Goal: Information Seeking & Learning: Understand process/instructions

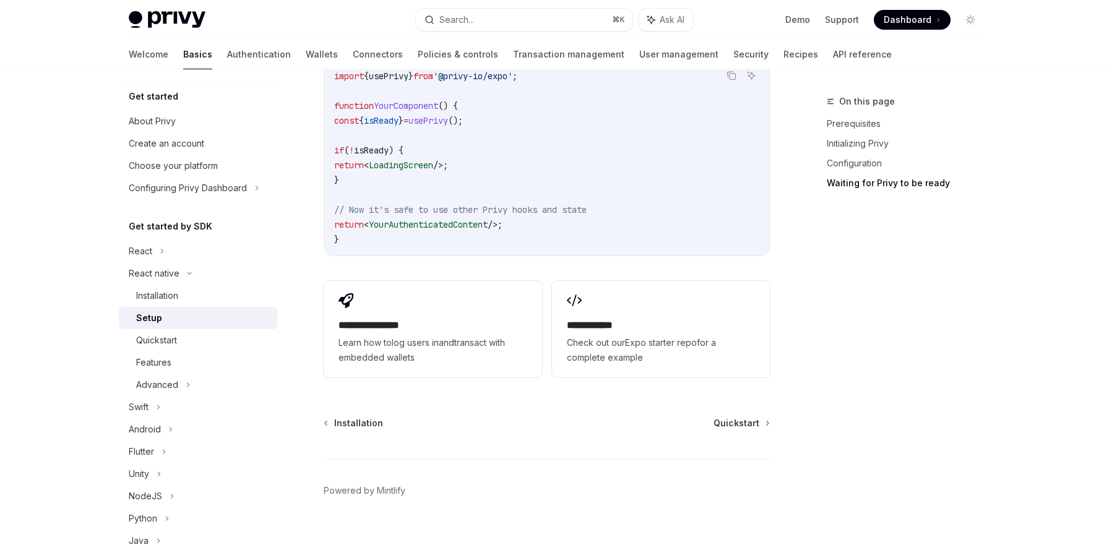
scroll to position [1146, 0]
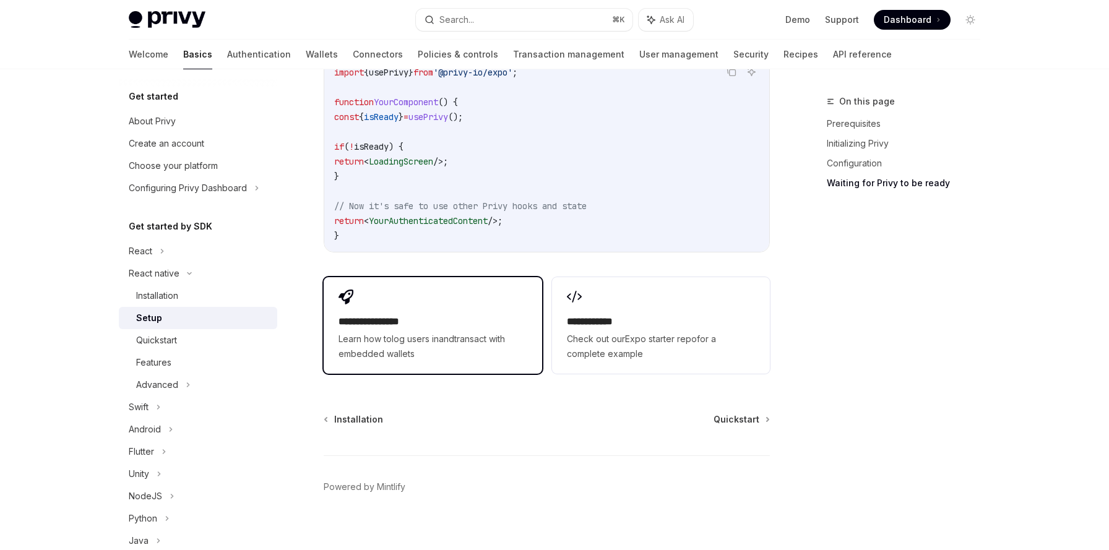
click at [491, 314] on h2 "**********" at bounding box center [432, 321] width 188 height 15
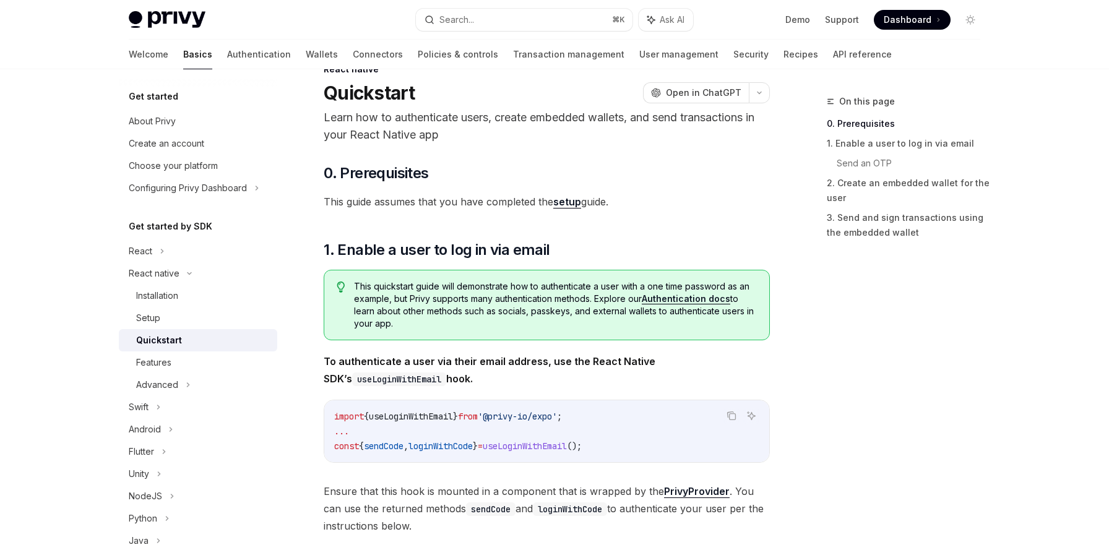
scroll to position [33, 0]
click at [152, 299] on div "Installation" at bounding box center [157, 295] width 42 height 15
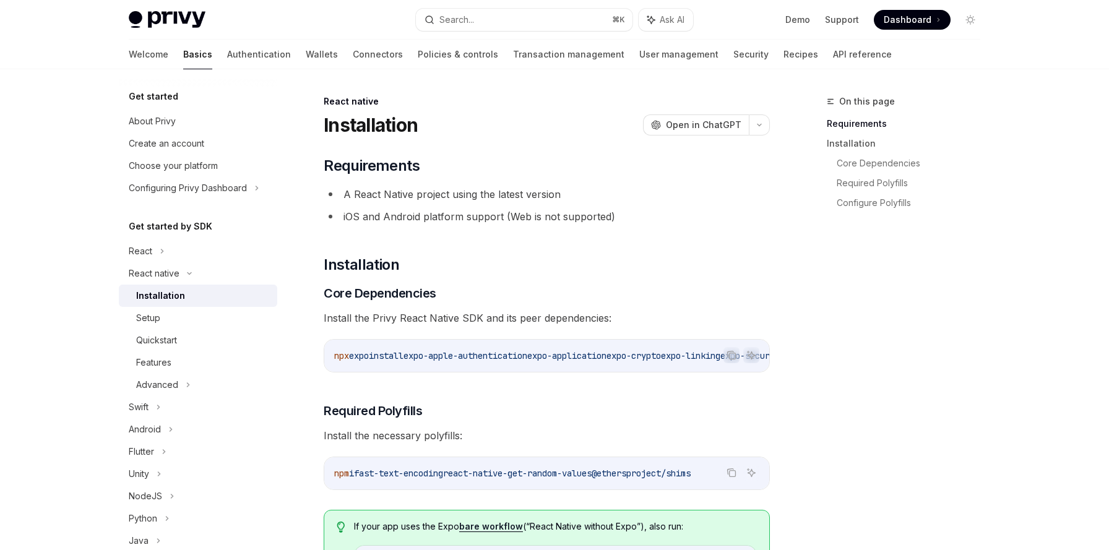
drag, startPoint x: 424, startPoint y: 356, endPoint x: 553, endPoint y: 356, distance: 129.3
click at [553, 356] on span "npx expo install expo-apple-authentication expo-application expo-crypto expo-li…" at bounding box center [824, 355] width 980 height 11
copy span "expo-apple-authentication"
drag, startPoint x: 592, startPoint y: 358, endPoint x: 652, endPoint y: 359, distance: 60.0
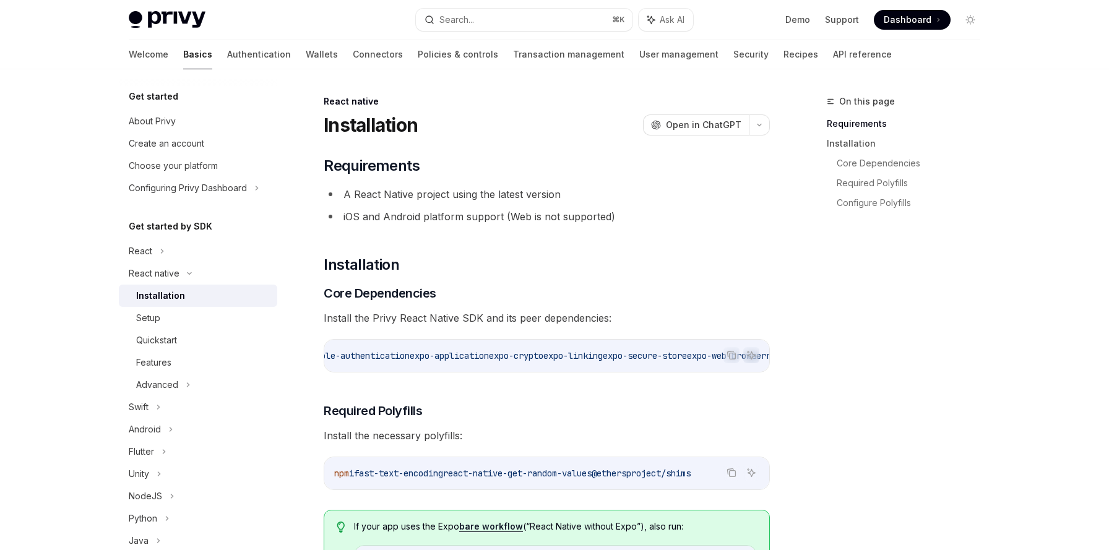
click at [603, 359] on span "expo-linking" at bounding box center [572, 355] width 59 height 11
drag, startPoint x: 495, startPoint y: 356, endPoint x: 582, endPoint y: 356, distance: 86.6
click at [522, 356] on span "expo-secure-store" at bounding box center [480, 355] width 84 height 11
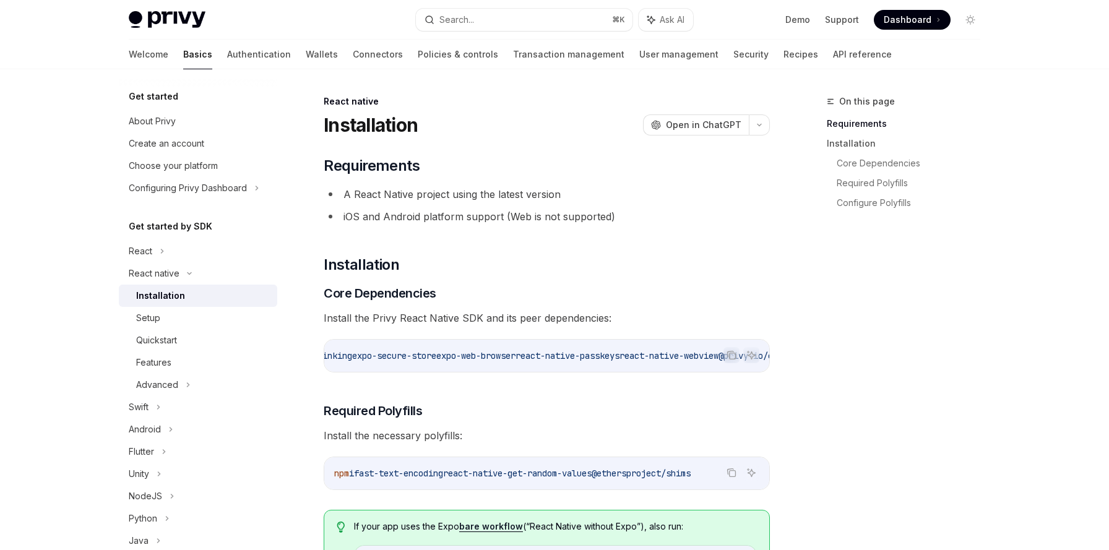
click at [515, 360] on span "expo-web-browser" at bounding box center [475, 355] width 79 height 11
drag, startPoint x: 407, startPoint y: 358, endPoint x: 514, endPoint y: 357, distance: 107.0
click at [435, 357] on span "react-native-passkeys" at bounding box center [383, 355] width 104 height 11
copy span "react-native-passkeys"
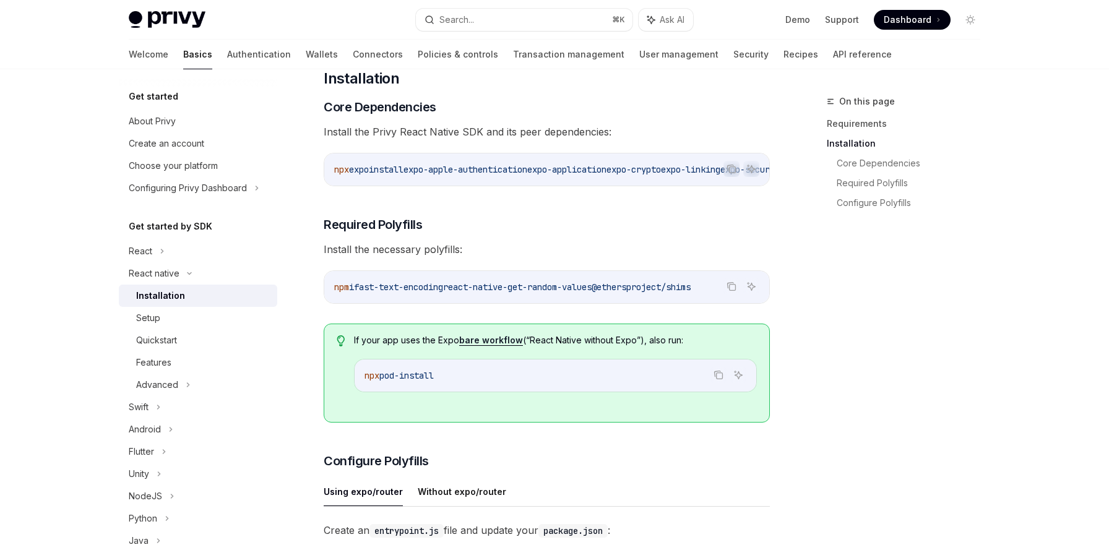
scroll to position [191, 0]
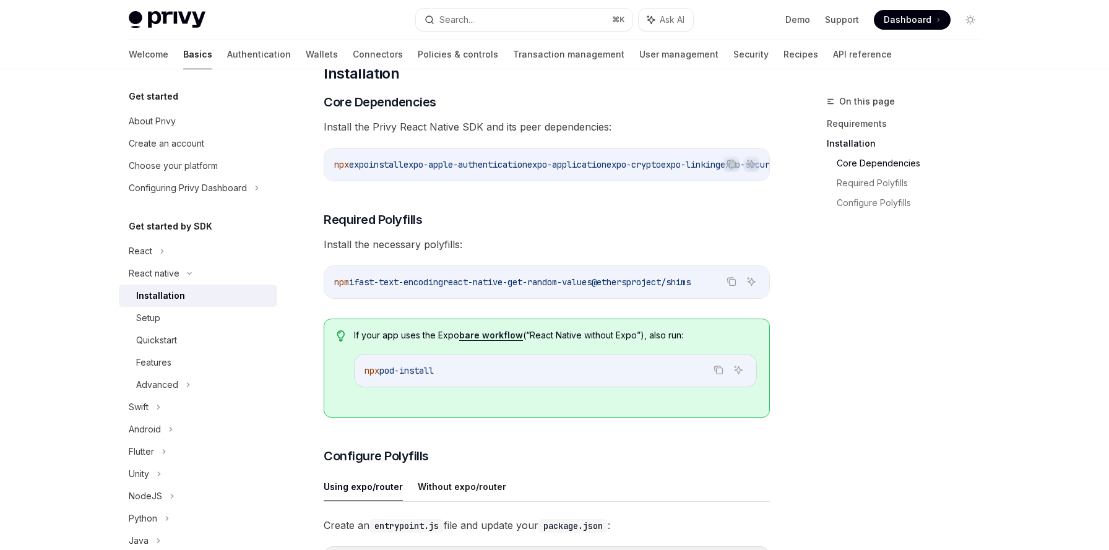
drag, startPoint x: 465, startPoint y: 286, endPoint x: 620, endPoint y: 287, distance: 154.7
click at [620, 287] on span "npm i fast-text-encoding react-native-get-random-values @ethersproject/shims" at bounding box center [512, 282] width 356 height 11
copy span "react-native-get-random-values"
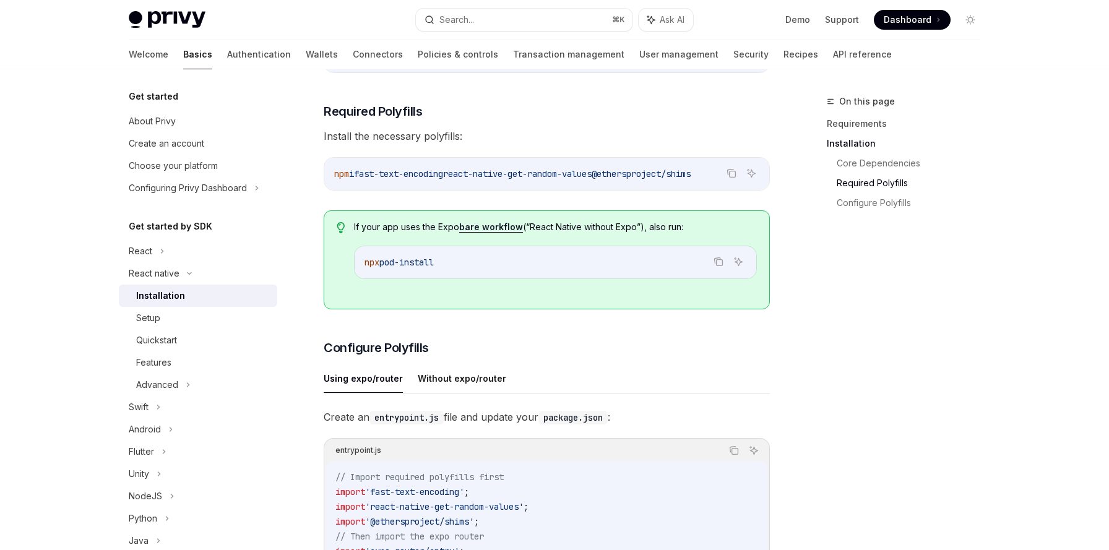
scroll to position [107, 0]
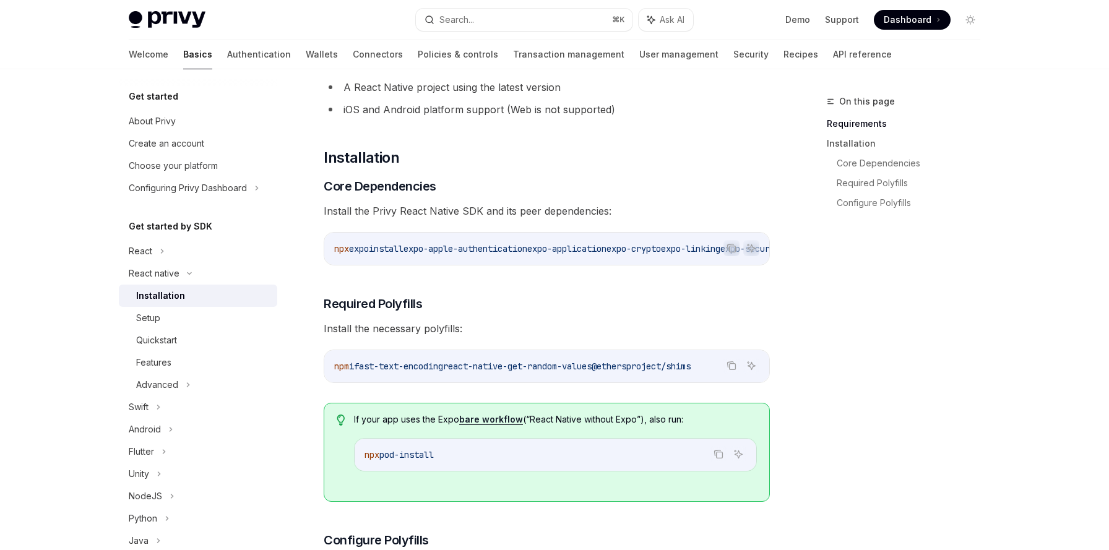
copy span "react-native-get-random-values"
click at [649, 372] on span "@ethersproject/shims" at bounding box center [641, 366] width 99 height 11
drag, startPoint x: 632, startPoint y: 373, endPoint x: 722, endPoint y: 372, distance: 90.3
click at [691, 372] on span "@ethersproject/shims" at bounding box center [641, 366] width 99 height 11
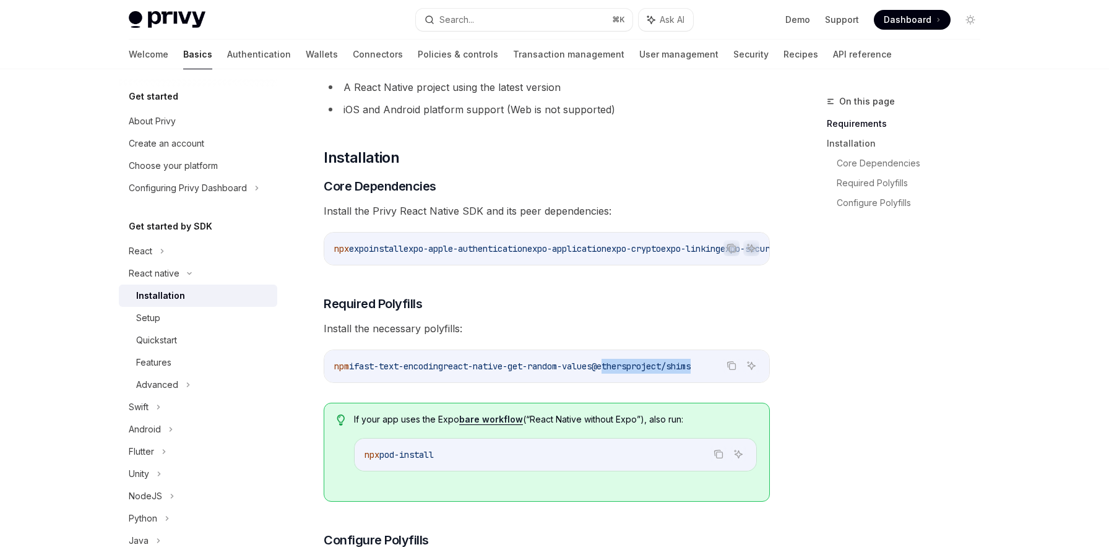
copy span "ethersproject/shim"
click at [826, 355] on div "On this page Requirements Installation Core Dependencies Required Polyfills Con…" at bounding box center [896, 322] width 188 height 456
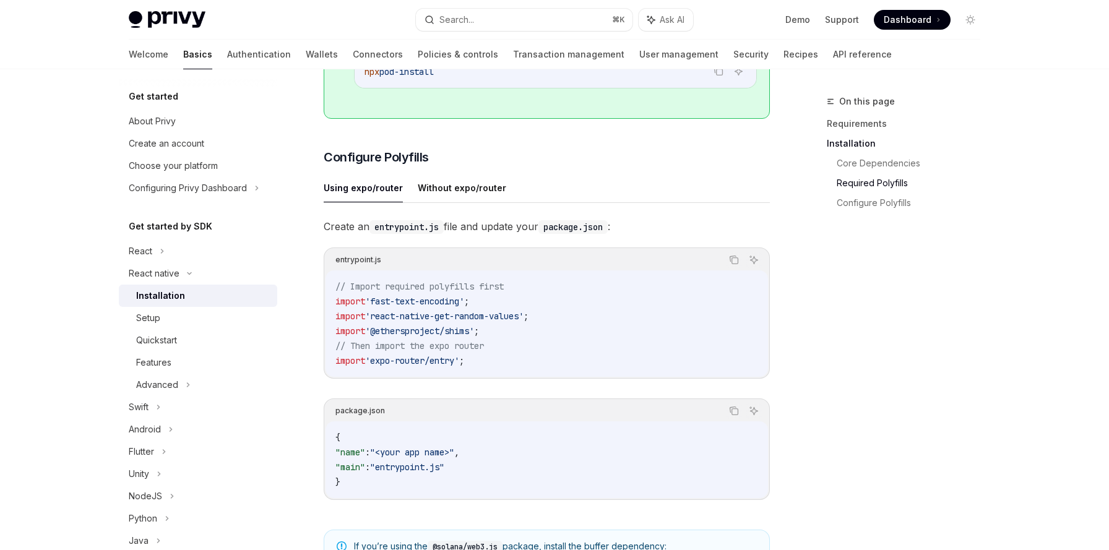
scroll to position [491, 0]
click at [469, 192] on button "Without expo/router" at bounding box center [462, 186] width 88 height 29
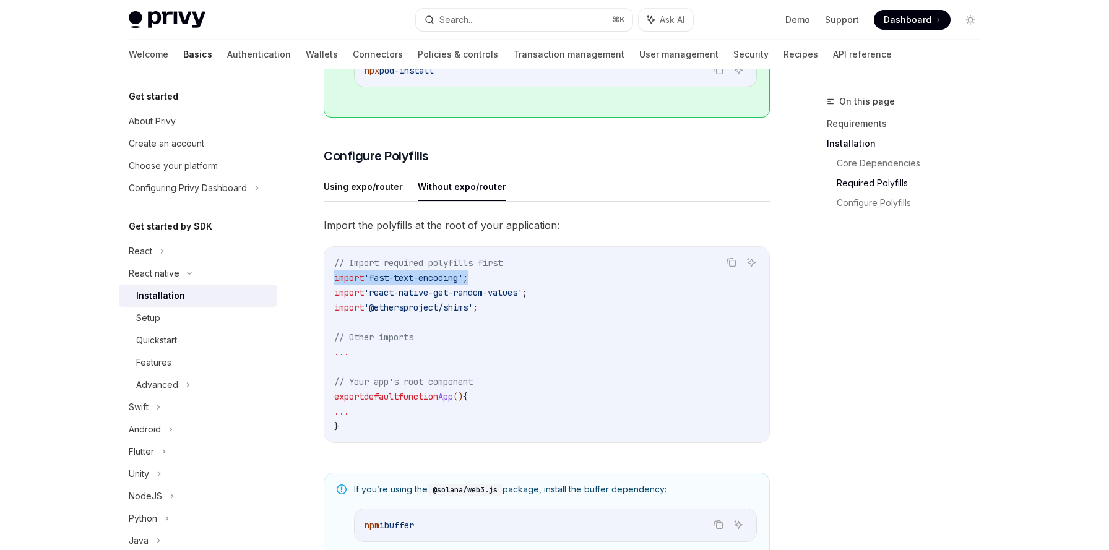
drag, startPoint x: 335, startPoint y: 283, endPoint x: 494, endPoint y: 288, distance: 158.5
click at [494, 288] on code "// Import required polyfills first import 'fast-text-encoding' ; import 'react-…" at bounding box center [546, 345] width 425 height 178
copy span "import 'fast-text-encoding' ;"
click at [582, 412] on code "// Import required polyfills first import 'fast-text-encoding' ; import 'react-…" at bounding box center [546, 345] width 425 height 178
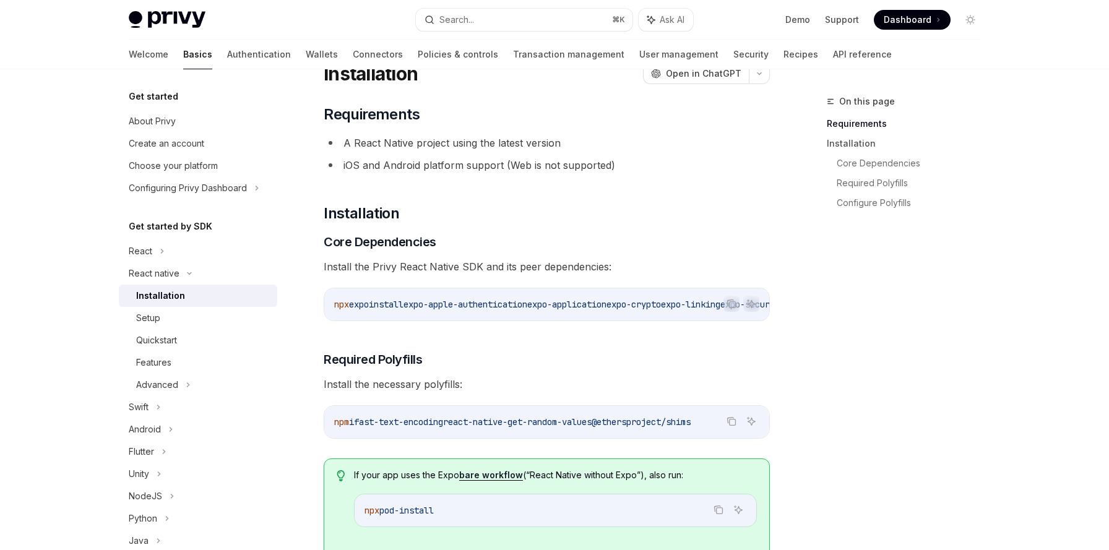
scroll to position [53, 0]
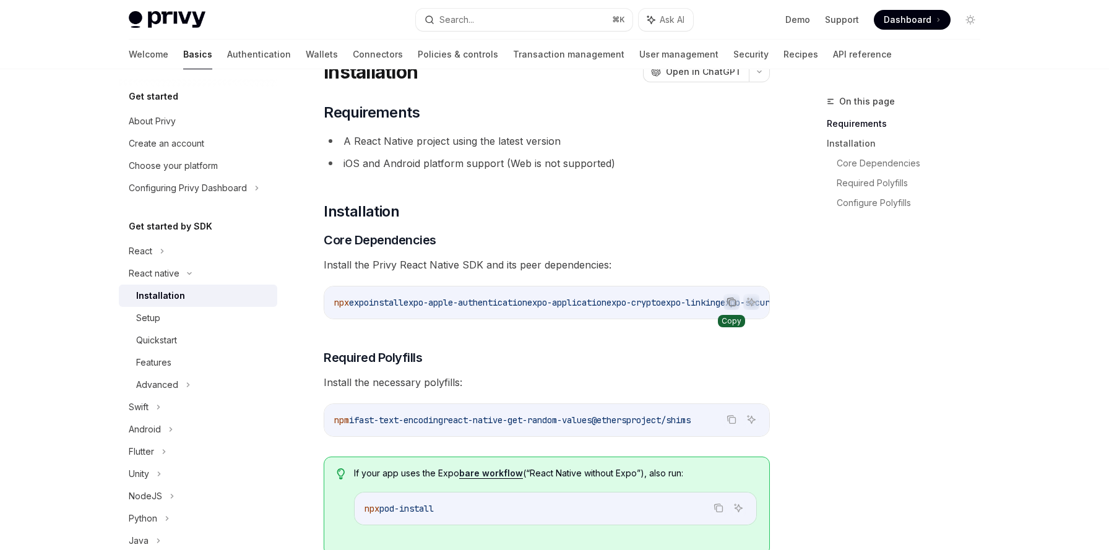
click at [733, 306] on icon "Copy the contents from the code block" at bounding box center [733, 303] width 6 height 6
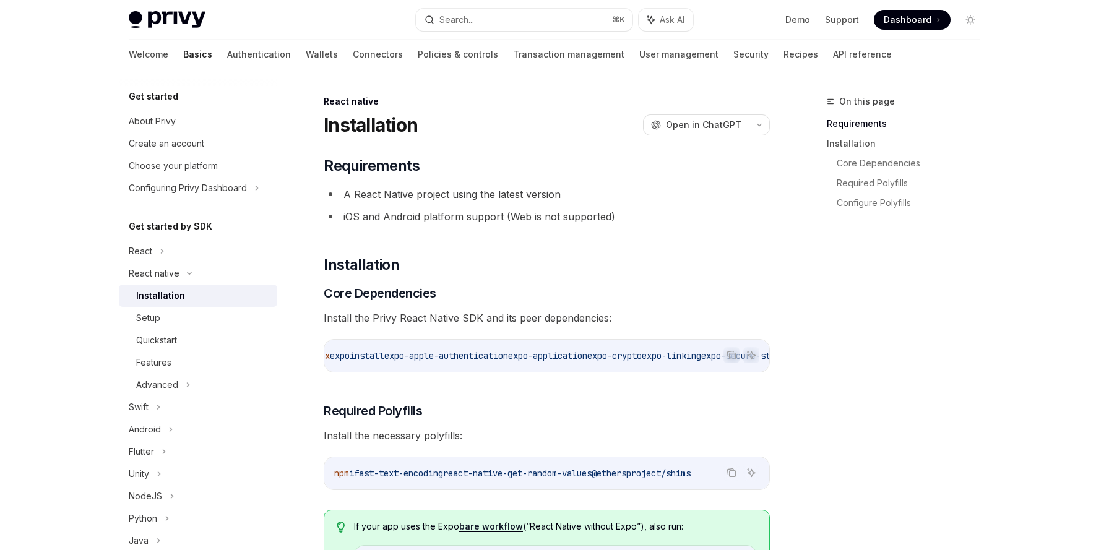
scroll to position [0, 0]
click at [729, 352] on icon "Copy the contents from the code block" at bounding box center [731, 355] width 10 height 10
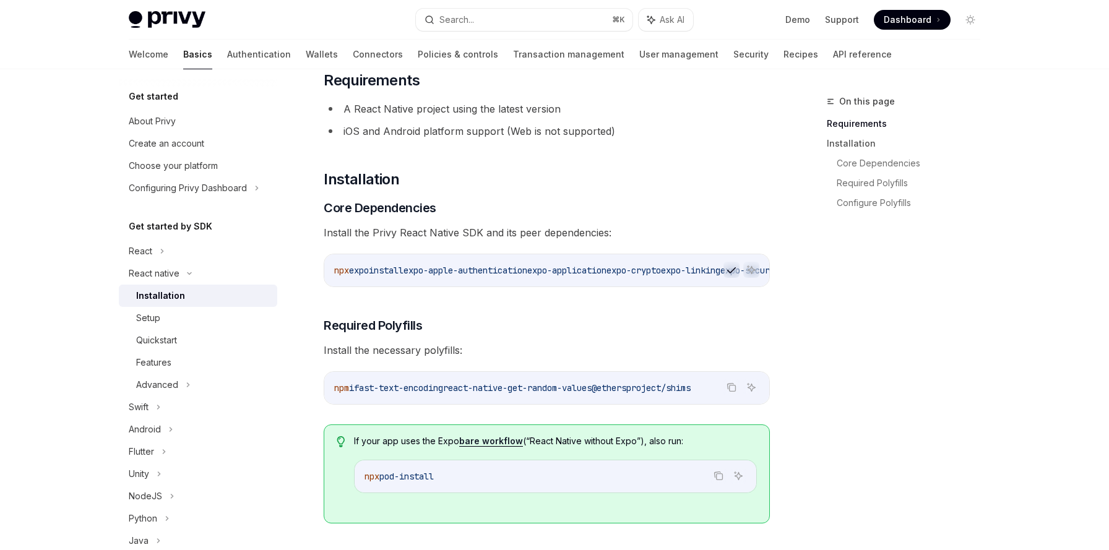
scroll to position [156, 0]
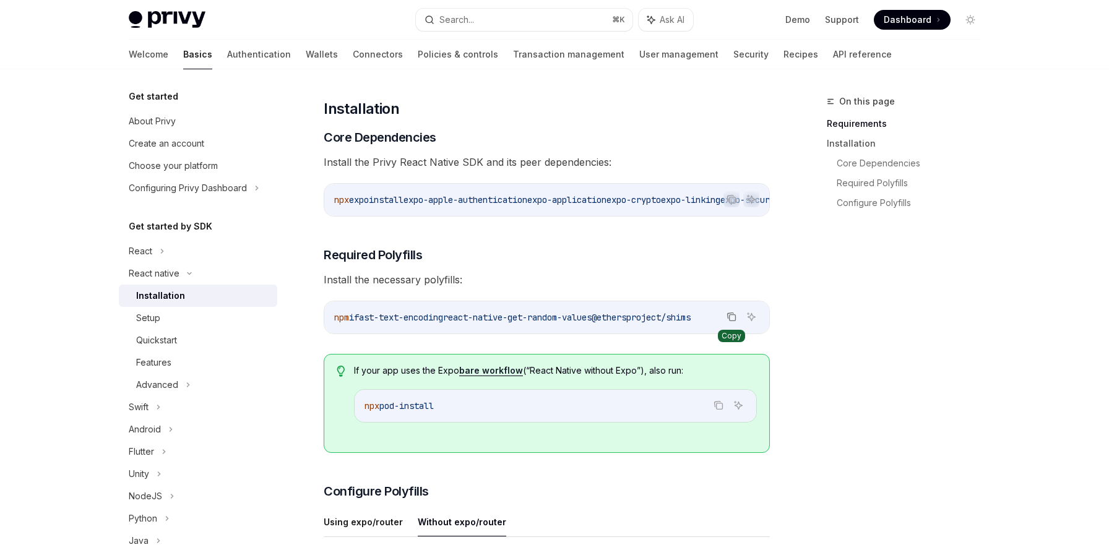
click at [731, 322] on icon "Copy the contents from the code block" at bounding box center [731, 317] width 10 height 10
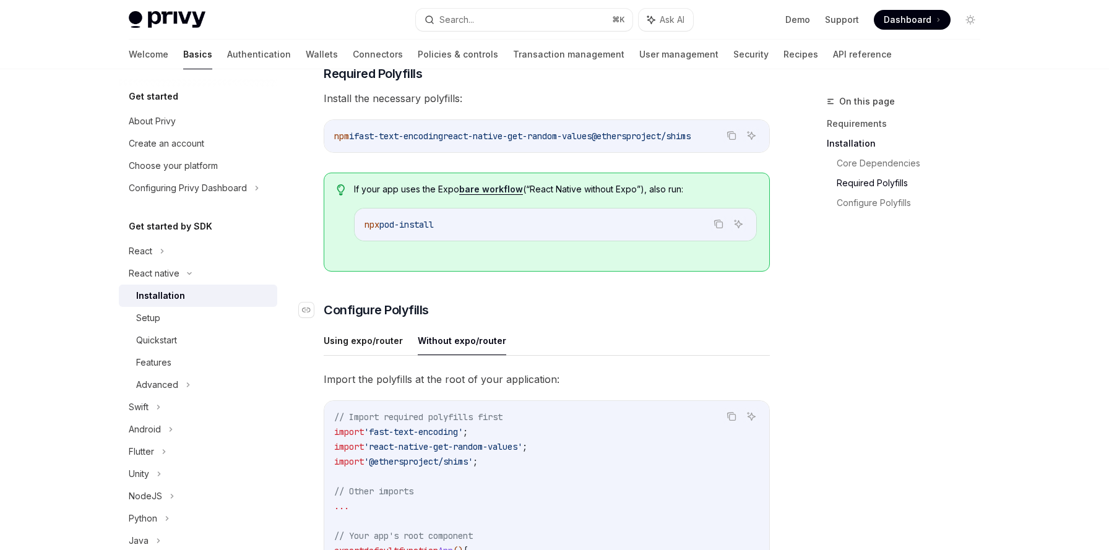
scroll to position [339, 0]
click at [348, 337] on button "Using expo/router" at bounding box center [363, 338] width 79 height 29
type textarea "*"
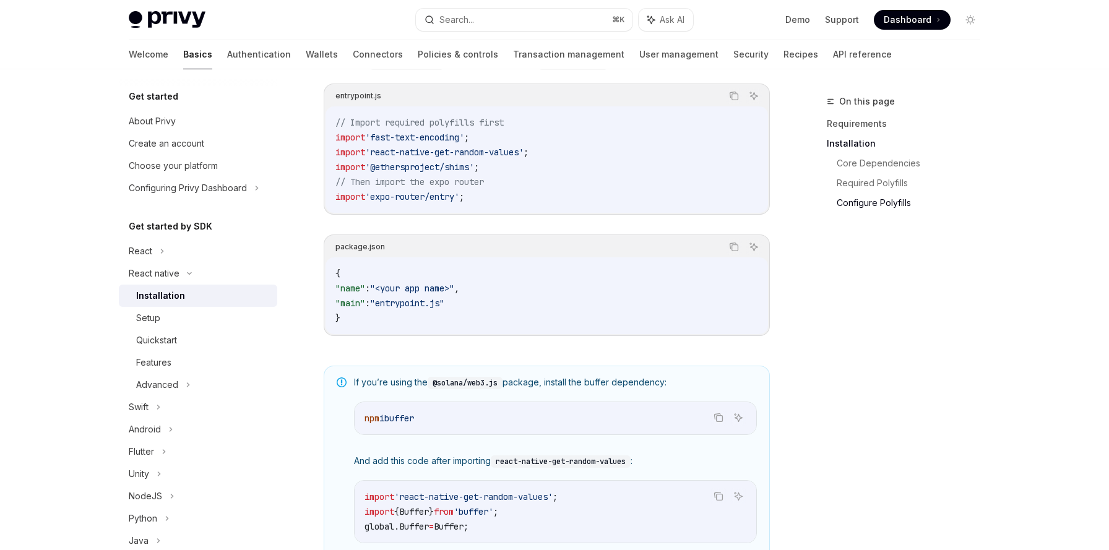
scroll to position [657, 0]
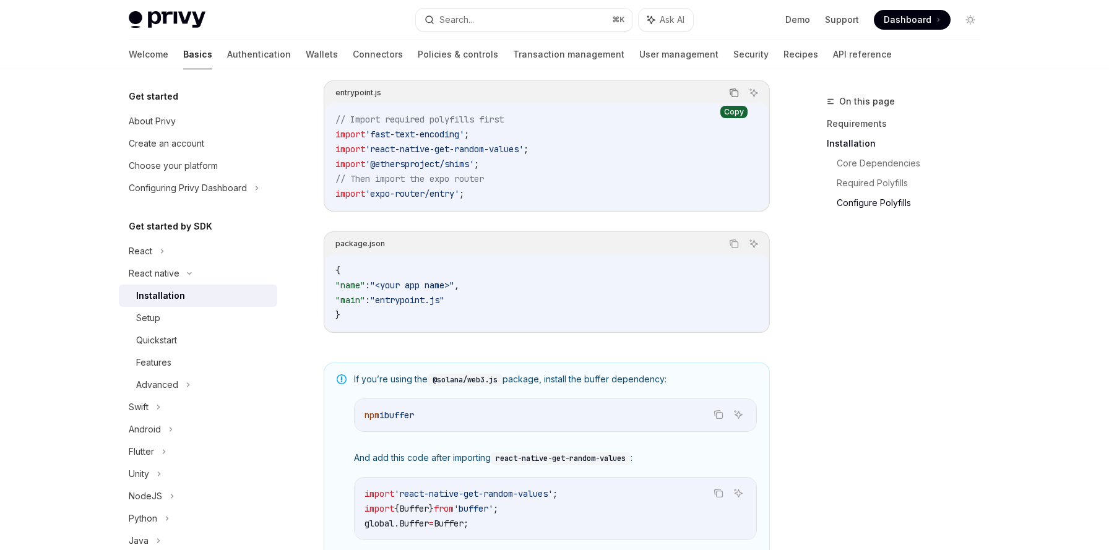
click at [732, 98] on icon "Copy the contents from the code block" at bounding box center [734, 93] width 10 height 10
drag, startPoint x: 379, startPoint y: 98, endPoint x: 331, endPoint y: 97, distance: 48.3
click at [331, 97] on div "entrypoint.js Copy Ask AI" at bounding box center [546, 92] width 442 height 21
copy div "entrypoint.js"
click at [732, 97] on icon "Copy the contents from the code block" at bounding box center [735, 94] width 6 height 6
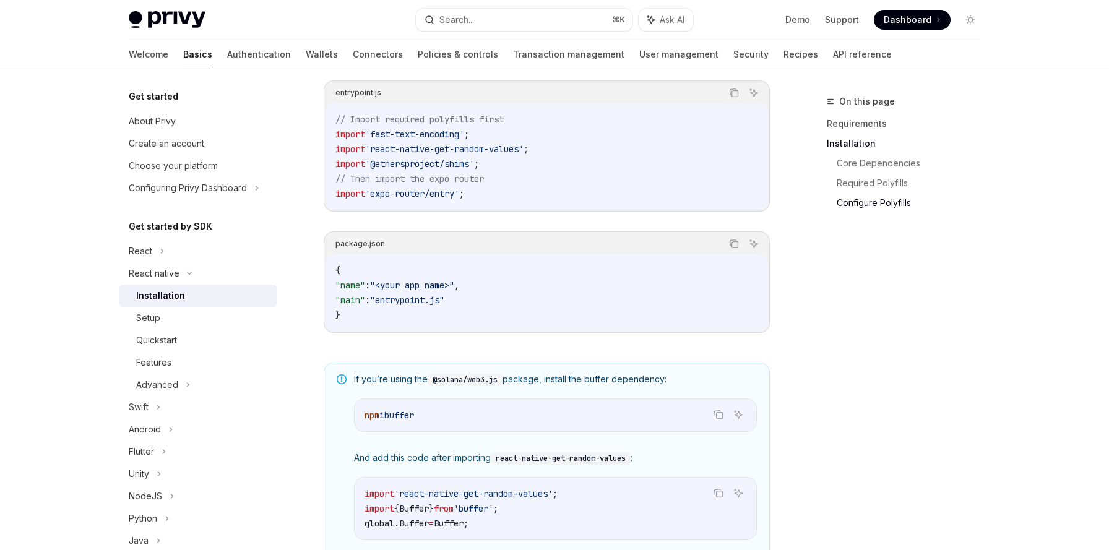
click at [559, 295] on code "{ "name" : "<your app name>" , "main" : "entrypoint.js" }" at bounding box center [546, 292] width 423 height 59
drag, startPoint x: 347, startPoint y: 304, endPoint x: 484, endPoint y: 304, distance: 138.0
click at [484, 304] on code "{ "name" : "<your app name>" , "main" : "entrypoint.js" }" at bounding box center [546, 292] width 423 height 59
click at [360, 305] on span ""main"" at bounding box center [350, 300] width 30 height 11
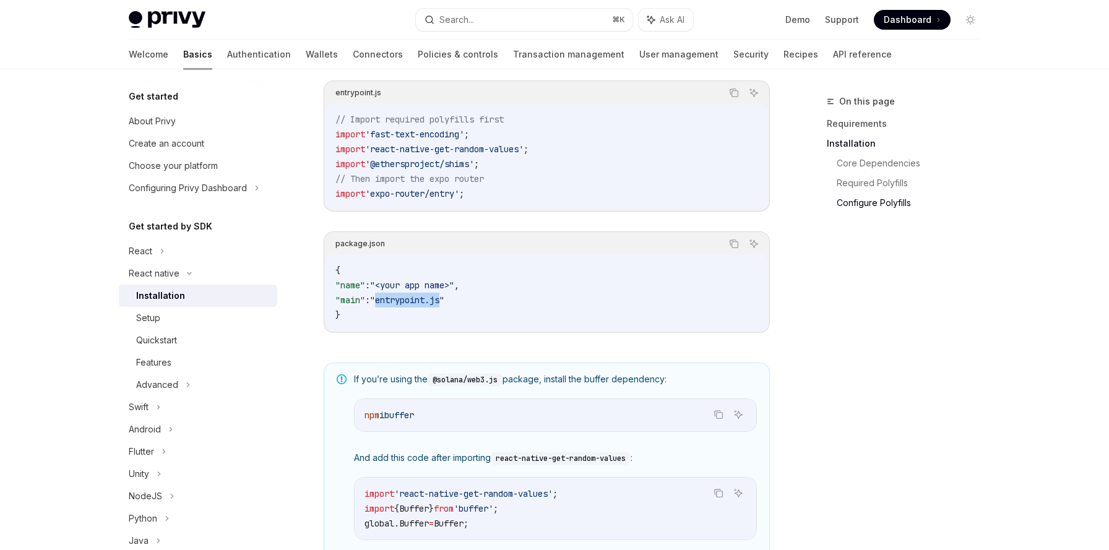
drag, startPoint x: 392, startPoint y: 306, endPoint x: 462, endPoint y: 309, distance: 69.4
click at [444, 306] on span ""entrypoint.js"" at bounding box center [407, 300] width 74 height 11
copy span "entrypoint.js"
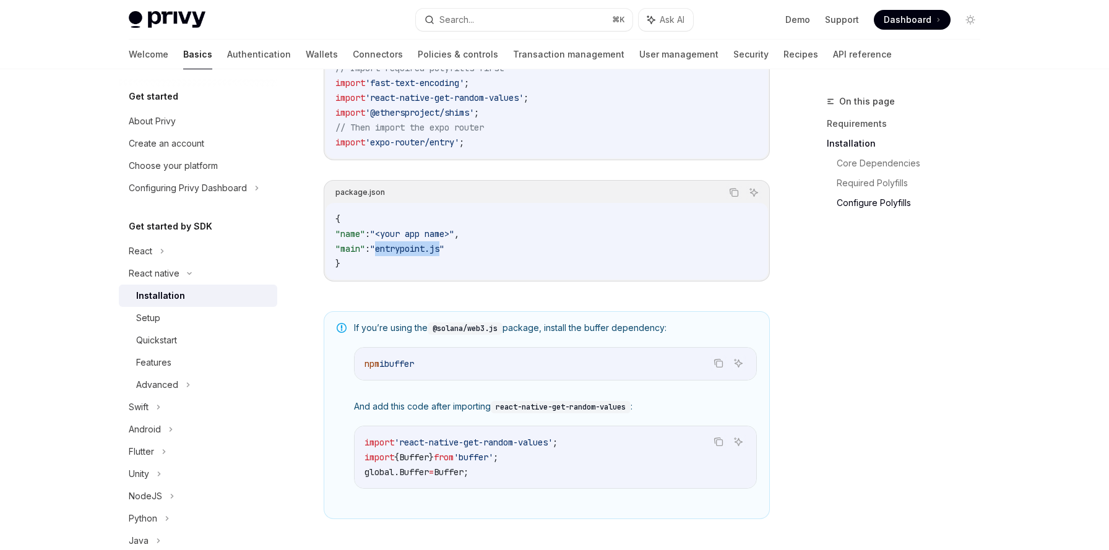
scroll to position [759, 0]
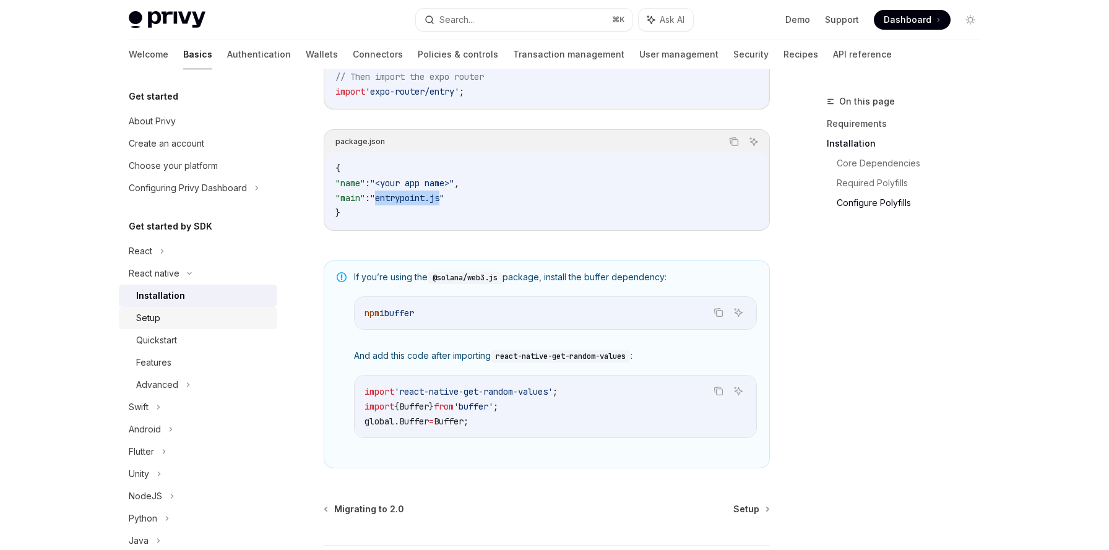
click at [196, 327] on link "Setup" at bounding box center [198, 318] width 158 height 22
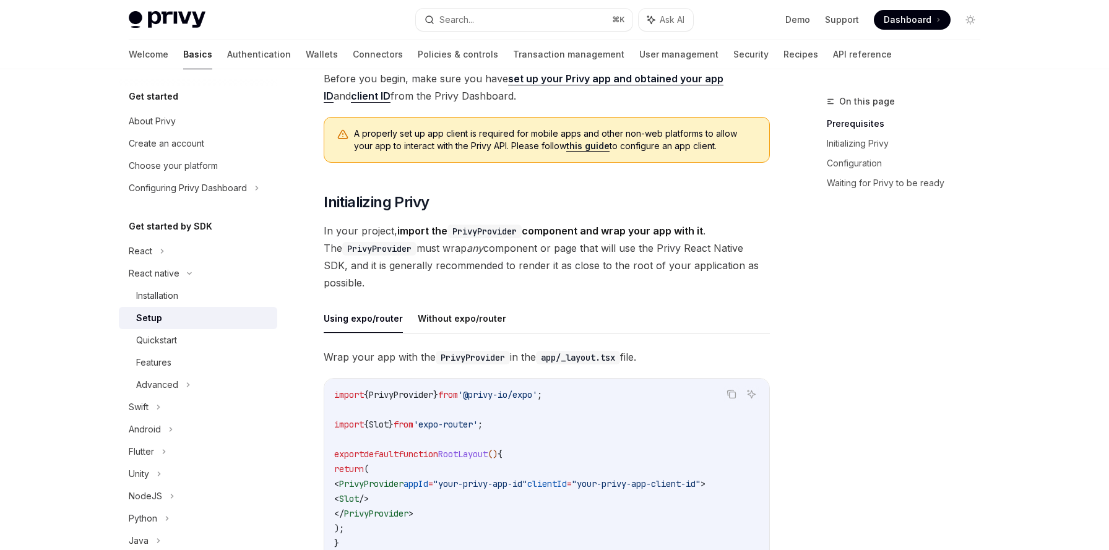
scroll to position [217, 0]
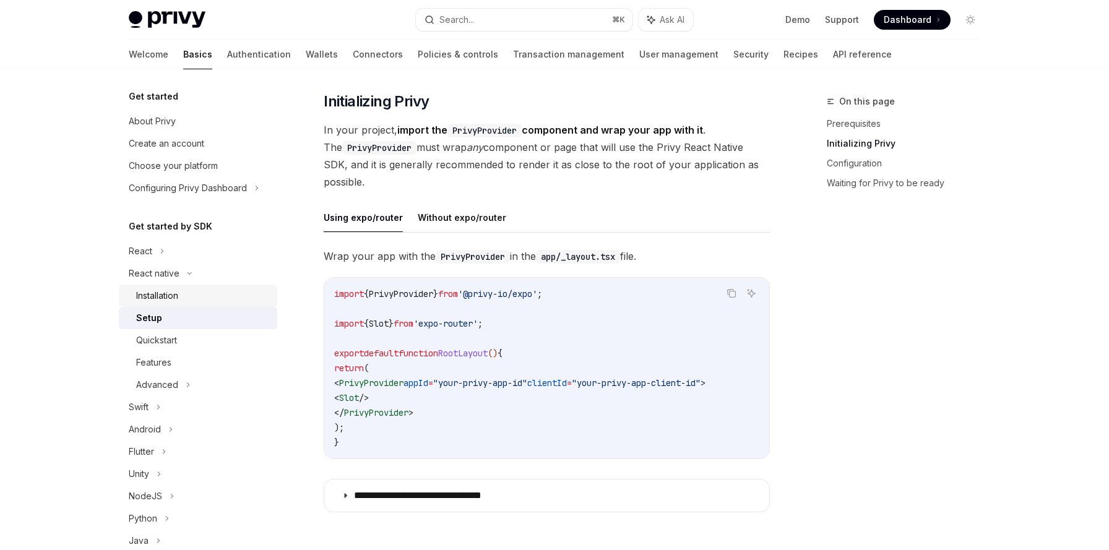
click at [192, 291] on div "Installation" at bounding box center [203, 295] width 134 height 15
type textarea "*"
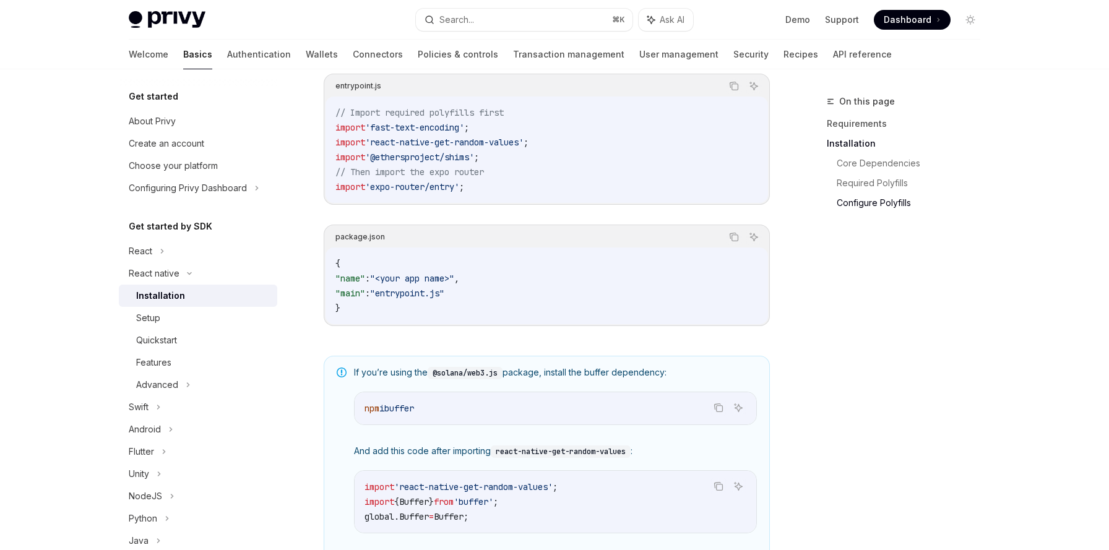
scroll to position [723, 0]
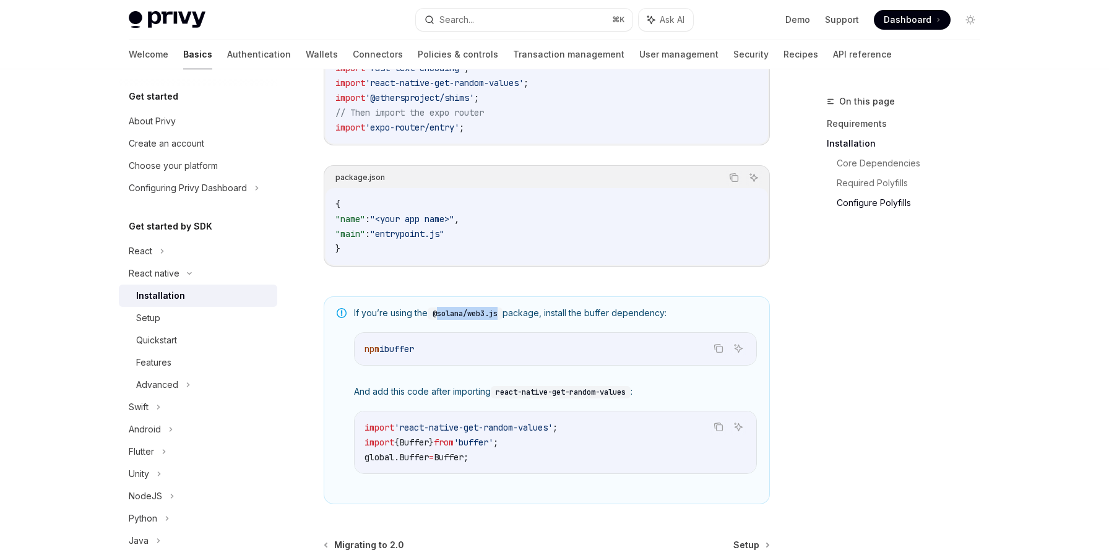
drag, startPoint x: 441, startPoint y: 319, endPoint x: 502, endPoint y: 320, distance: 61.3
click at [502, 320] on code "@solana/web3.js" at bounding box center [465, 314] width 75 height 12
copy code "solana/web3.js"
click at [722, 349] on icon "Copy the contents from the code block" at bounding box center [718, 348] width 10 height 10
click at [577, 389] on div "If you’re using the @solana/web3.js package, install the buffer dependency: Cop…" at bounding box center [555, 400] width 403 height 187
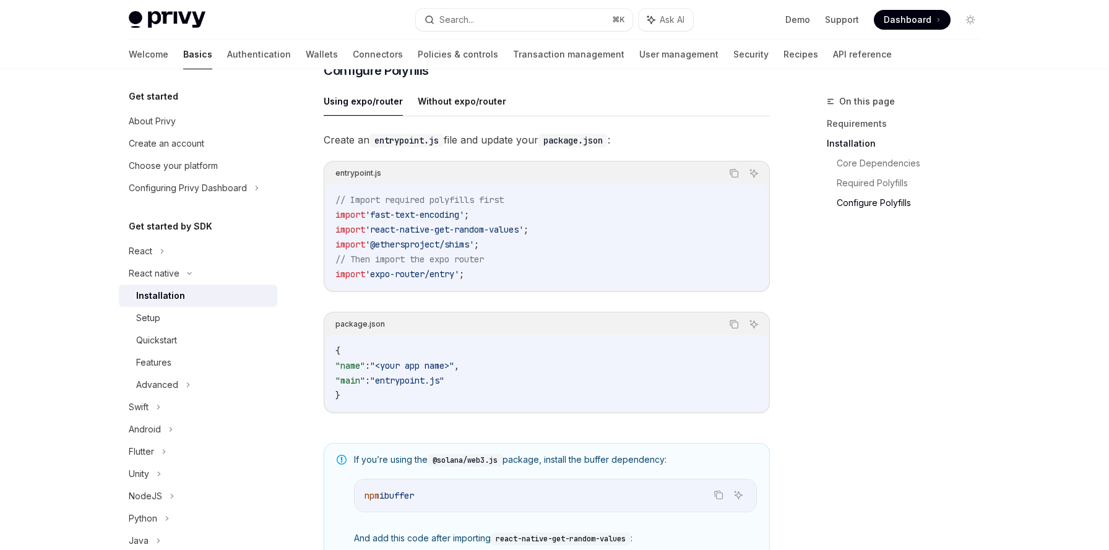
scroll to position [564, 0]
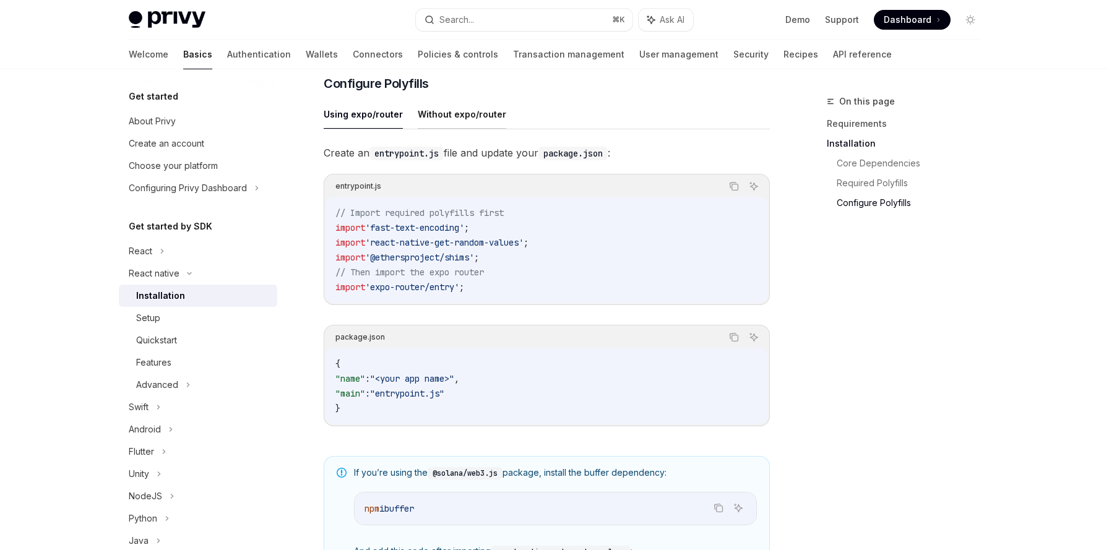
click at [469, 114] on button "Without expo/router" at bounding box center [462, 114] width 88 height 29
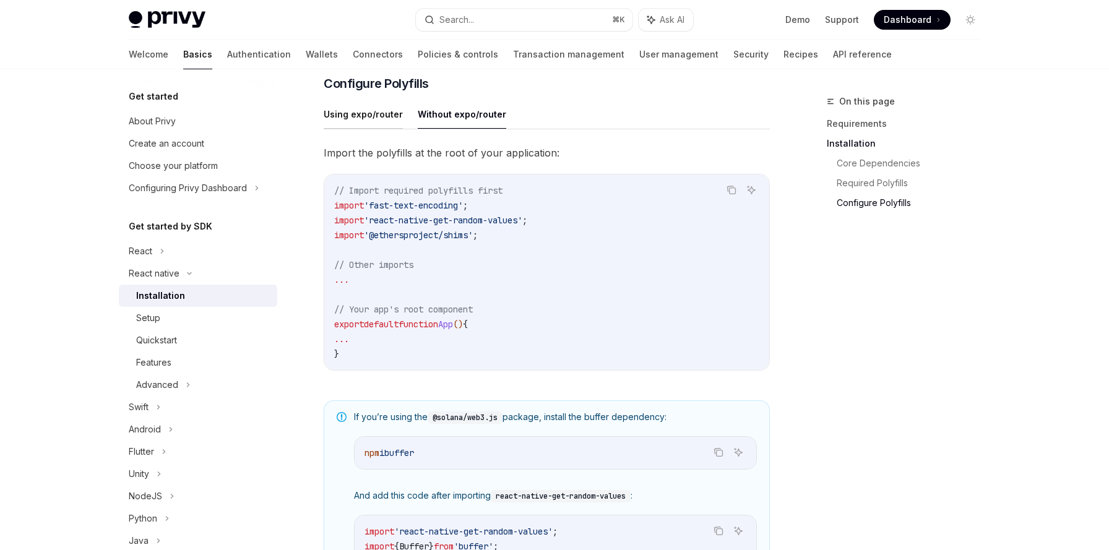
click at [379, 120] on button "Using expo/router" at bounding box center [363, 114] width 79 height 29
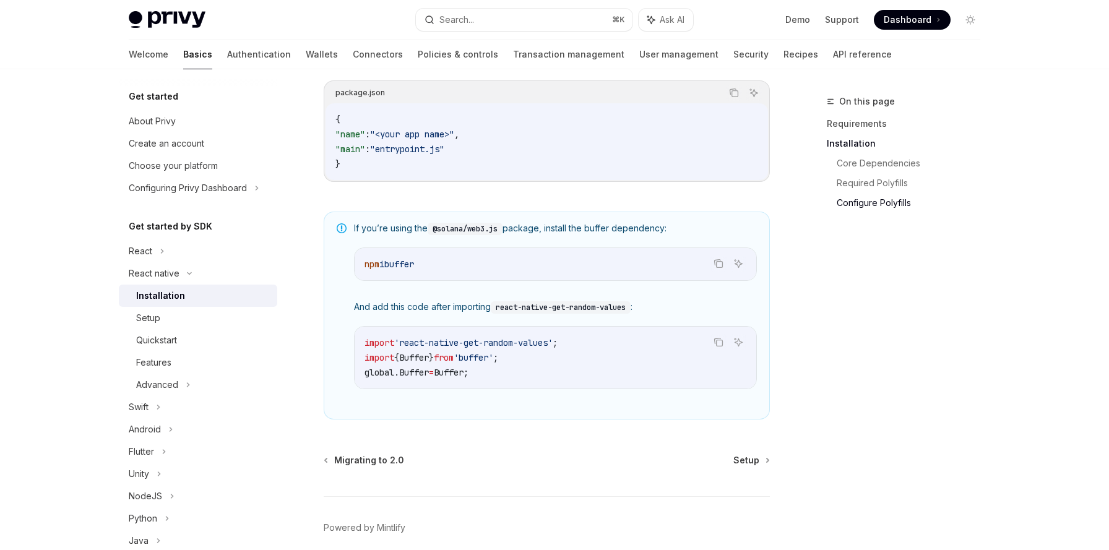
scroll to position [812, 0]
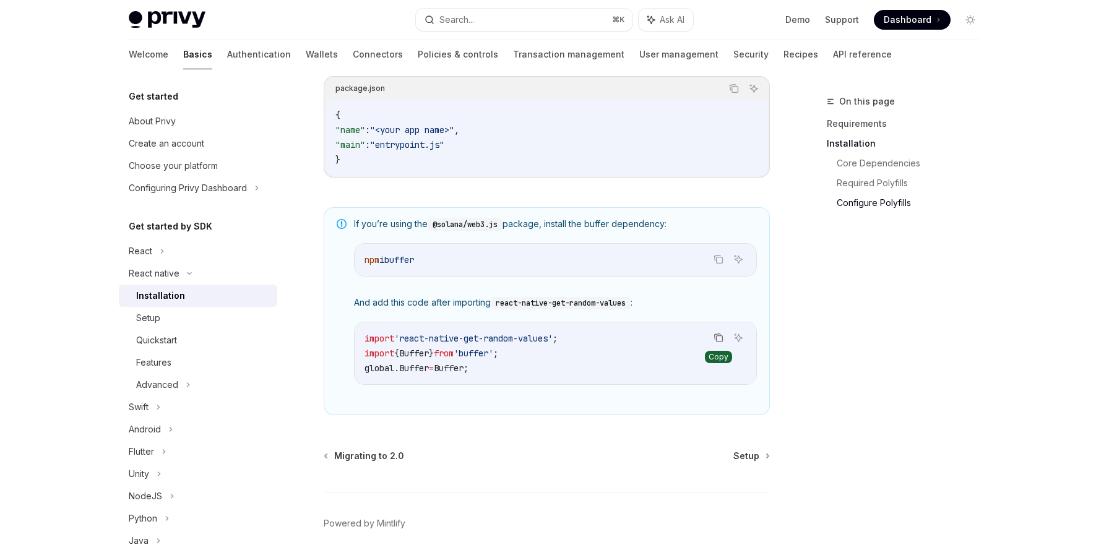
click at [722, 341] on icon "Copy the contents from the code block" at bounding box center [720, 339] width 6 height 6
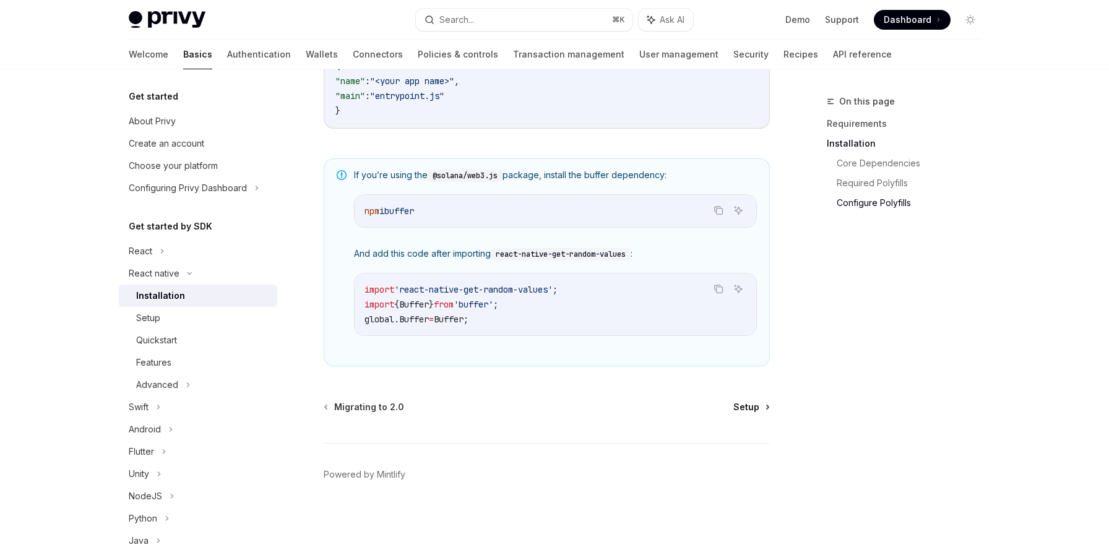
click at [746, 413] on span "Setup" at bounding box center [746, 407] width 26 height 12
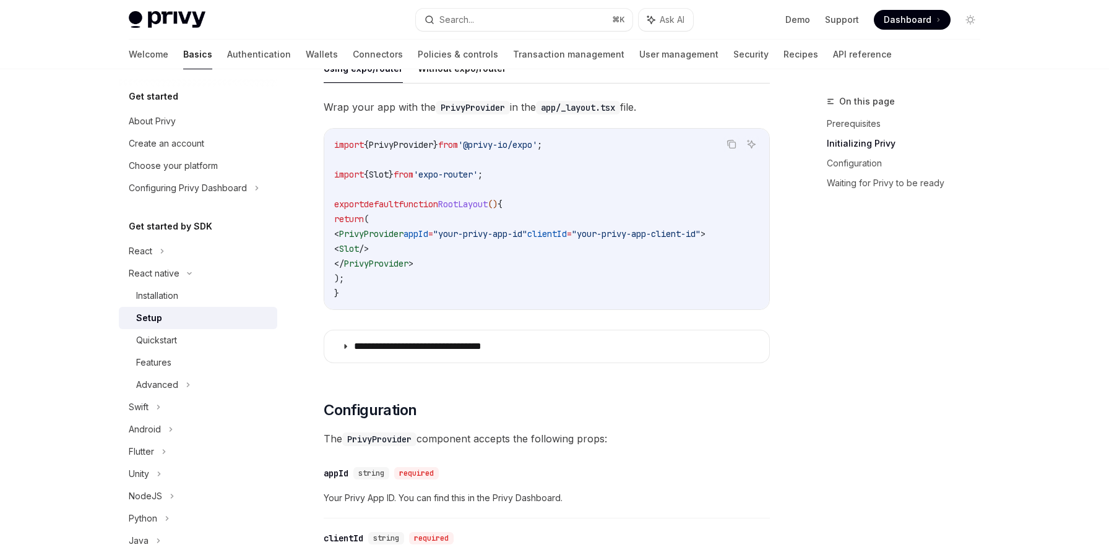
scroll to position [400, 0]
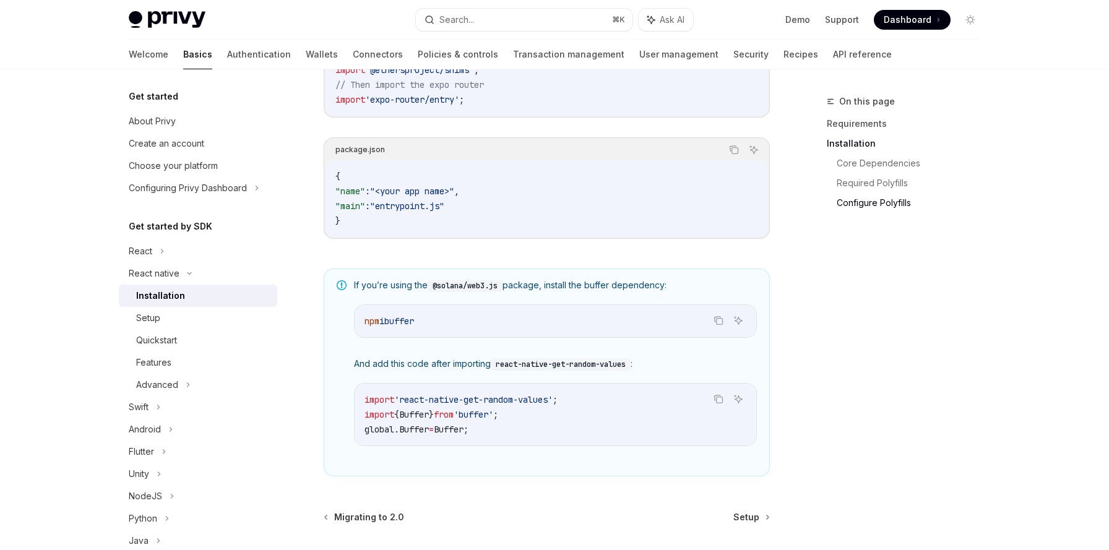
scroll to position [845, 0]
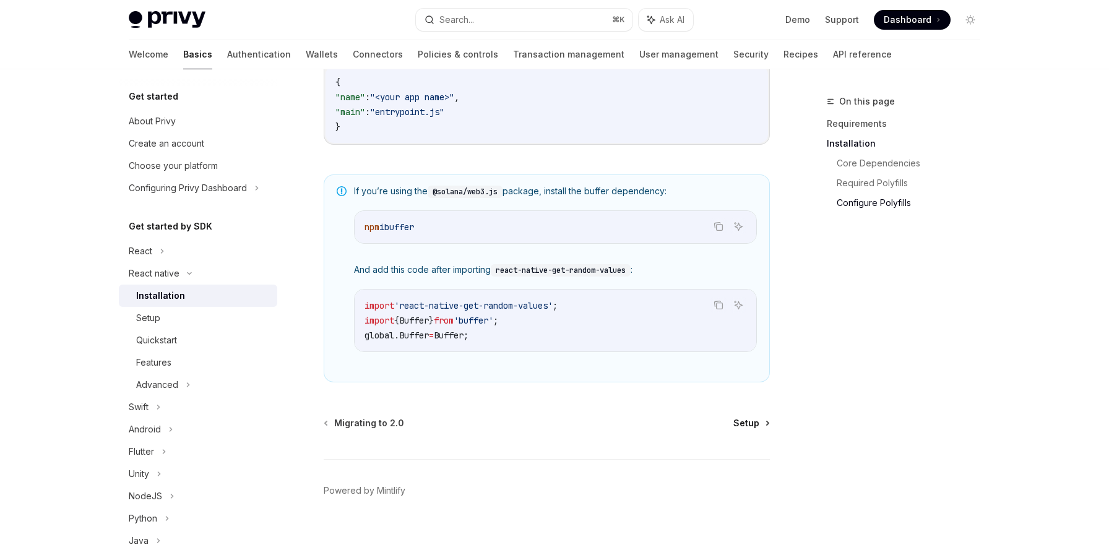
click at [752, 429] on span "Setup" at bounding box center [746, 423] width 26 height 12
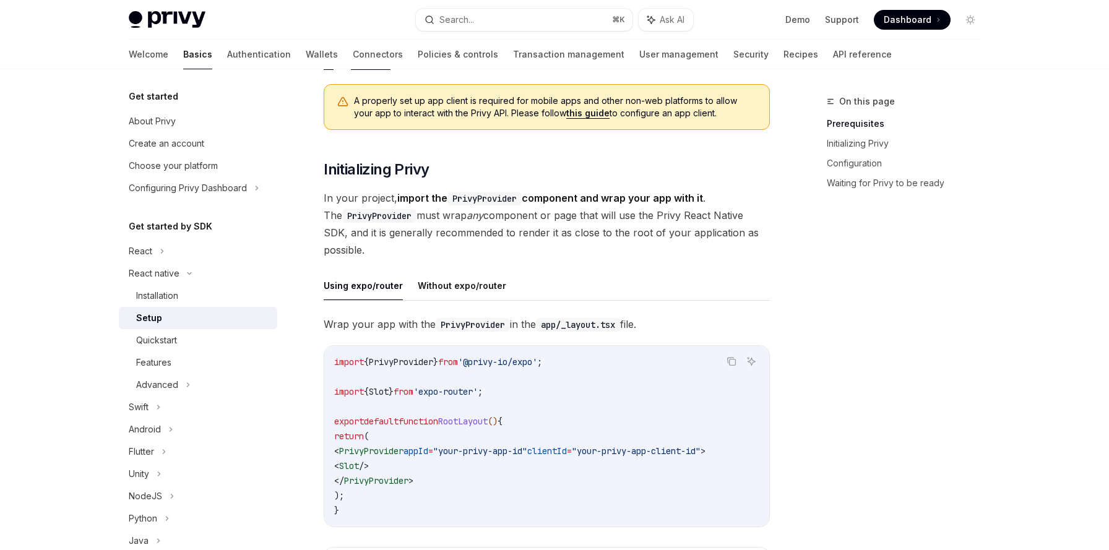
scroll to position [244, 0]
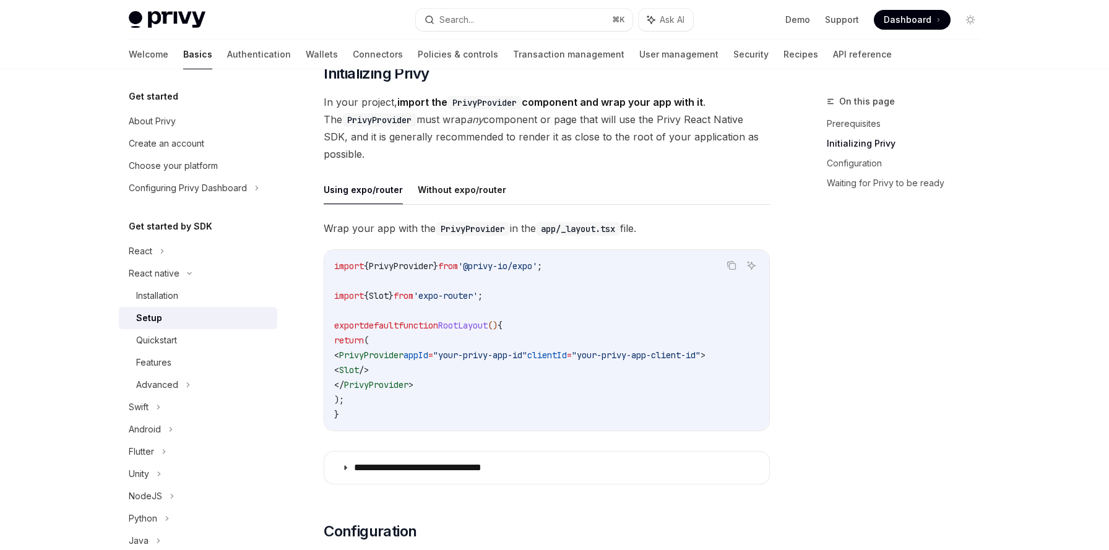
click at [378, 356] on span "PrivyProvider" at bounding box center [371, 355] width 64 height 11
click at [464, 359] on span ""your-privy-app-id"" at bounding box center [480, 355] width 94 height 11
click at [433, 356] on span "=" at bounding box center [430, 355] width 5 height 11
click at [503, 364] on code "import { PrivyProvider } from '@privy-io/expo' ; import { Slot } from 'expo-rou…" at bounding box center [546, 340] width 425 height 163
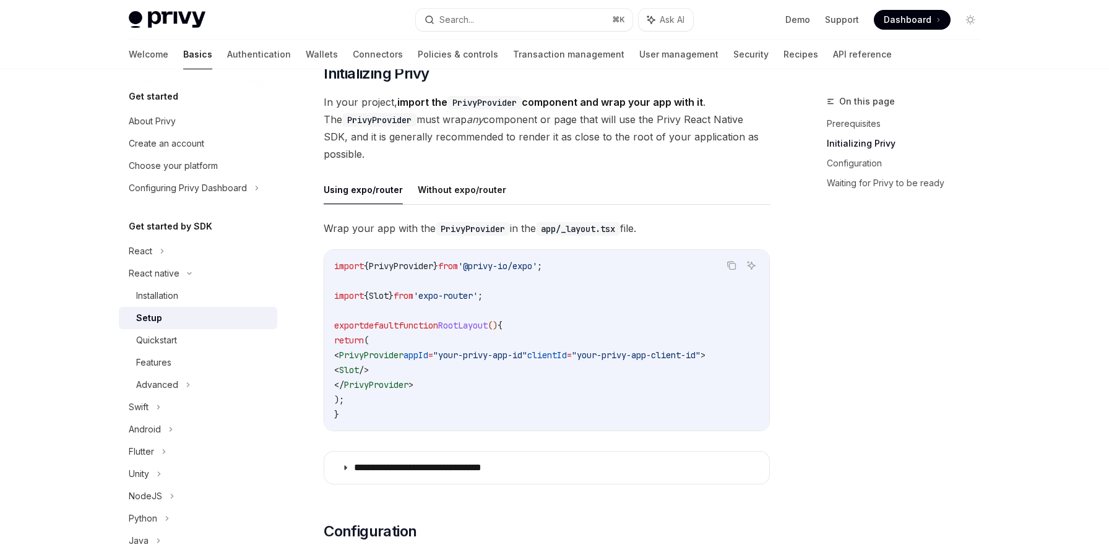
click at [384, 293] on span "Slot" at bounding box center [379, 295] width 20 height 11
click at [428, 350] on span "appId" at bounding box center [415, 355] width 25 height 11
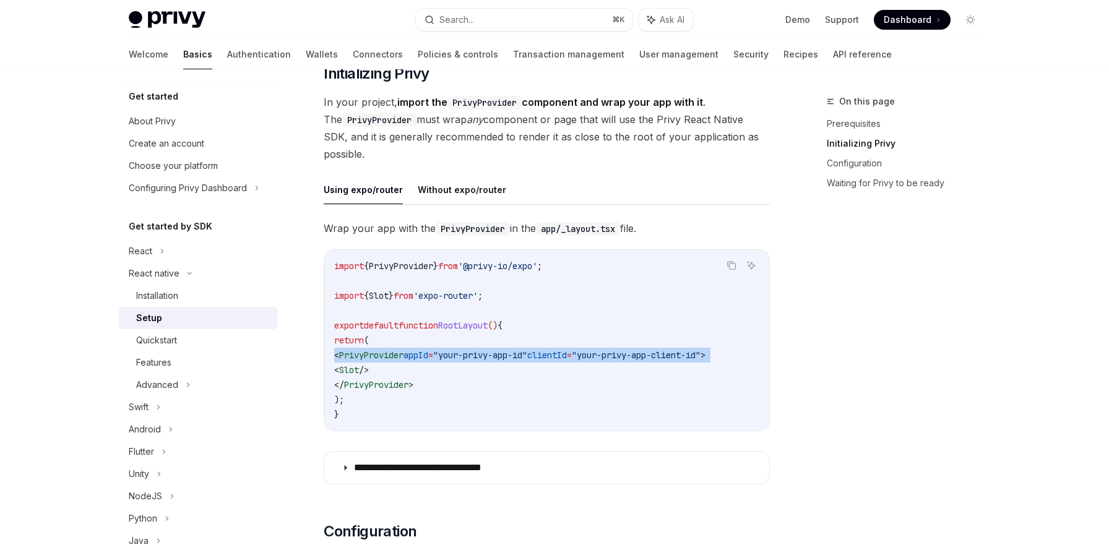
click at [428, 350] on span "appId" at bounding box center [415, 355] width 25 height 11
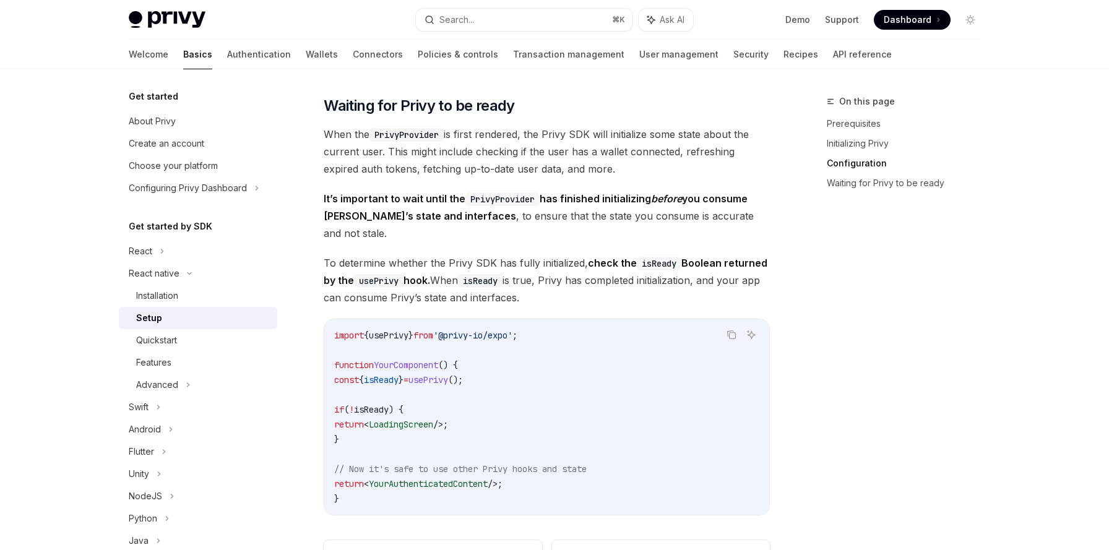
scroll to position [905, 0]
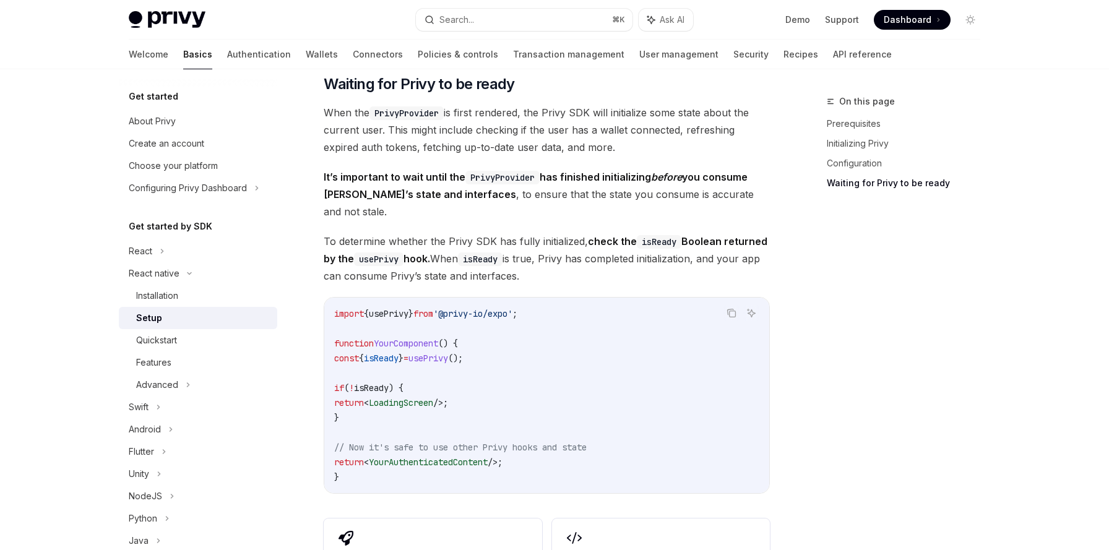
click at [431, 397] on span "LoadingScreen" at bounding box center [401, 402] width 64 height 11
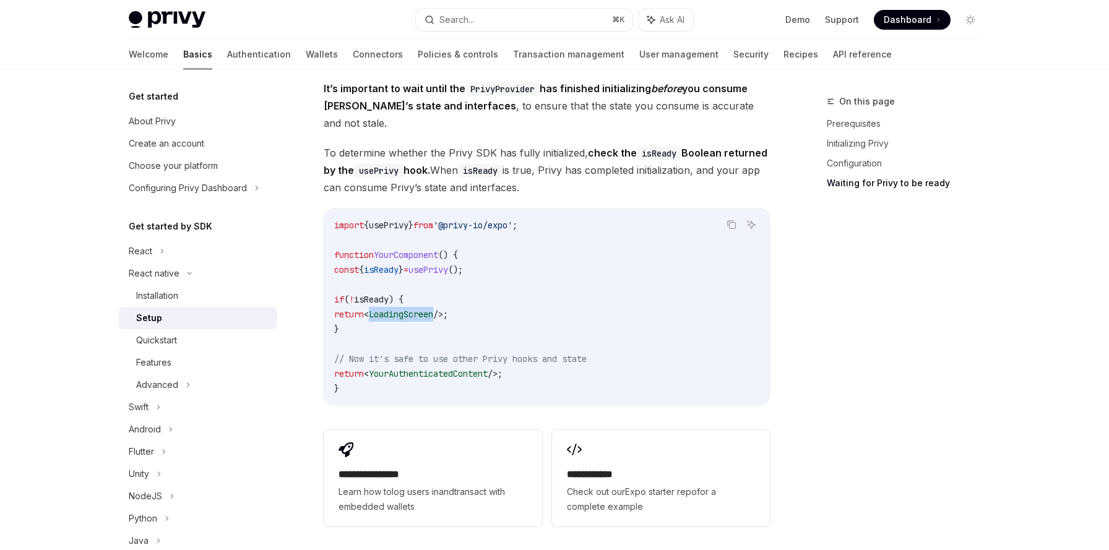
scroll to position [994, 0]
drag, startPoint x: 346, startPoint y: 256, endPoint x: 491, endPoint y: 256, distance: 144.8
click at [463, 263] on span "const { isReady } = usePrivy ();" at bounding box center [398, 268] width 129 height 11
click at [478, 367] on span "YourAuthenticatedContent" at bounding box center [428, 372] width 119 height 11
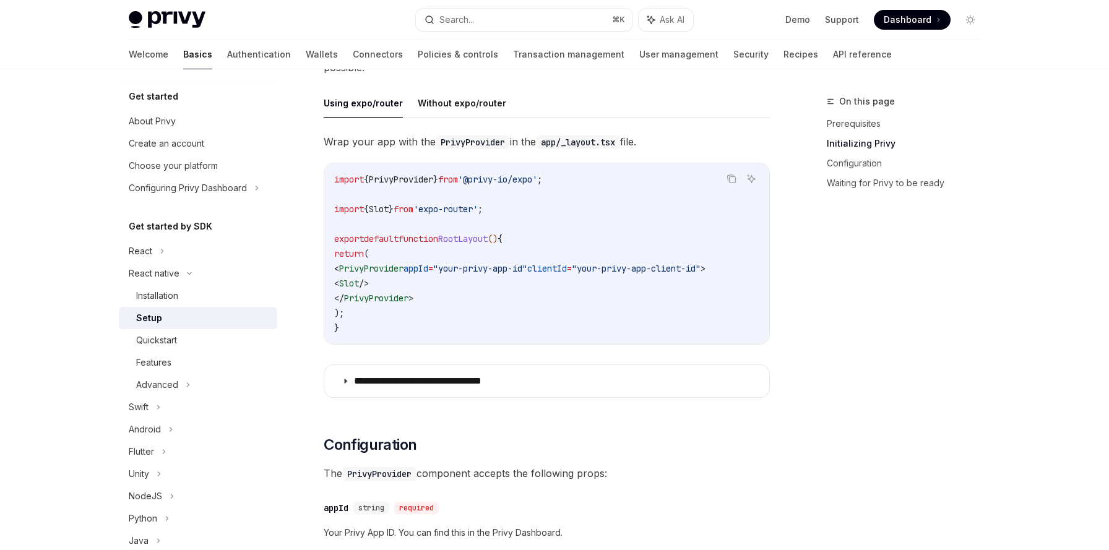
scroll to position [330, 0]
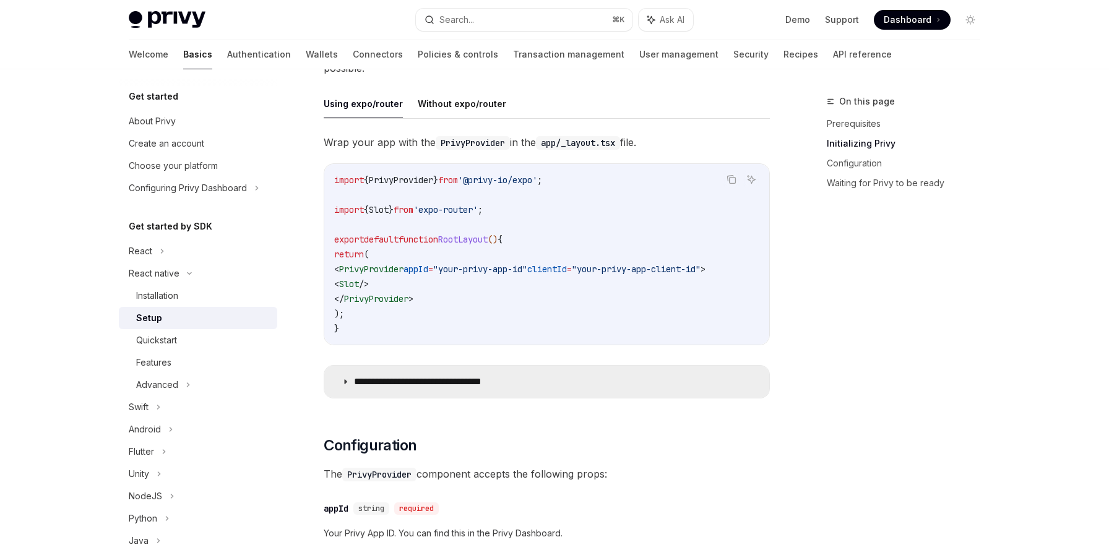
click at [347, 393] on summary "**********" at bounding box center [546, 382] width 445 height 32
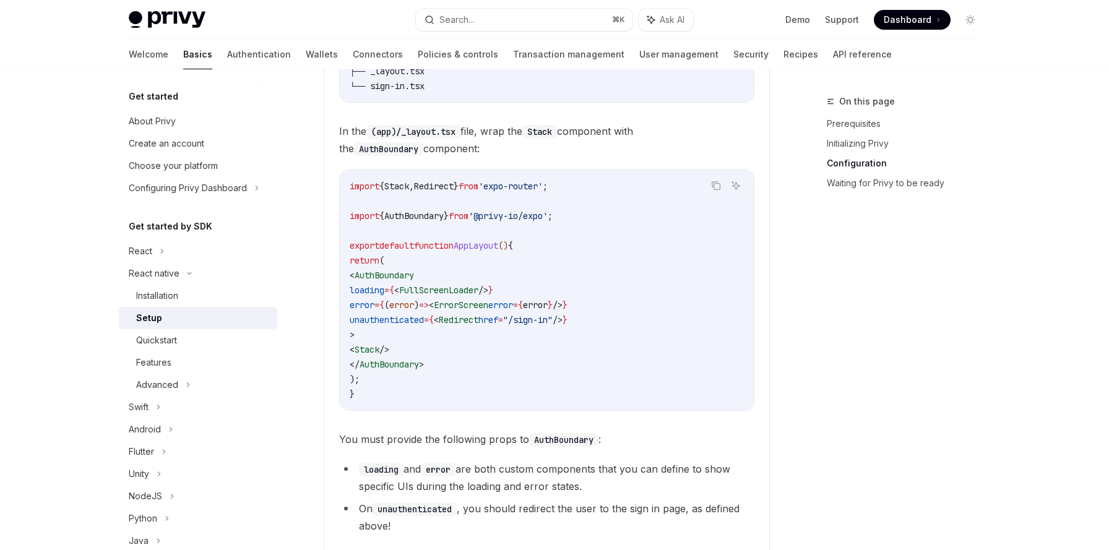
scroll to position [902, 0]
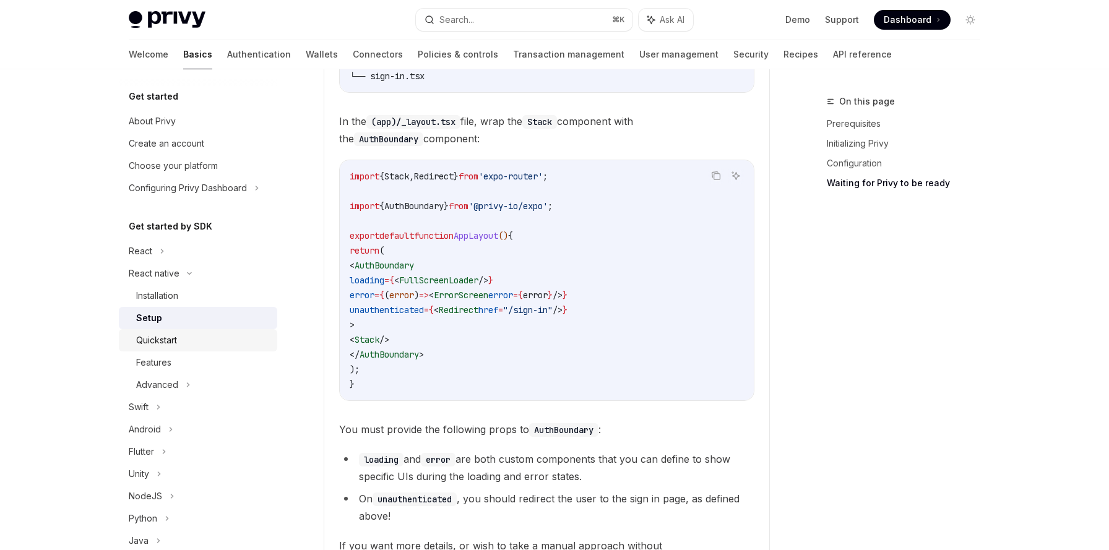
click at [200, 340] on div "Quickstart" at bounding box center [203, 340] width 134 height 15
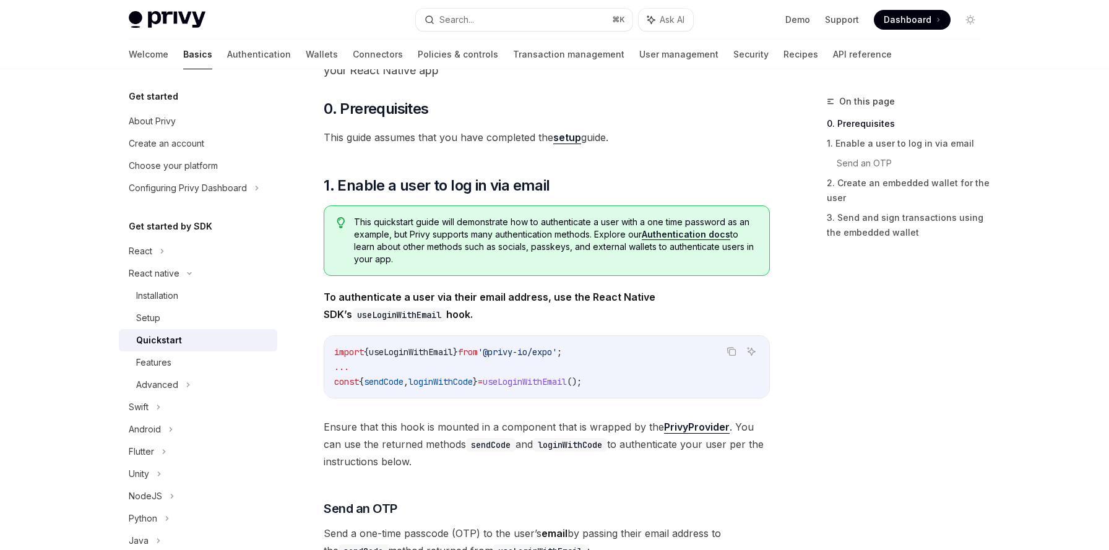
scroll to position [119, 0]
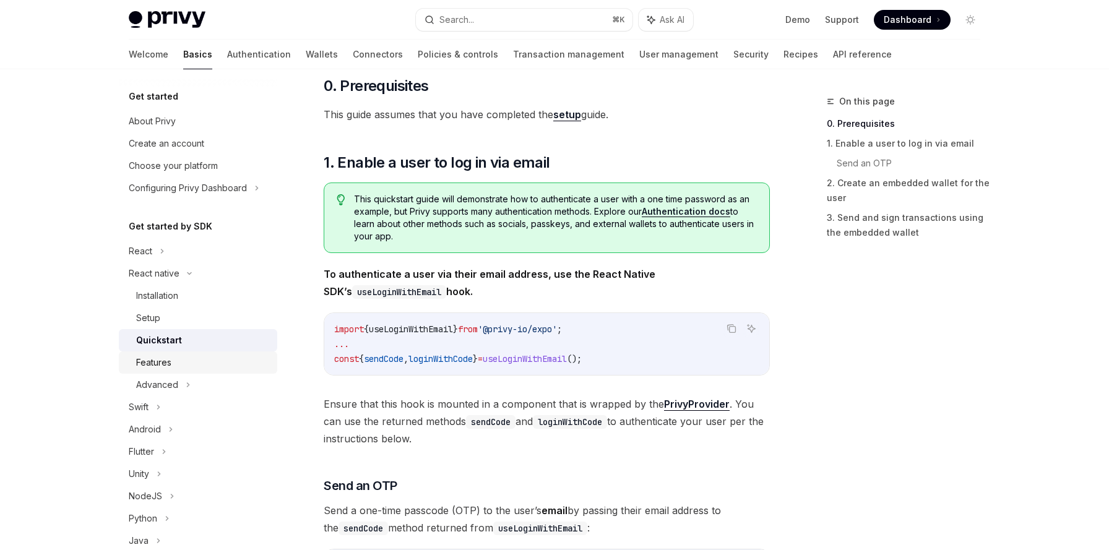
click at [155, 370] on link "Features" at bounding box center [198, 362] width 158 height 22
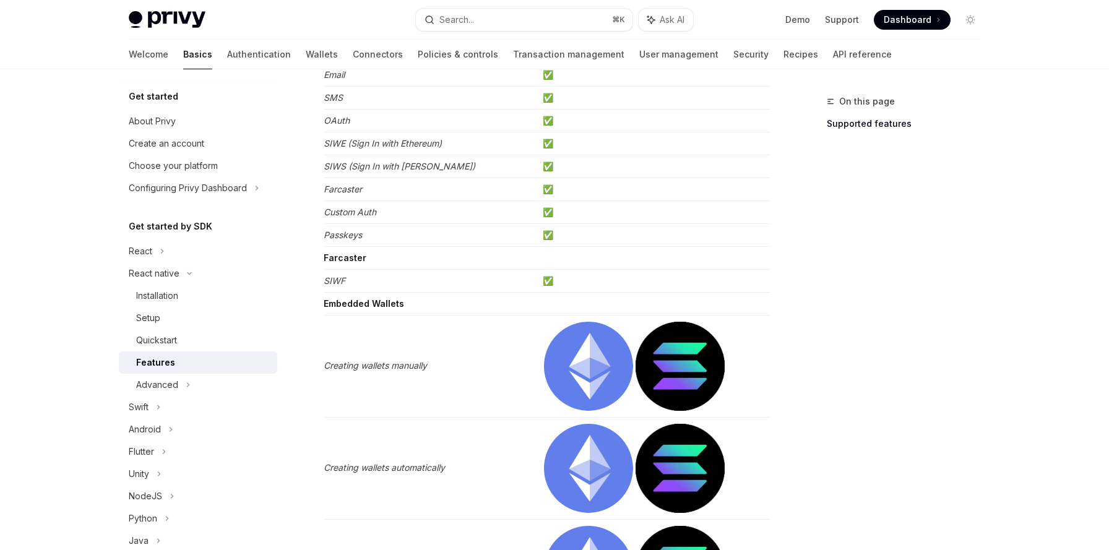
scroll to position [302, 0]
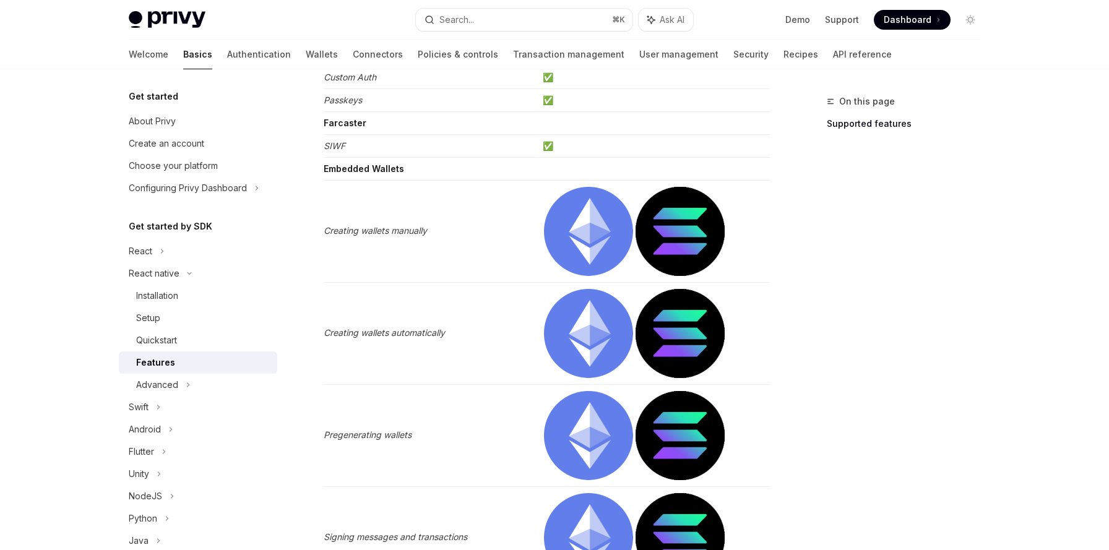
click at [589, 336] on img at bounding box center [588, 333] width 89 height 89
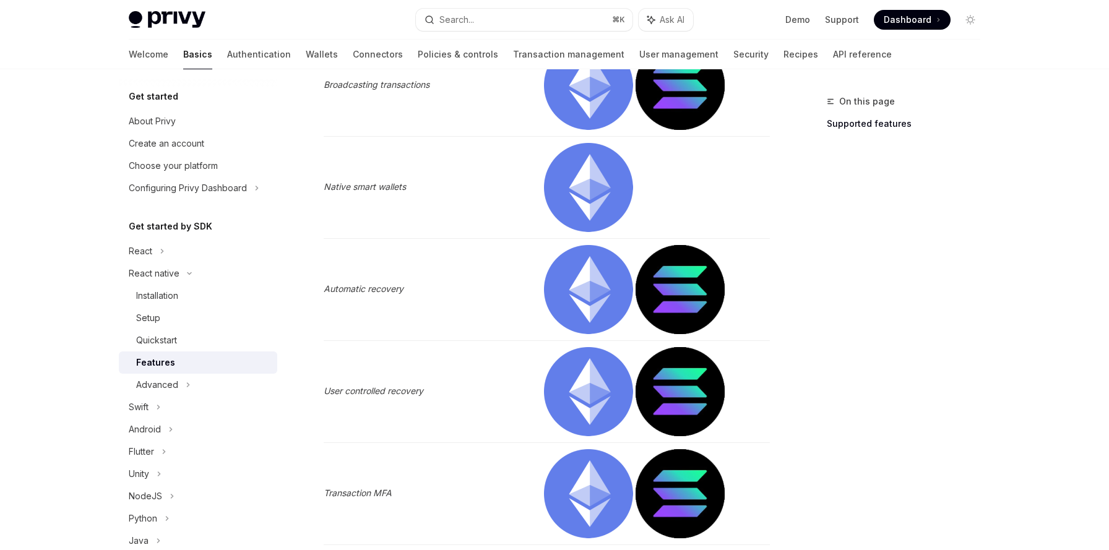
scroll to position [836, 0]
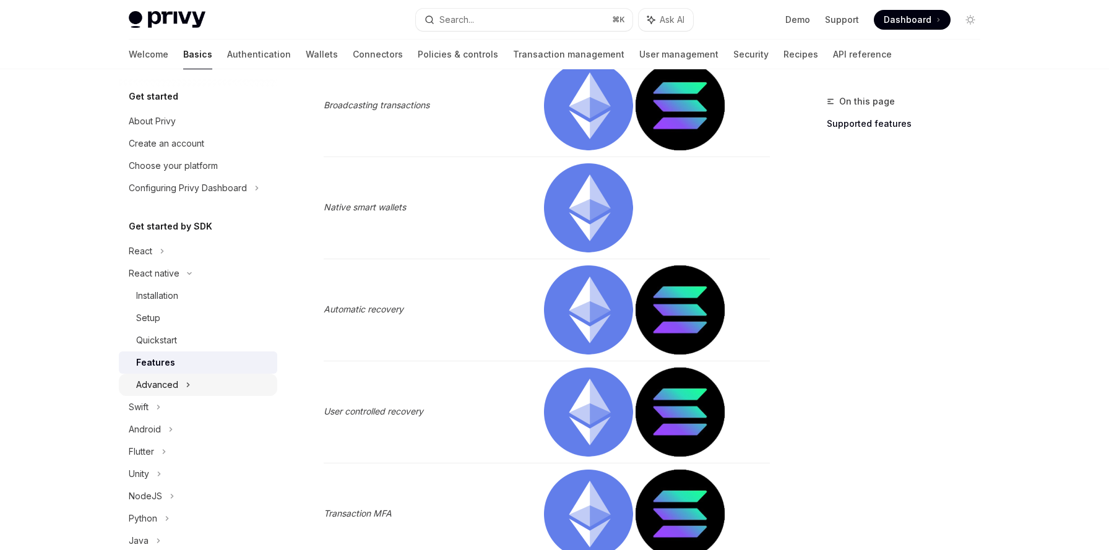
click at [155, 379] on div "Advanced" at bounding box center [157, 384] width 42 height 15
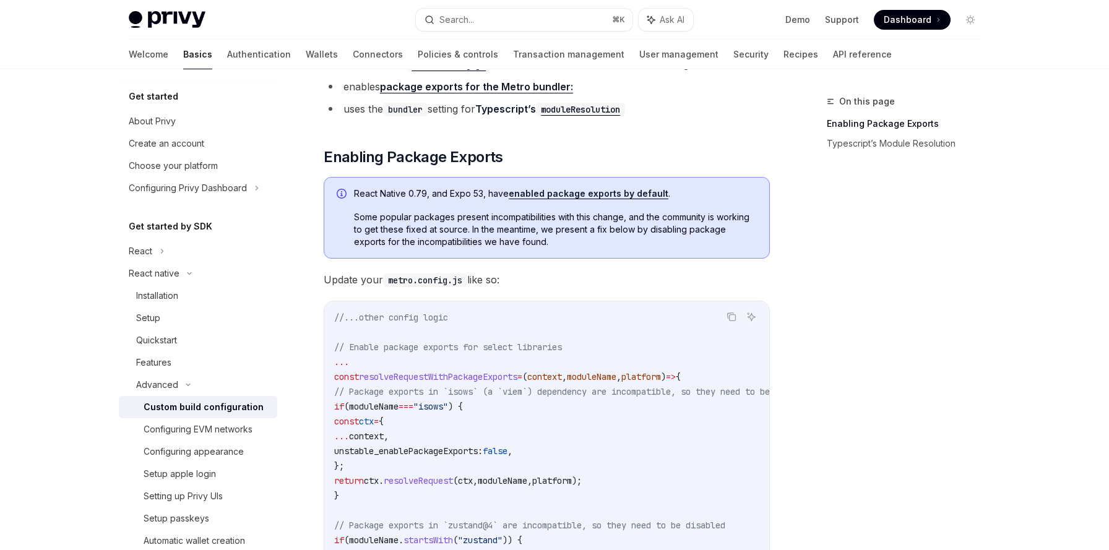
scroll to position [203, 0]
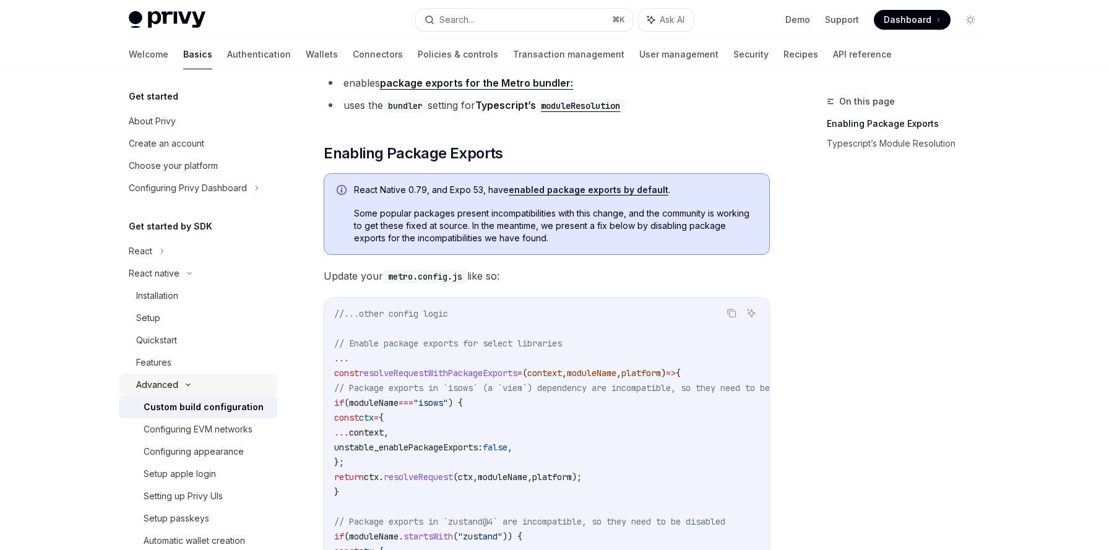
click at [200, 389] on div "Advanced" at bounding box center [198, 385] width 158 height 22
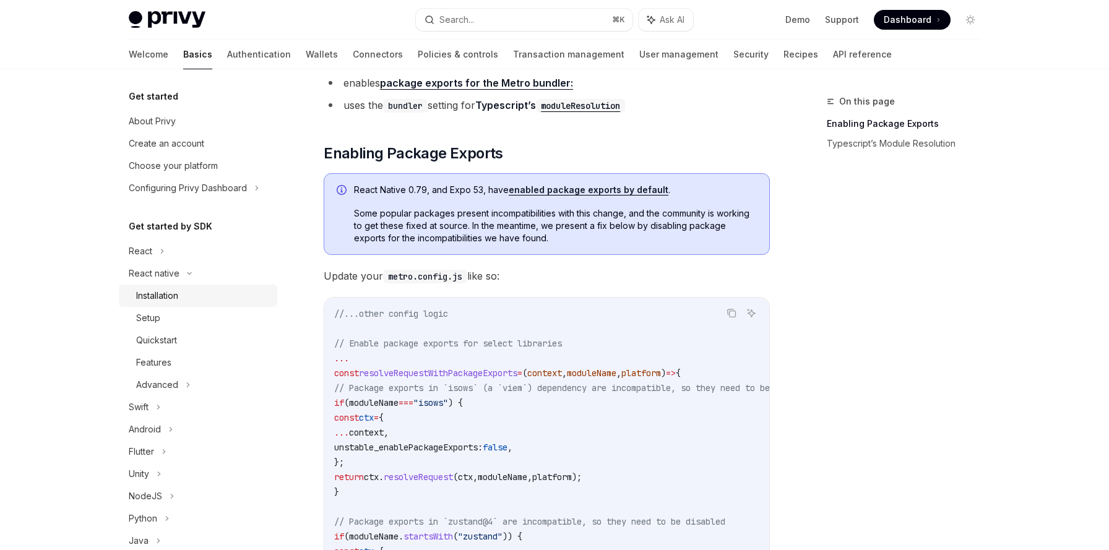
click at [161, 295] on div "Installation" at bounding box center [157, 295] width 42 height 15
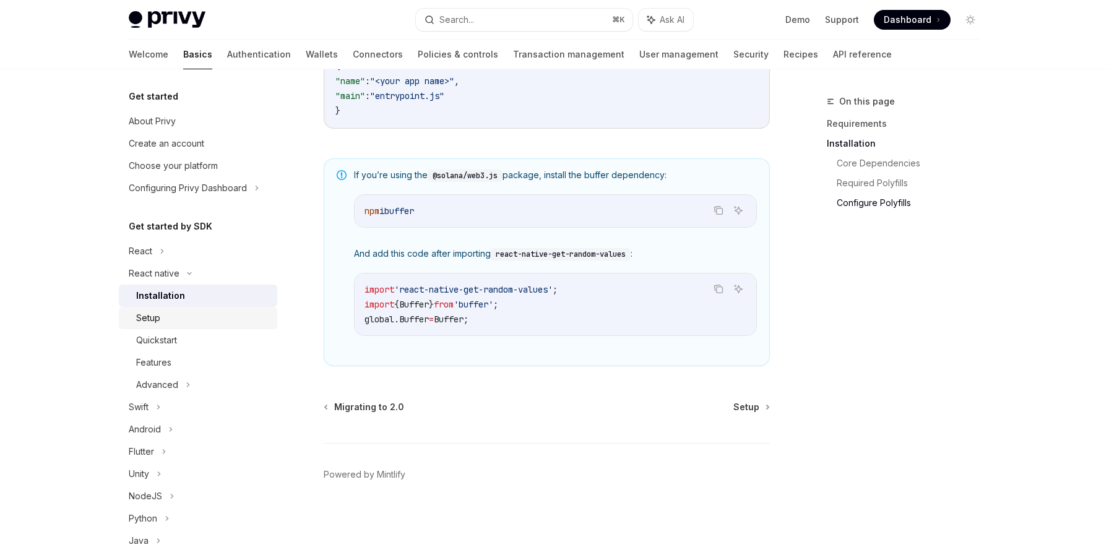
click at [160, 321] on div "Setup" at bounding box center [203, 318] width 134 height 15
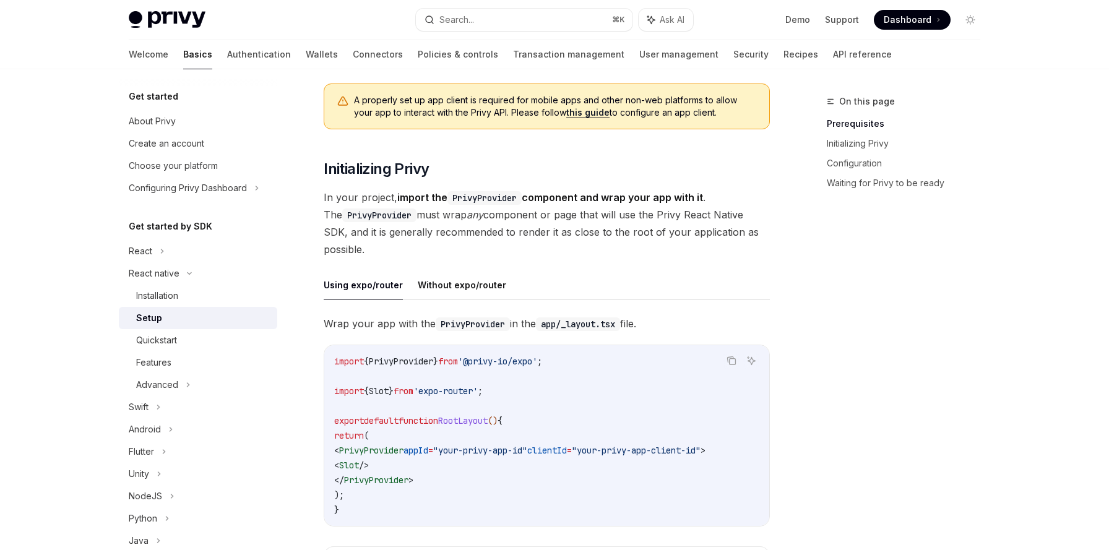
scroll to position [151, 0]
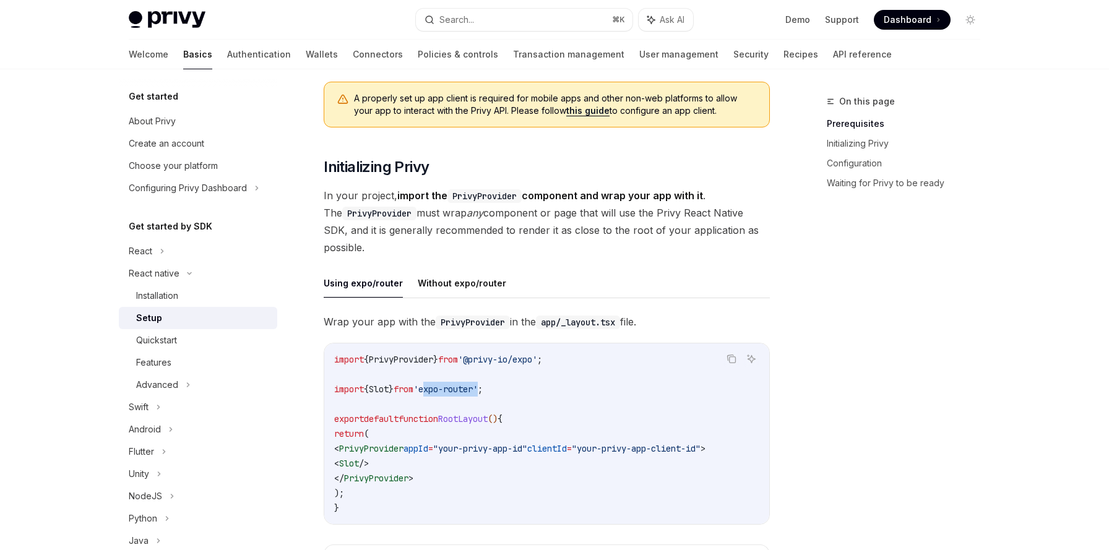
drag, startPoint x: 439, startPoint y: 390, endPoint x: 494, endPoint y: 394, distance: 55.8
click at [478, 394] on span "'expo-router'" at bounding box center [445, 389] width 64 height 11
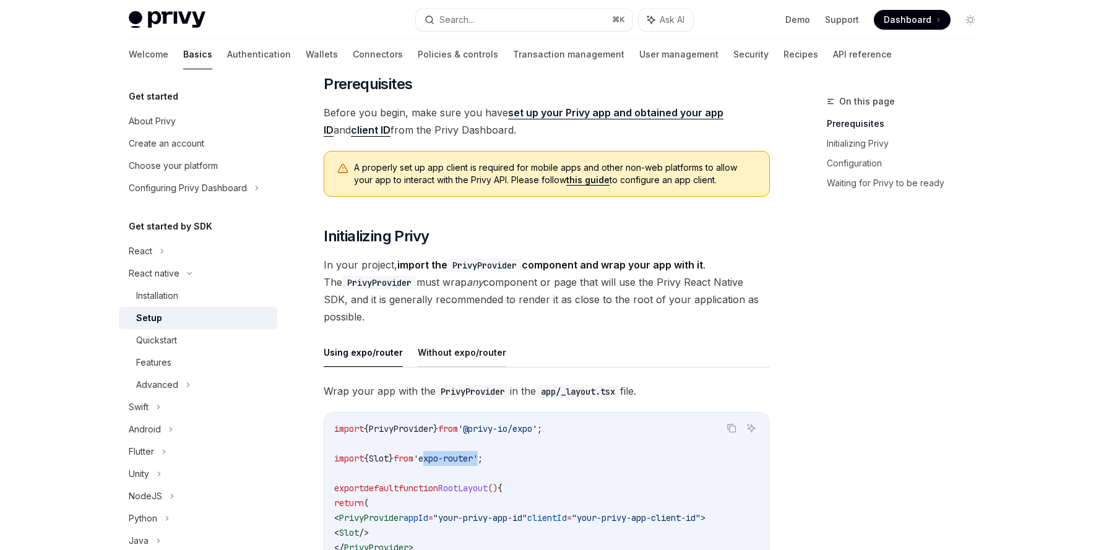
scroll to position [0, 0]
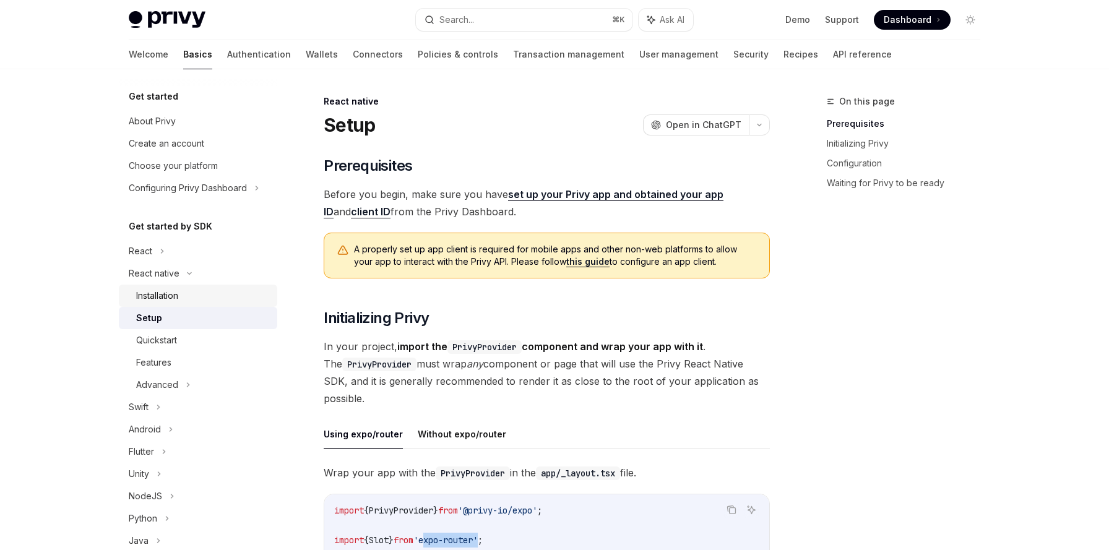
click at [171, 299] on div "Installation" at bounding box center [157, 295] width 42 height 15
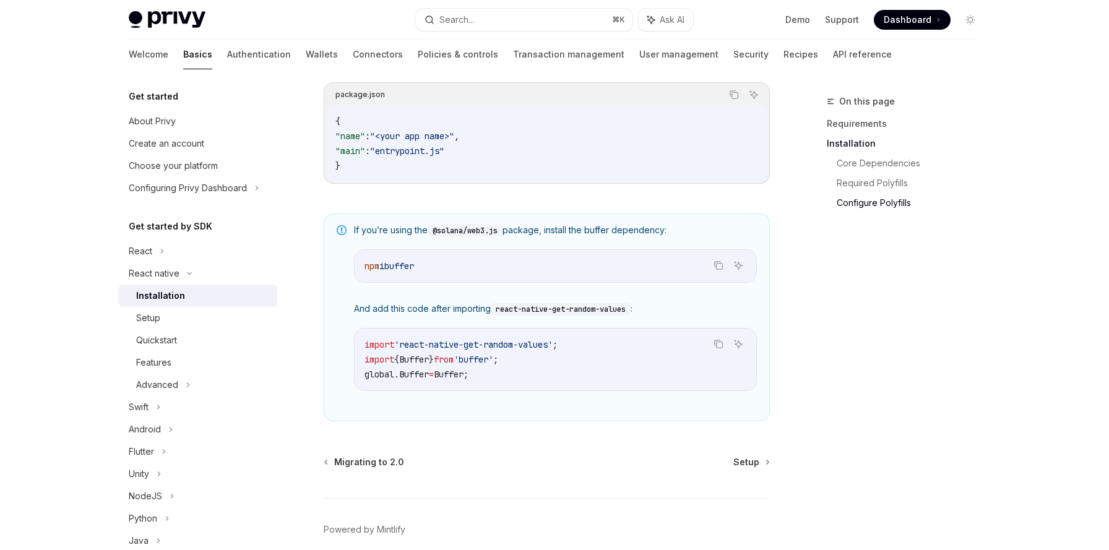
scroll to position [807, 0]
drag, startPoint x: 439, startPoint y: 235, endPoint x: 502, endPoint y: 236, distance: 63.1
click at [502, 236] on code "@solana/web3.js" at bounding box center [465, 229] width 75 height 12
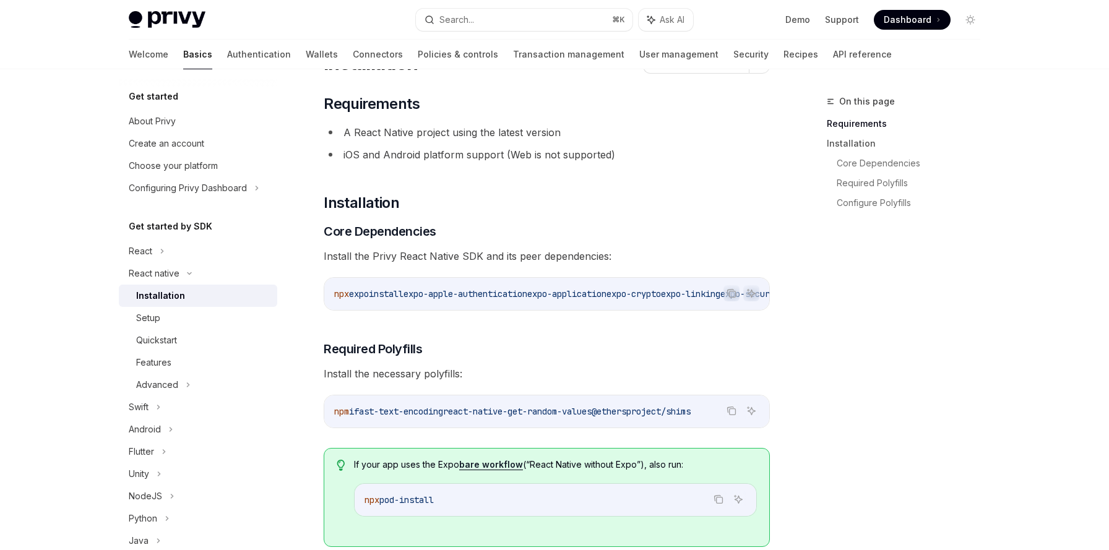
scroll to position [60, 0]
click at [471, 133] on li "A React Native project using the latest version" at bounding box center [547, 134] width 446 height 17
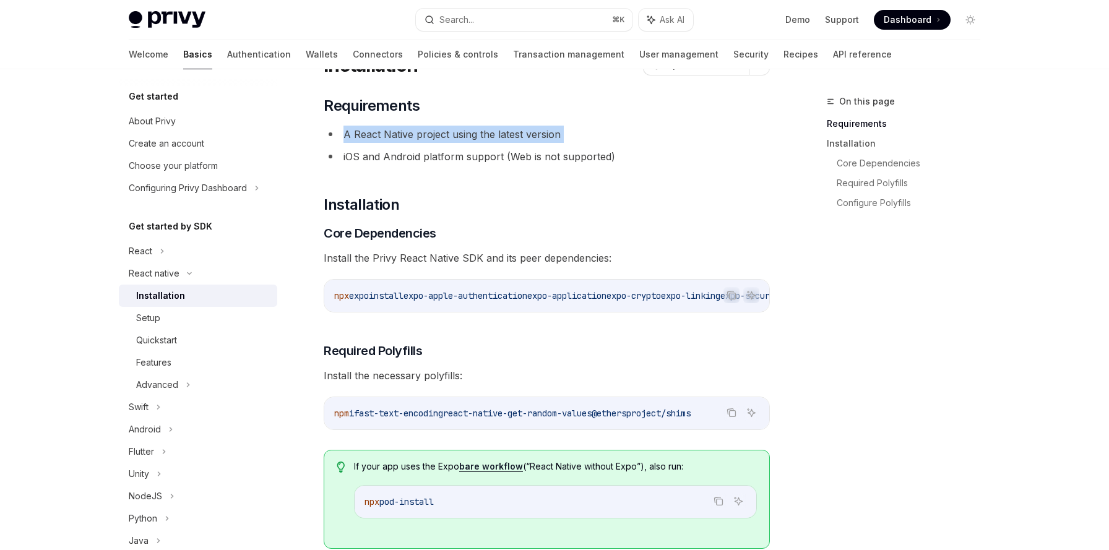
click at [471, 133] on li "A React Native project using the latest version" at bounding box center [547, 134] width 446 height 17
click at [471, 151] on li "iOS and Android platform support (Web is not supported)" at bounding box center [547, 156] width 446 height 17
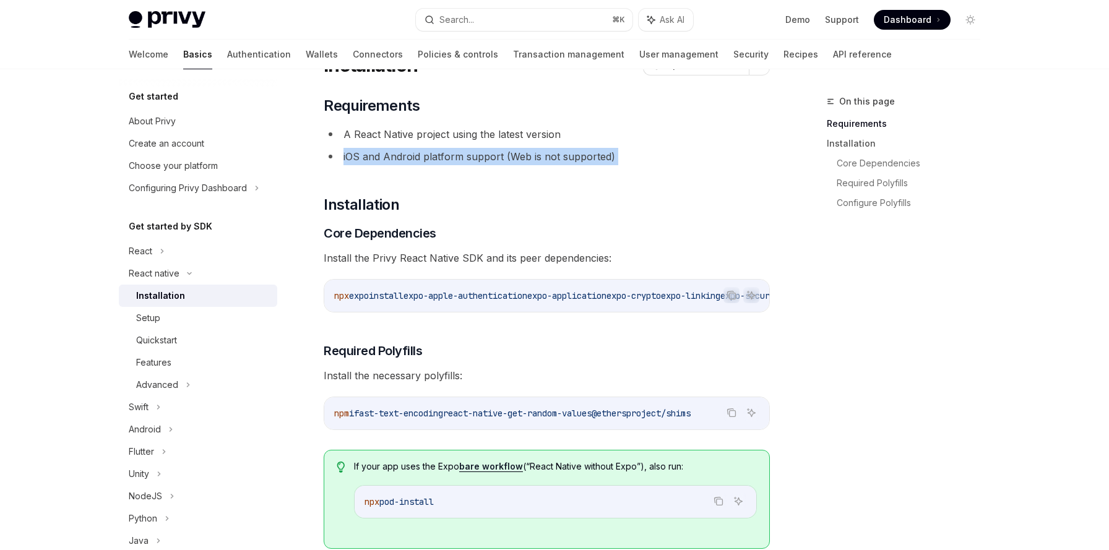
click at [471, 151] on li "iOS and Android platform support (Web is not supported)" at bounding box center [547, 156] width 446 height 17
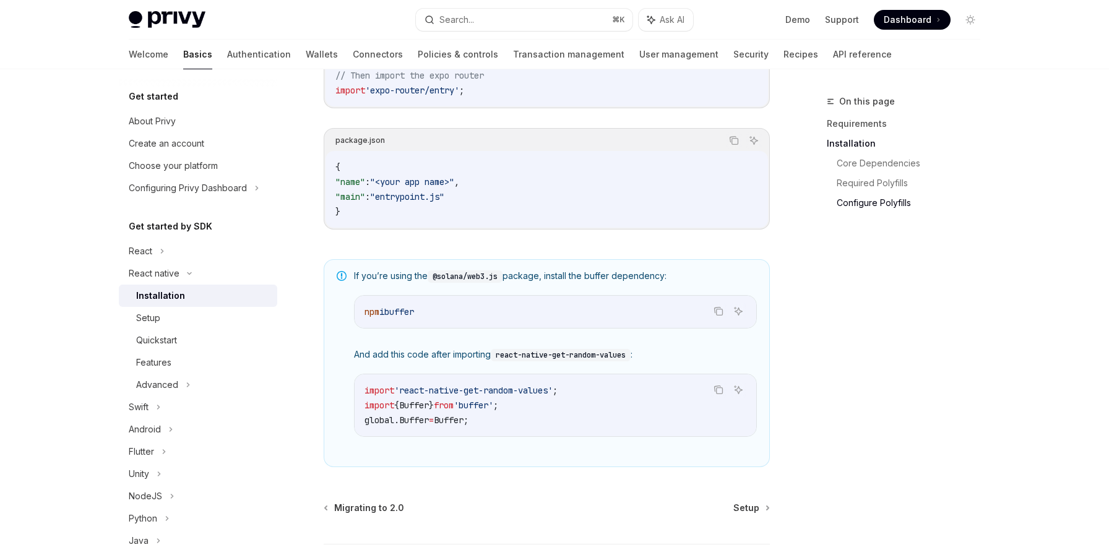
scroll to position [866, 0]
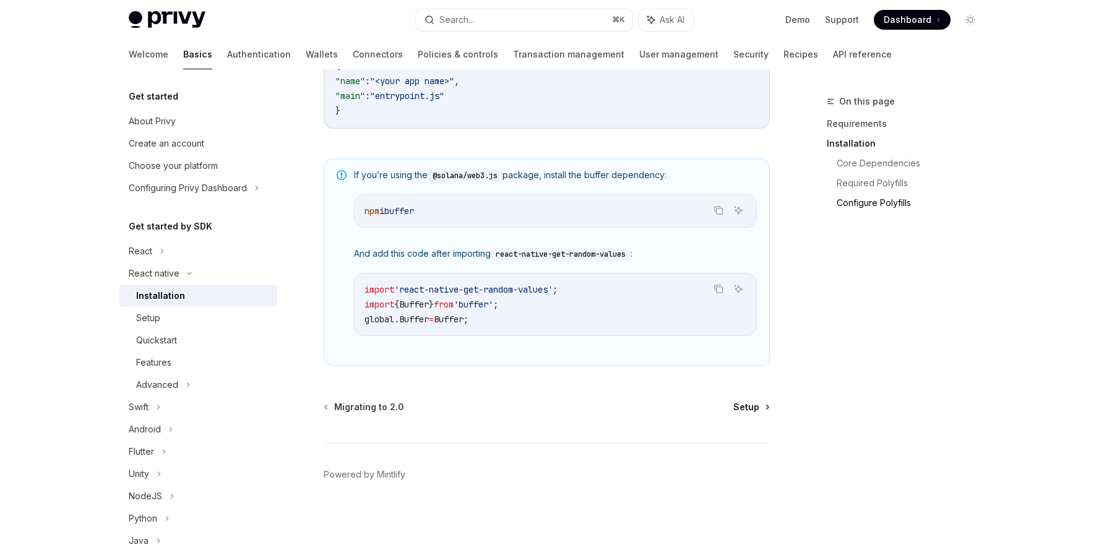
click at [741, 404] on span "Setup" at bounding box center [746, 407] width 26 height 12
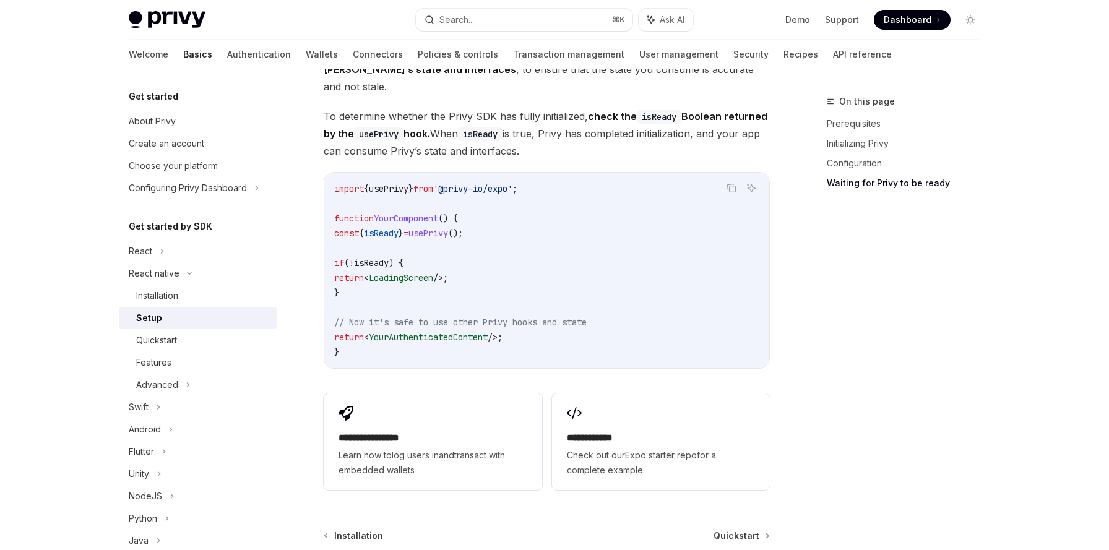
scroll to position [1146, 0]
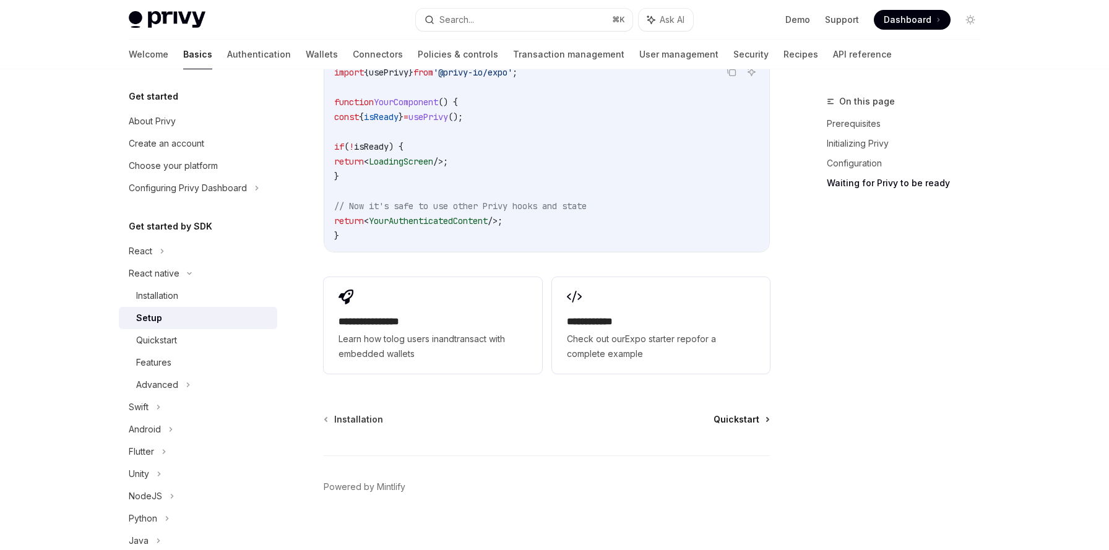
click at [742, 413] on span "Quickstart" at bounding box center [736, 419] width 46 height 12
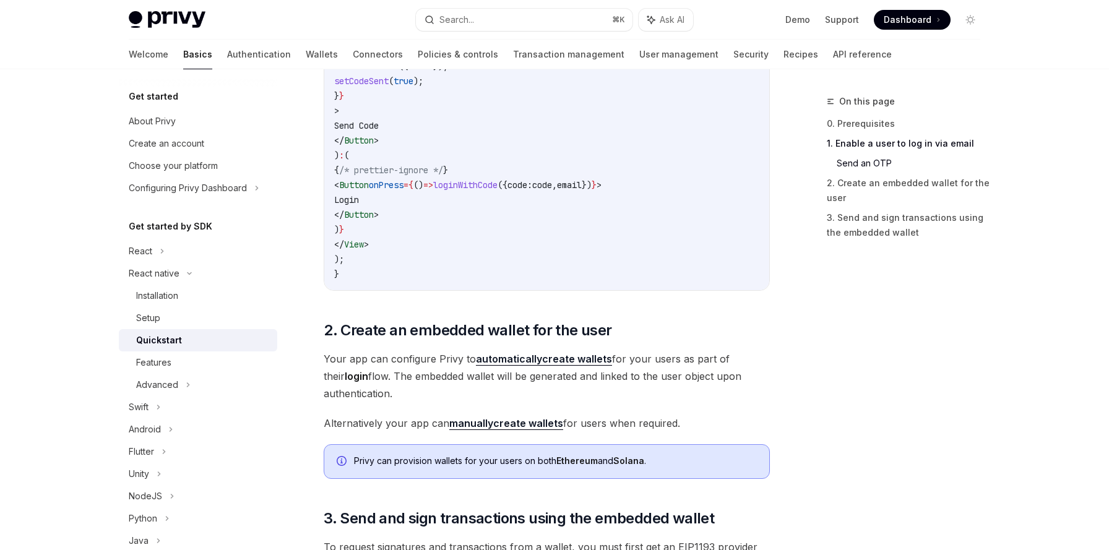
scroll to position [999, 0]
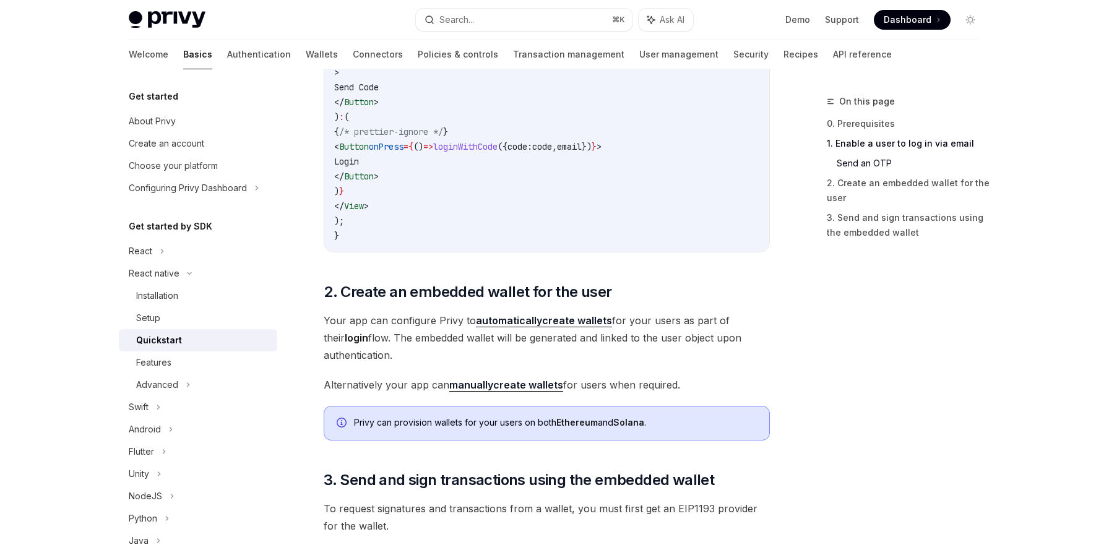
click at [600, 384] on span "Alternatively your app can manually create wallets for users when required." at bounding box center [547, 384] width 446 height 17
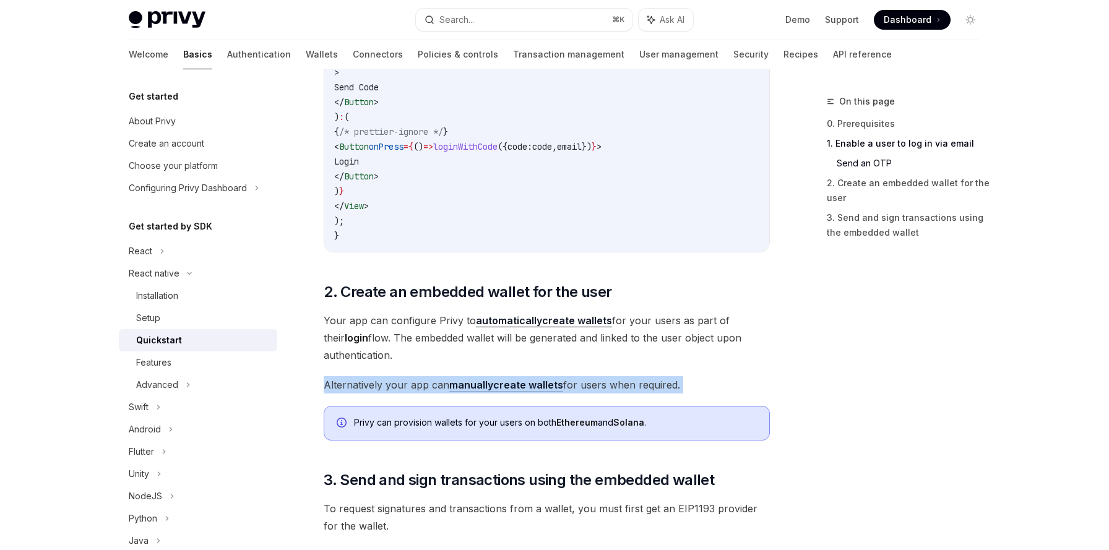
click at [600, 384] on span "Alternatively your app can manually create wallets for users when required." at bounding box center [547, 384] width 446 height 17
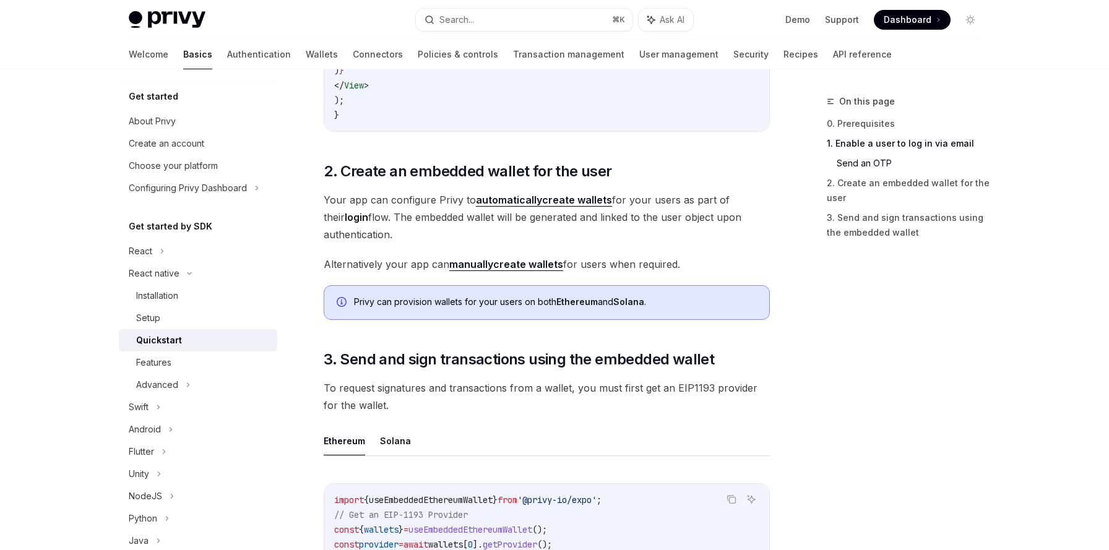
scroll to position [1140, 0]
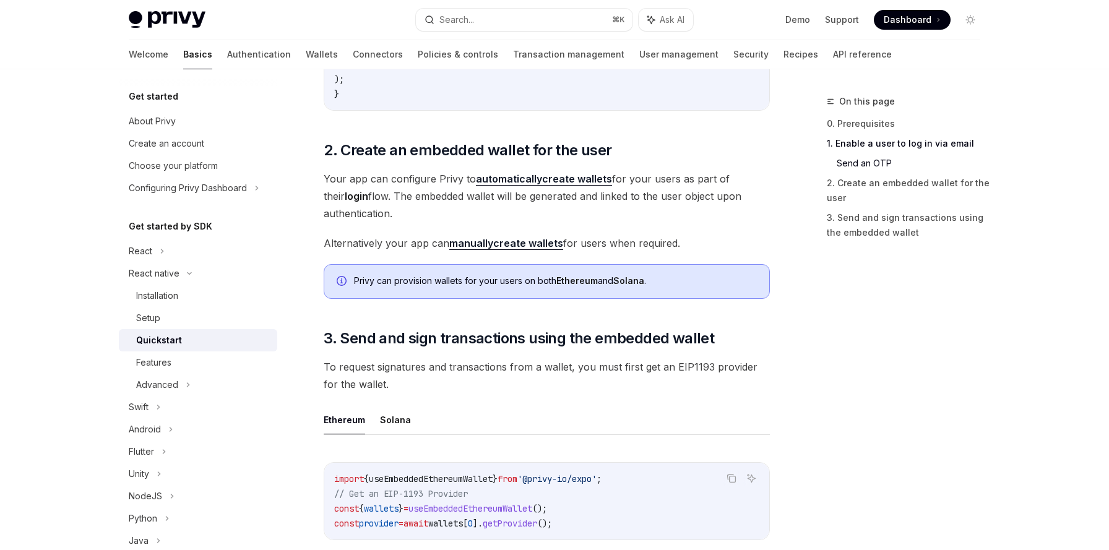
click at [480, 200] on span "Your app can configure Privy to automatically create wallets for your users as …" at bounding box center [547, 196] width 446 height 52
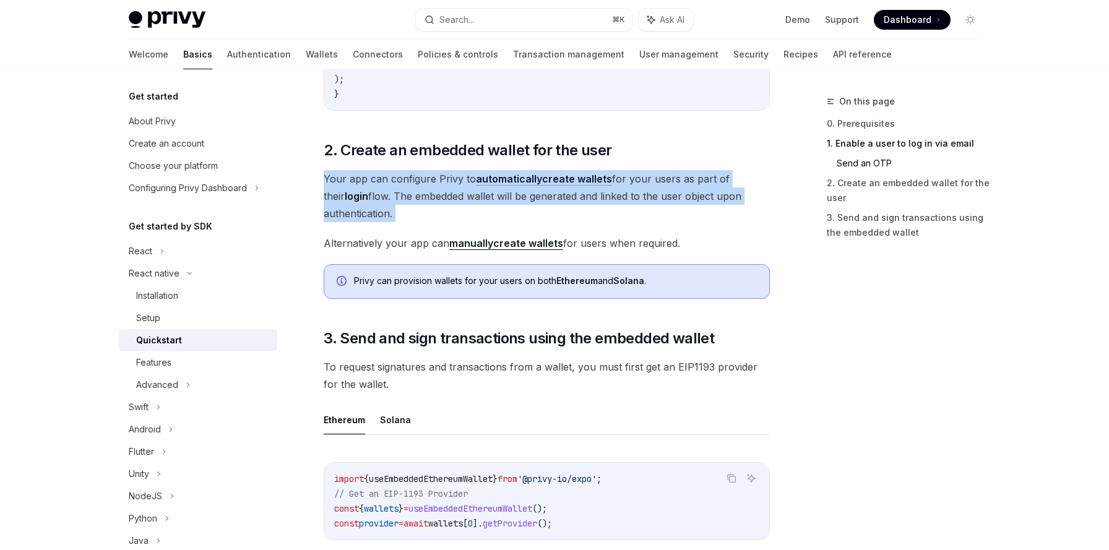
click at [480, 200] on span "Your app can configure Privy to automatically create wallets for your users as …" at bounding box center [547, 196] width 446 height 52
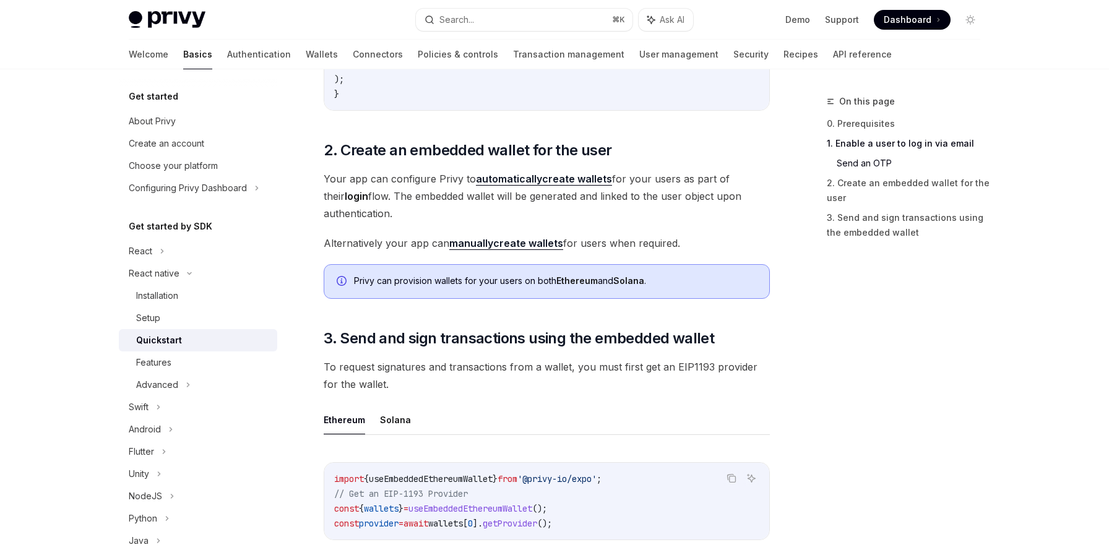
click at [418, 243] on span "Alternatively your app can manually create wallets for users when required." at bounding box center [547, 243] width 446 height 17
click at [418, 183] on span "Your app can configure Privy to automatically create wallets for your users as …" at bounding box center [547, 196] width 446 height 52
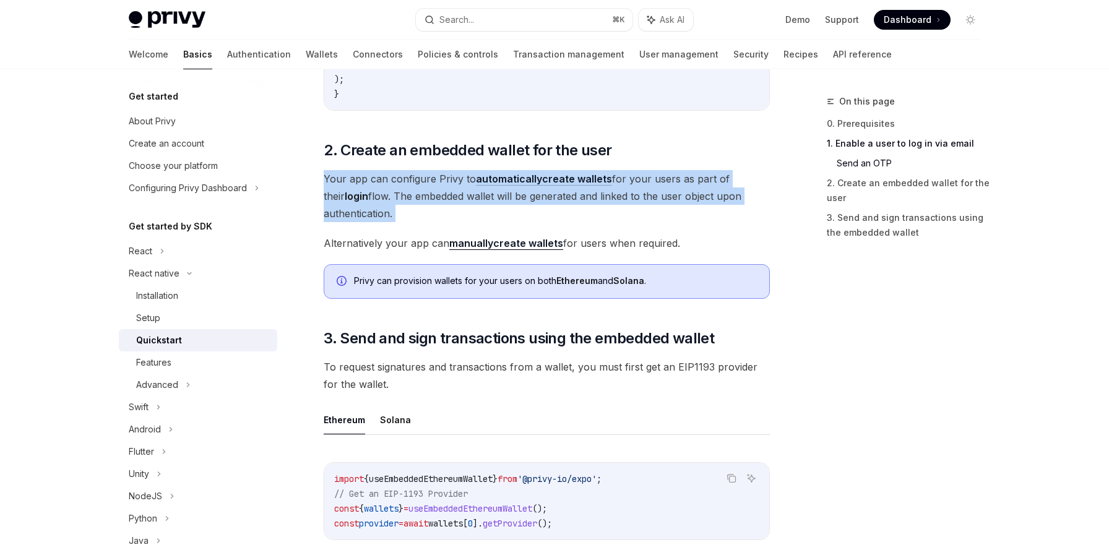
click at [418, 183] on span "Your app can configure Privy to automatically create wallets for your users as …" at bounding box center [547, 196] width 446 height 52
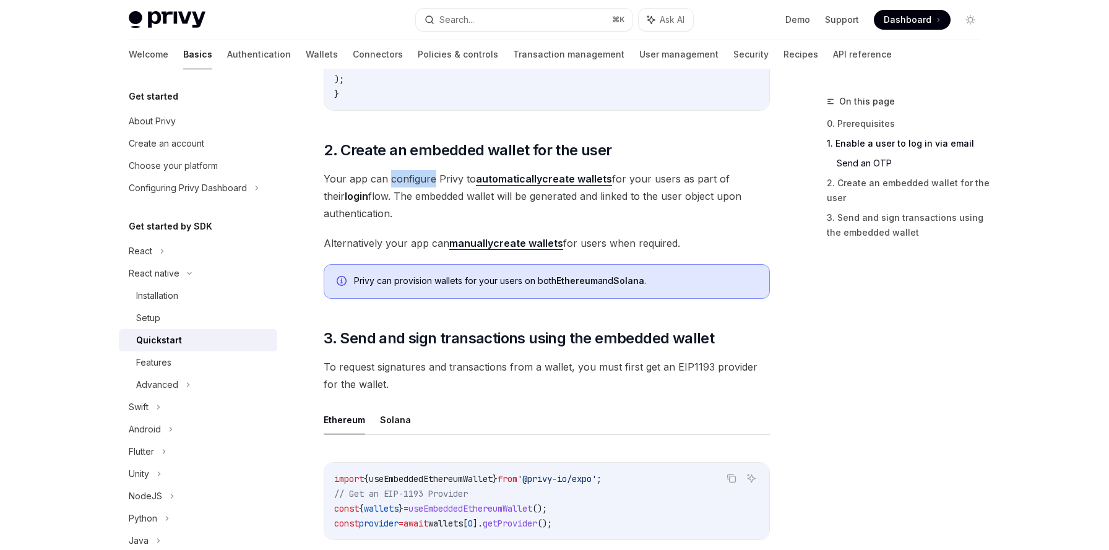
click at [418, 183] on span "Your app can configure Privy to automatically create wallets for your users as …" at bounding box center [547, 196] width 446 height 52
click at [418, 189] on span "Your app can configure Privy to automatically create wallets for your users as …" at bounding box center [547, 196] width 446 height 52
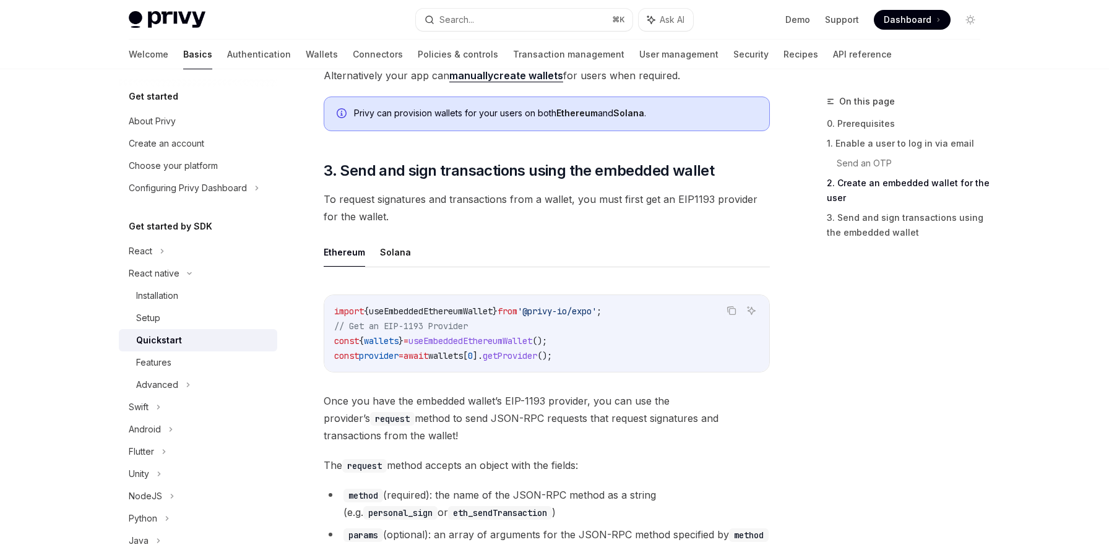
scroll to position [1315, 0]
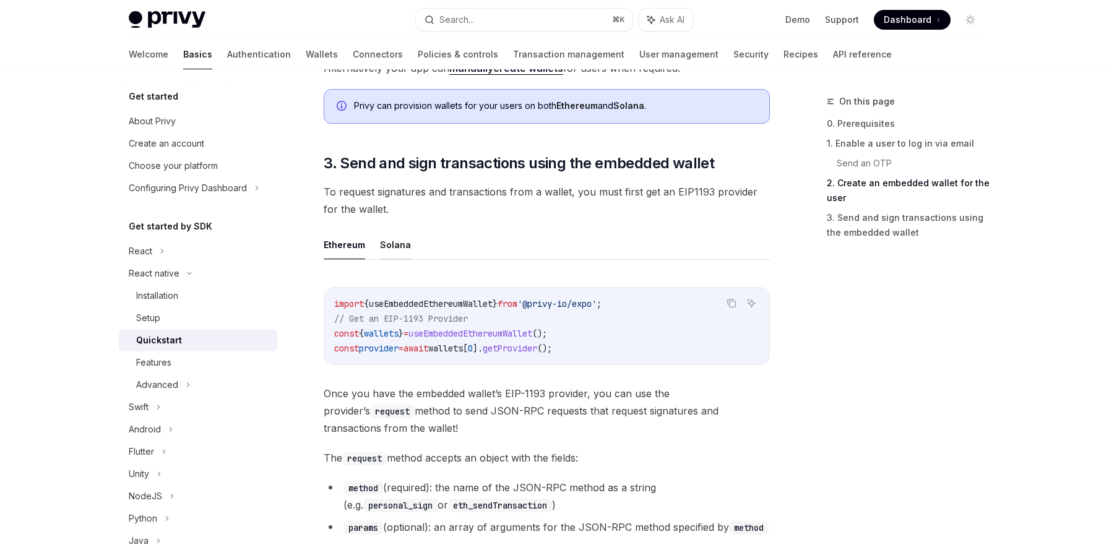
click at [391, 249] on button "Solana" at bounding box center [395, 244] width 31 height 29
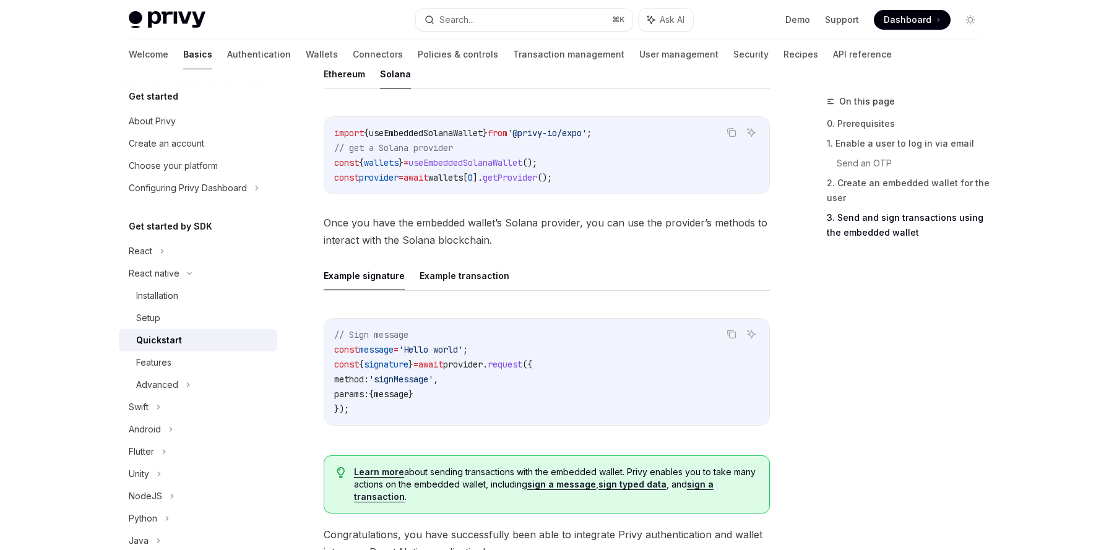
scroll to position [1515, 0]
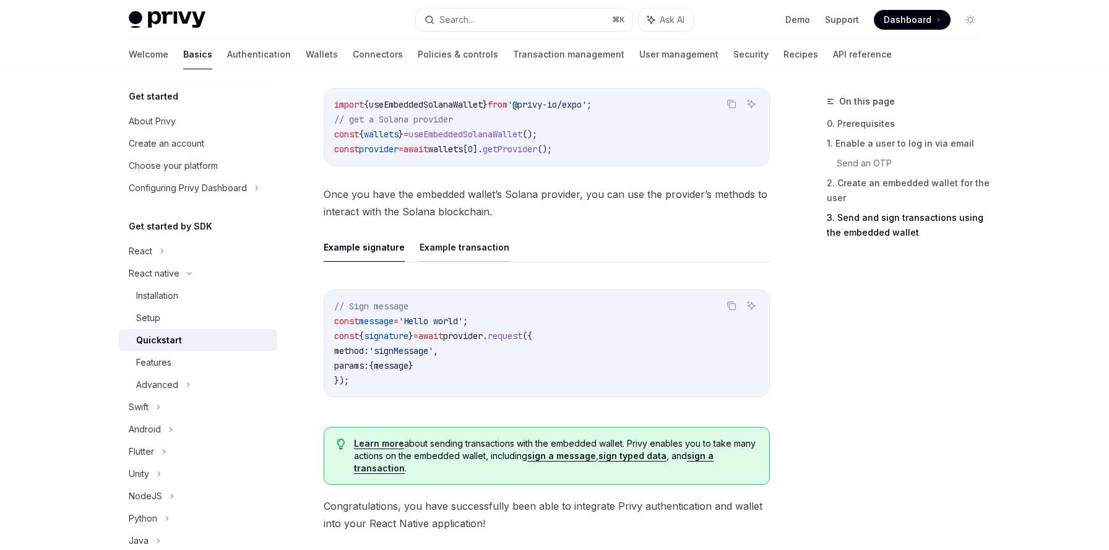
click at [446, 255] on button "Example transaction" at bounding box center [465, 247] width 90 height 29
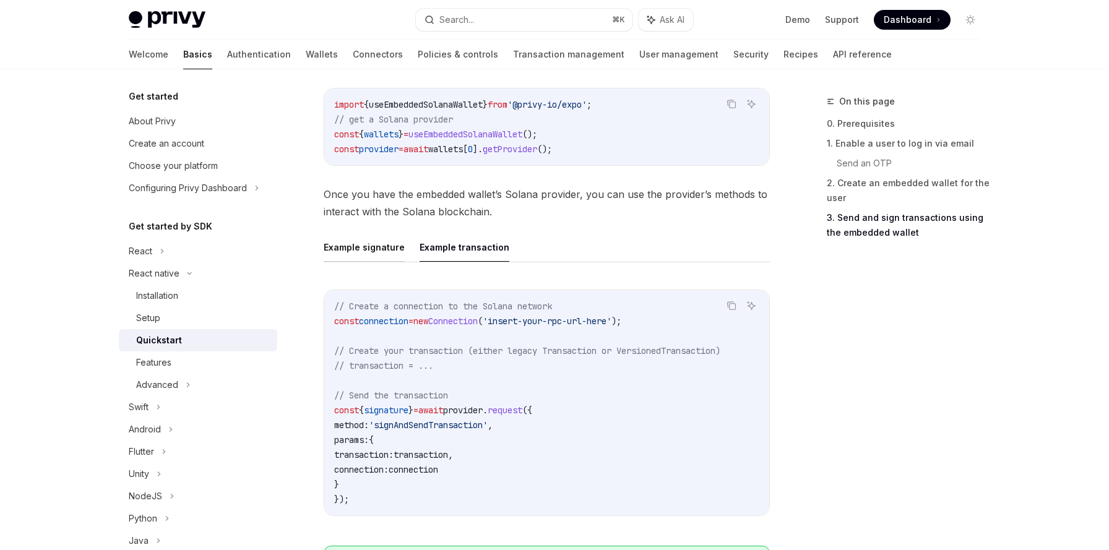
click at [380, 259] on button "Example signature" at bounding box center [364, 247] width 81 height 29
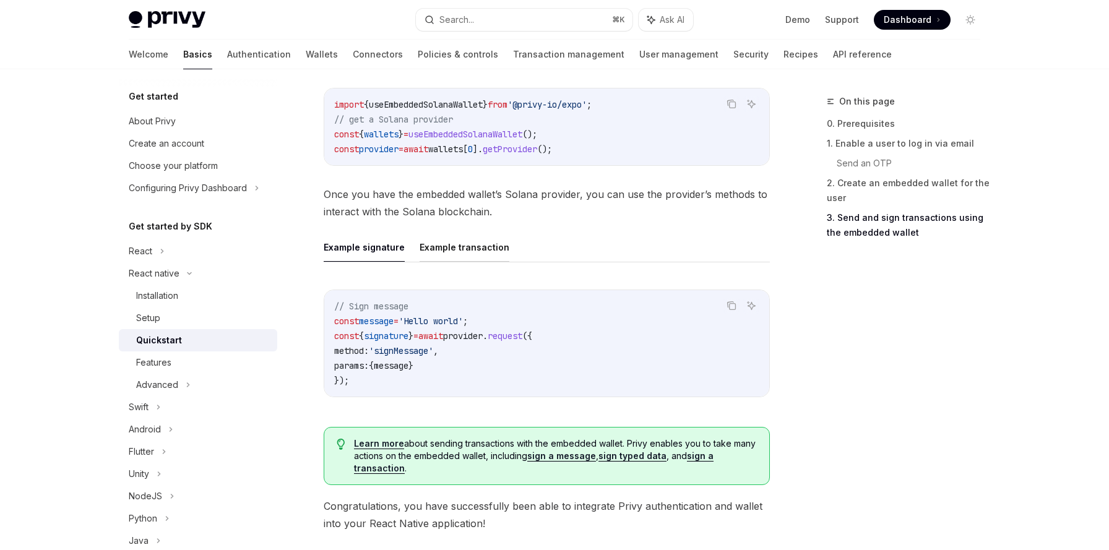
click at [444, 248] on button "Example transaction" at bounding box center [465, 247] width 90 height 29
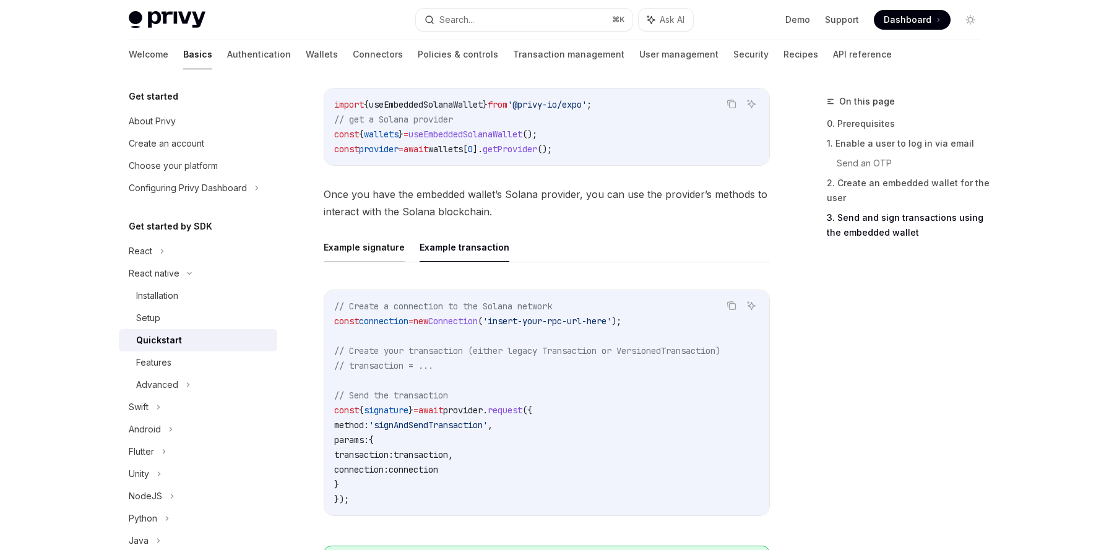
click at [377, 248] on button "Example signature" at bounding box center [364, 247] width 81 height 29
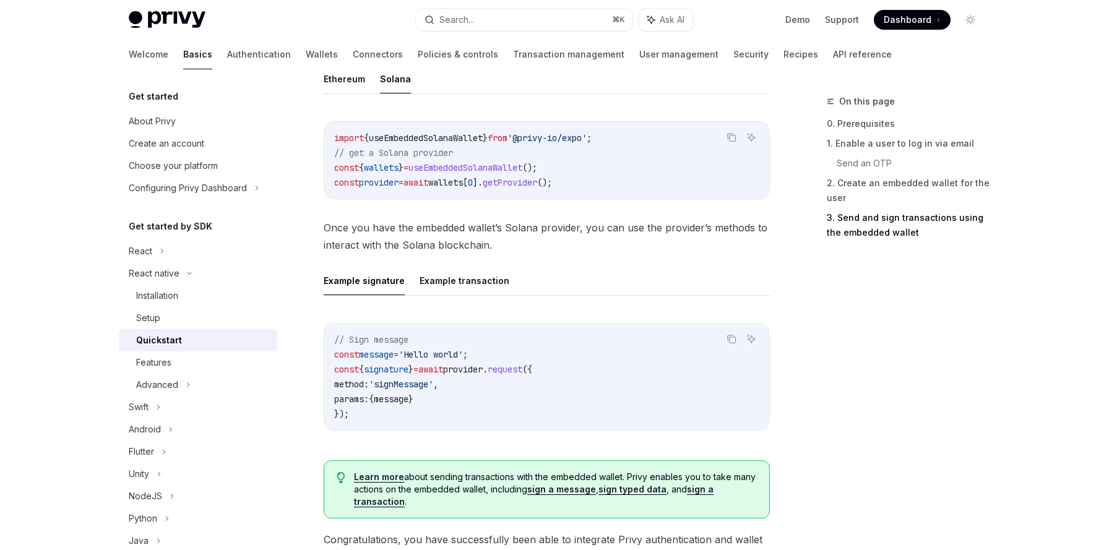
scroll to position [1471, 0]
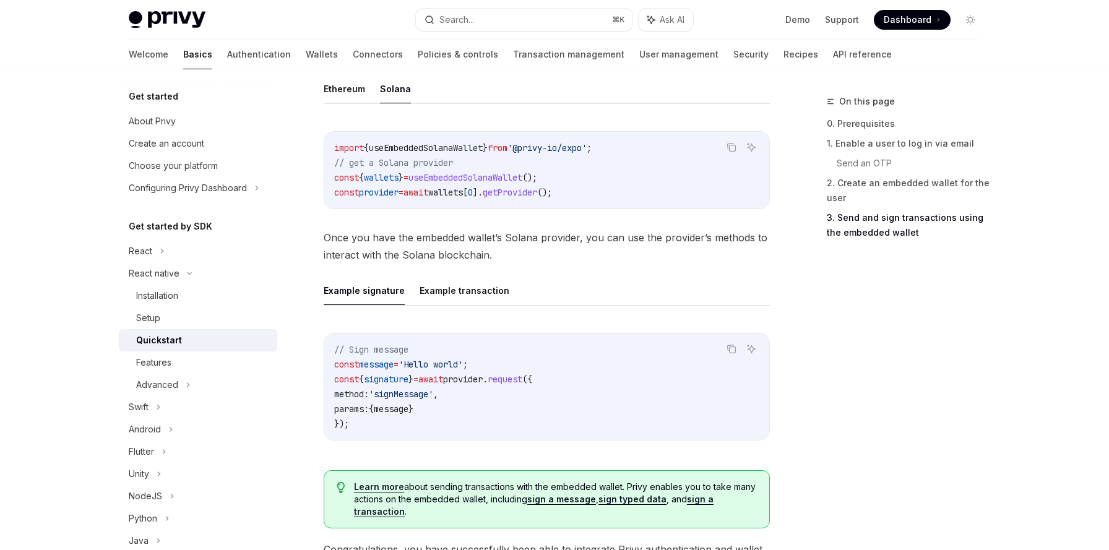
click at [417, 385] on code "// Sign message const message = 'Hello world' ; const { signature } = await pro…" at bounding box center [546, 386] width 425 height 89
click at [413, 395] on span "'signMessage'" at bounding box center [401, 394] width 64 height 11
click at [408, 408] on span "message" at bounding box center [391, 408] width 35 height 11
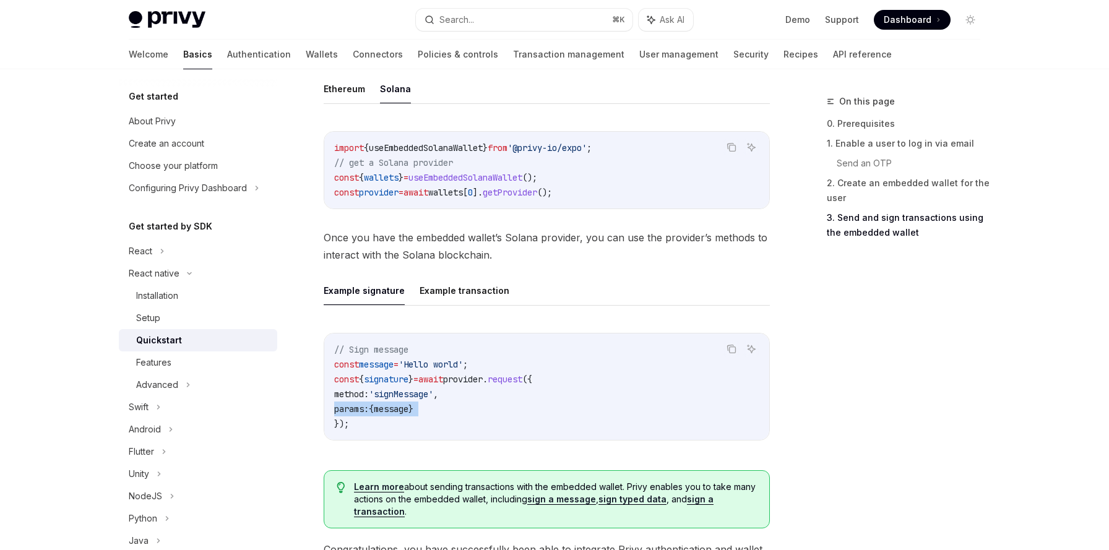
click at [408, 408] on span "message" at bounding box center [391, 408] width 35 height 11
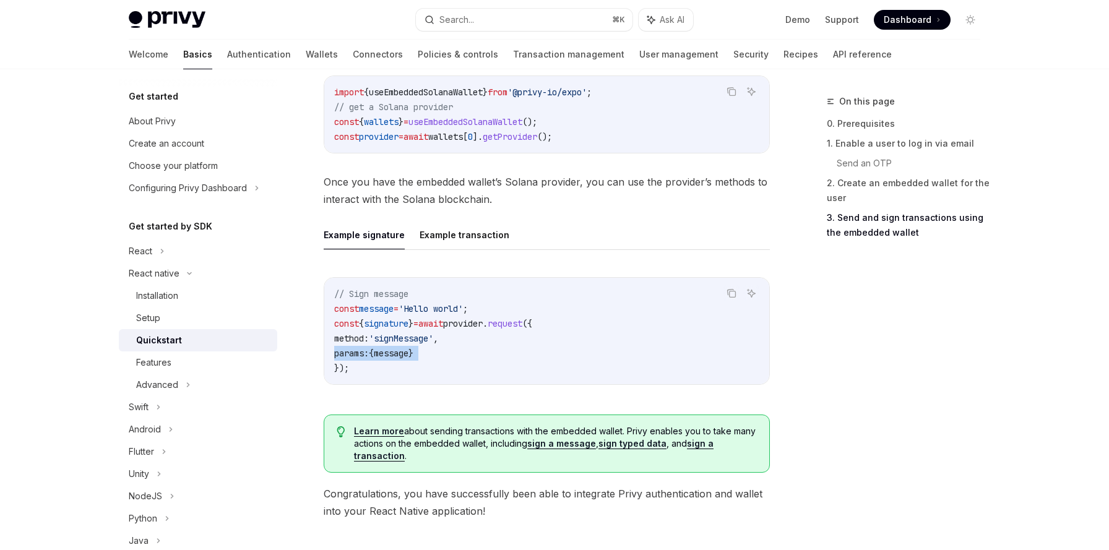
scroll to position [1523, 0]
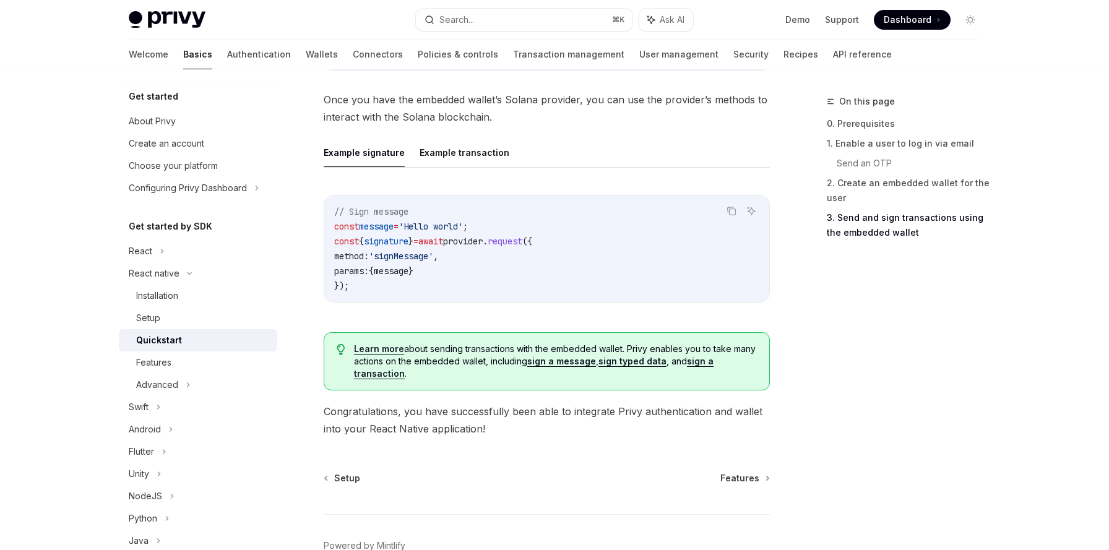
scroll to position [1568, 0]
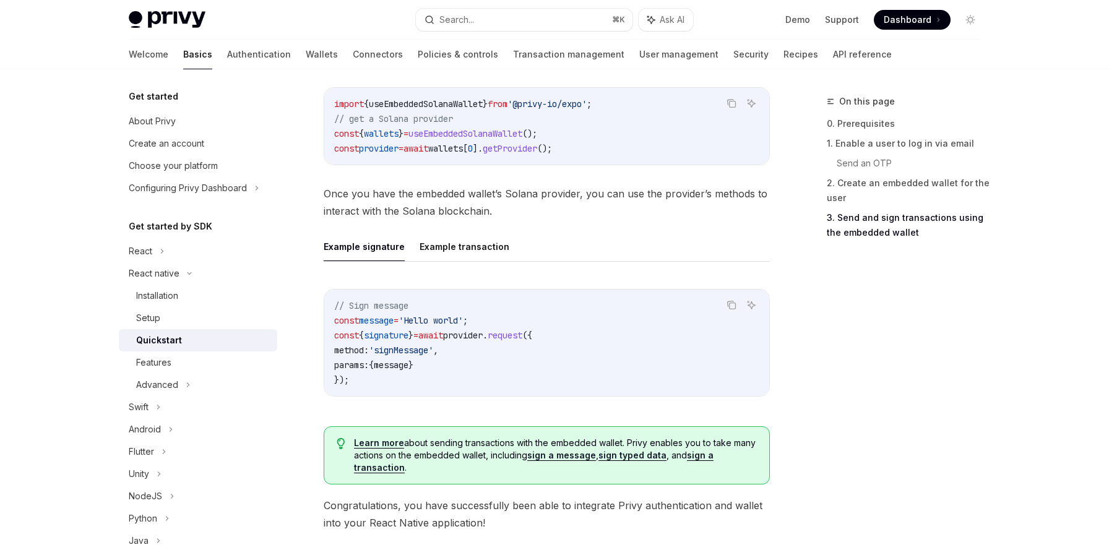
scroll to position [1515, 0]
click at [167, 291] on div "Installation" at bounding box center [157, 295] width 42 height 15
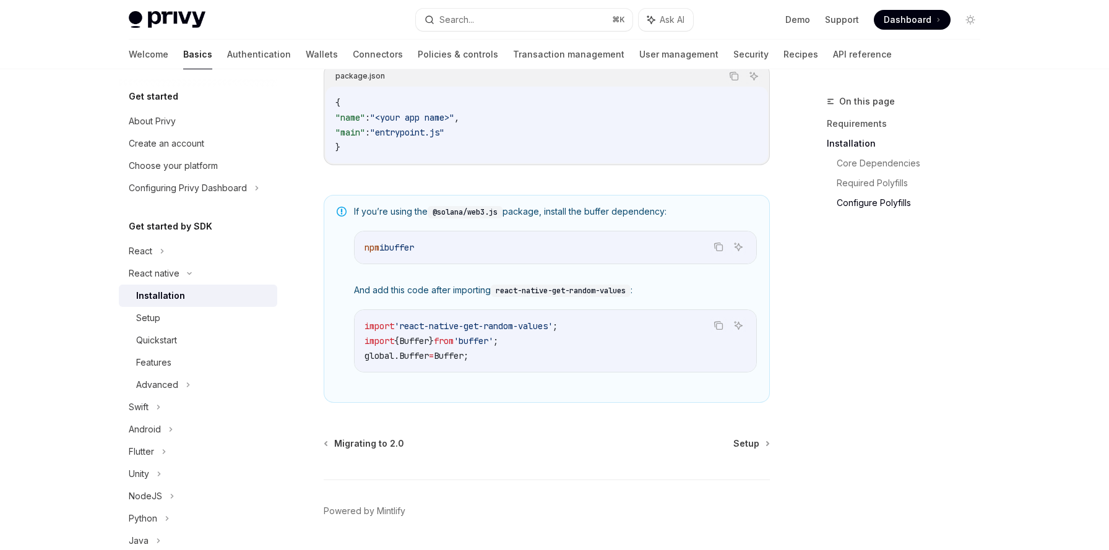
scroll to position [866, 0]
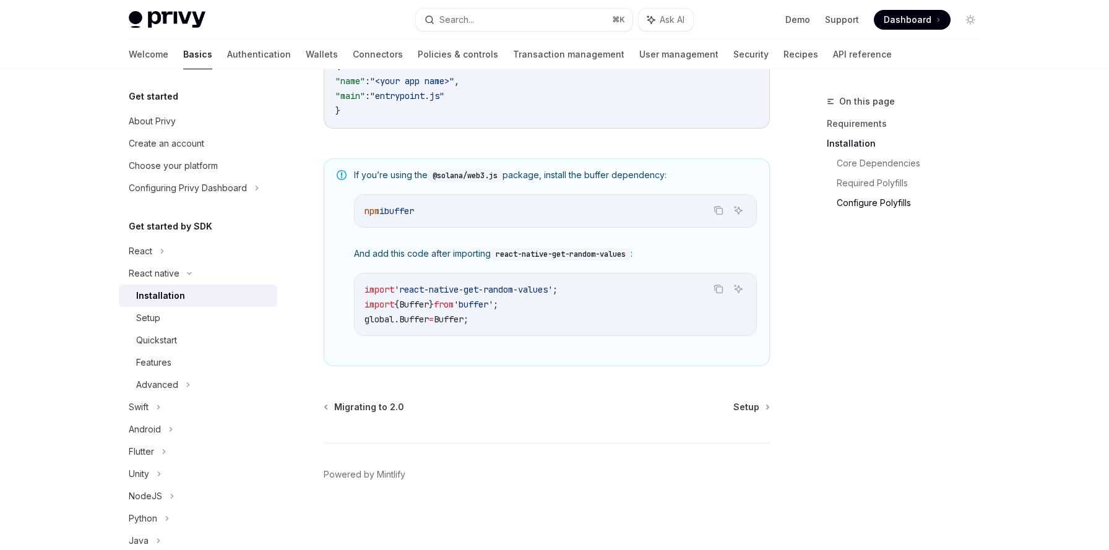
click at [759, 413] on div "Migrating to 2.0 Setup Powered by Mintlify" at bounding box center [547, 475] width 446 height 149
click at [757, 402] on span "Setup" at bounding box center [746, 407] width 26 height 12
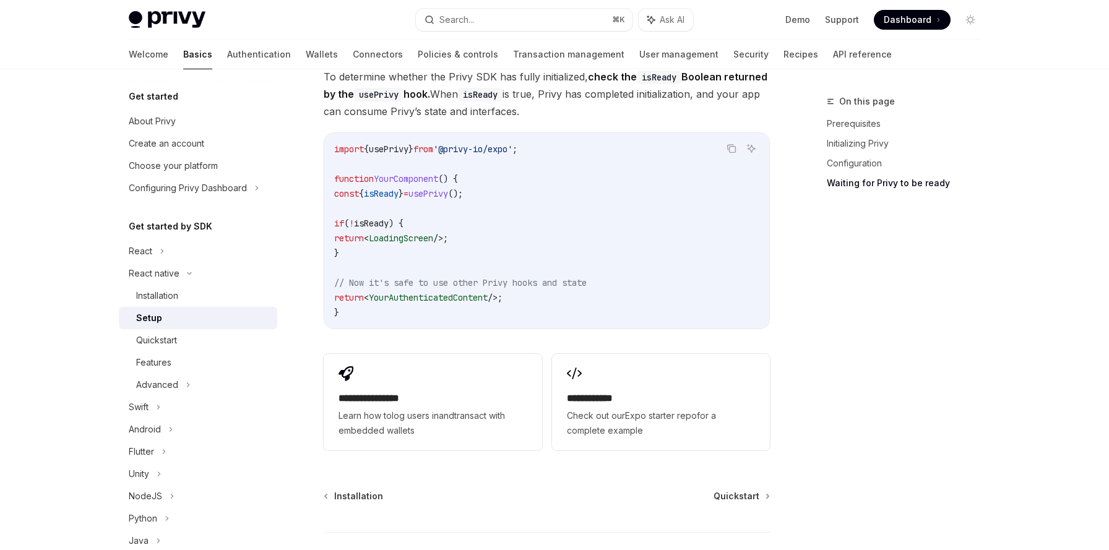
scroll to position [1046, 0]
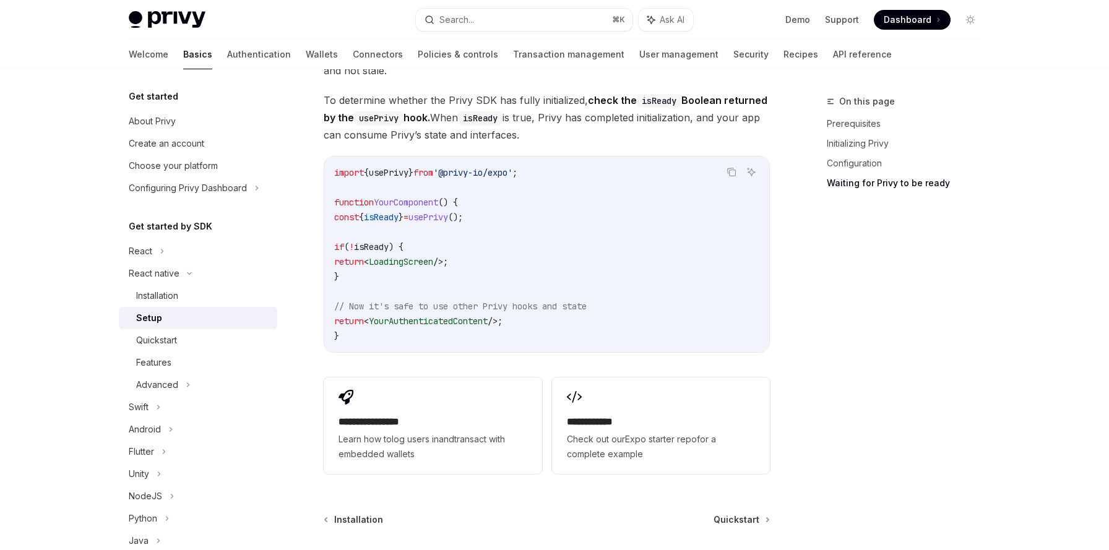
click at [446, 211] on code "import { usePrivy } from '@privy-io/expo' ; function YourComponent () { const {…" at bounding box center [546, 254] width 425 height 178
click at [448, 212] on span "usePrivy" at bounding box center [428, 217] width 40 height 11
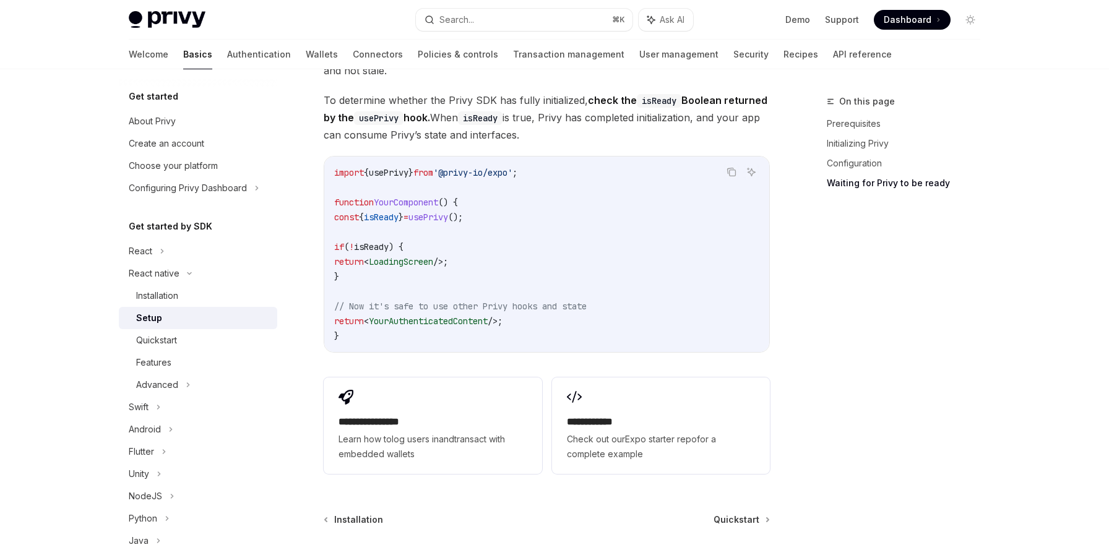
click at [448, 212] on span "usePrivy" at bounding box center [428, 217] width 40 height 11
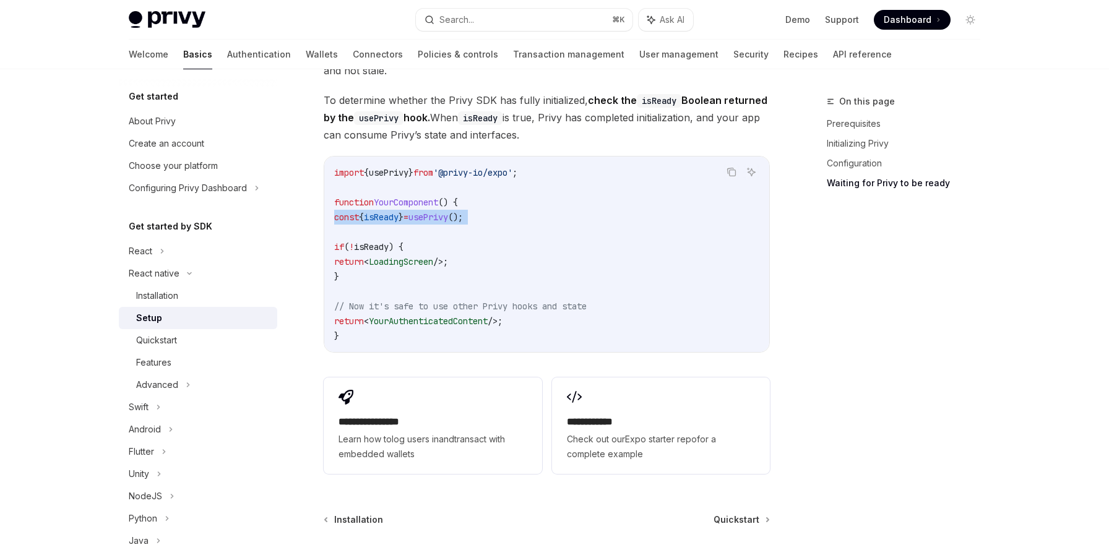
click at [448, 212] on span "usePrivy" at bounding box center [428, 217] width 40 height 11
click at [738, 514] on span "Quickstart" at bounding box center [736, 520] width 46 height 12
type textarea "*"
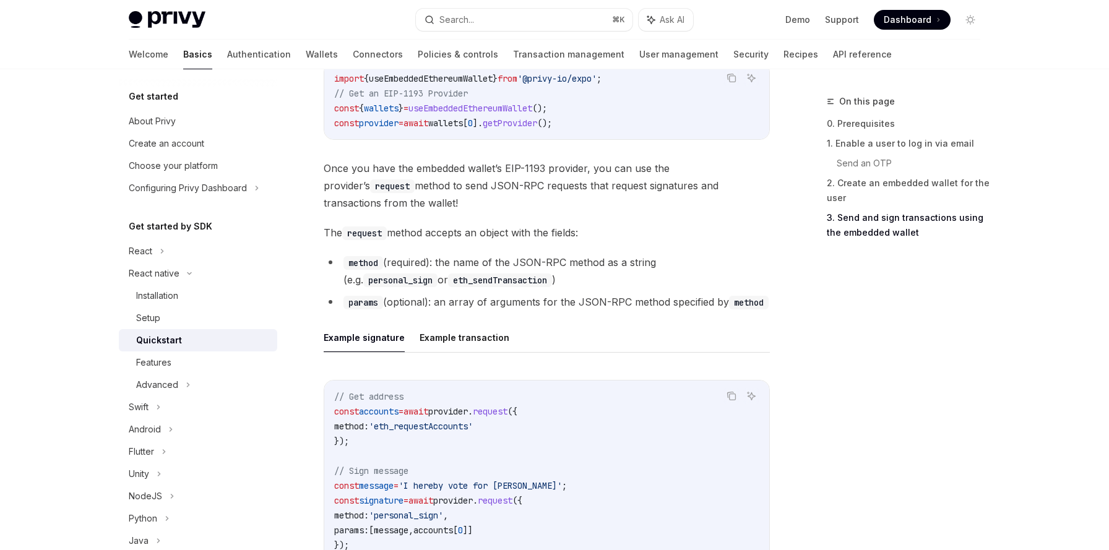
scroll to position [1658, 0]
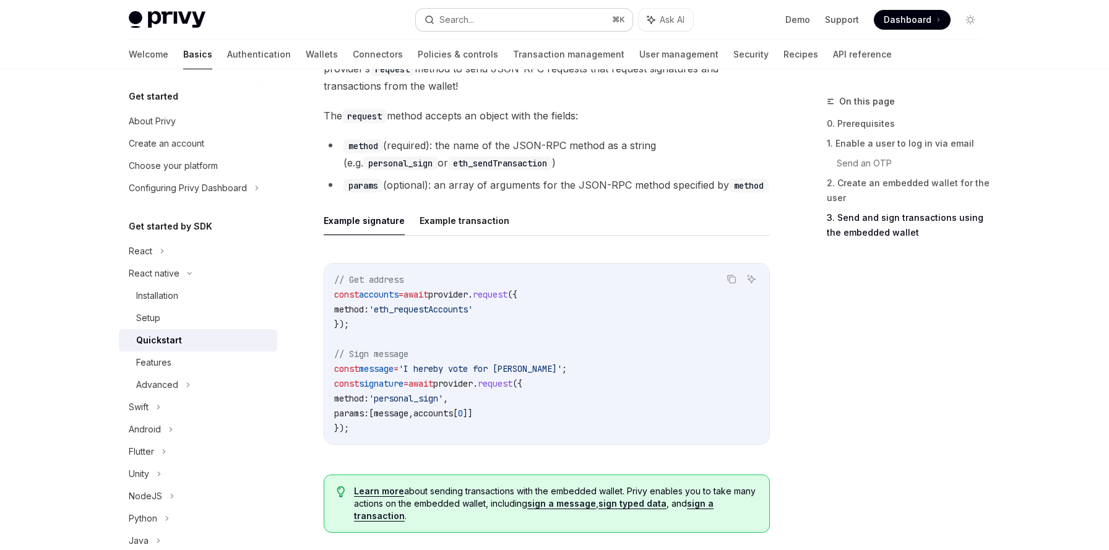
click at [514, 17] on button "Search... ⌘ K" at bounding box center [524, 20] width 217 height 22
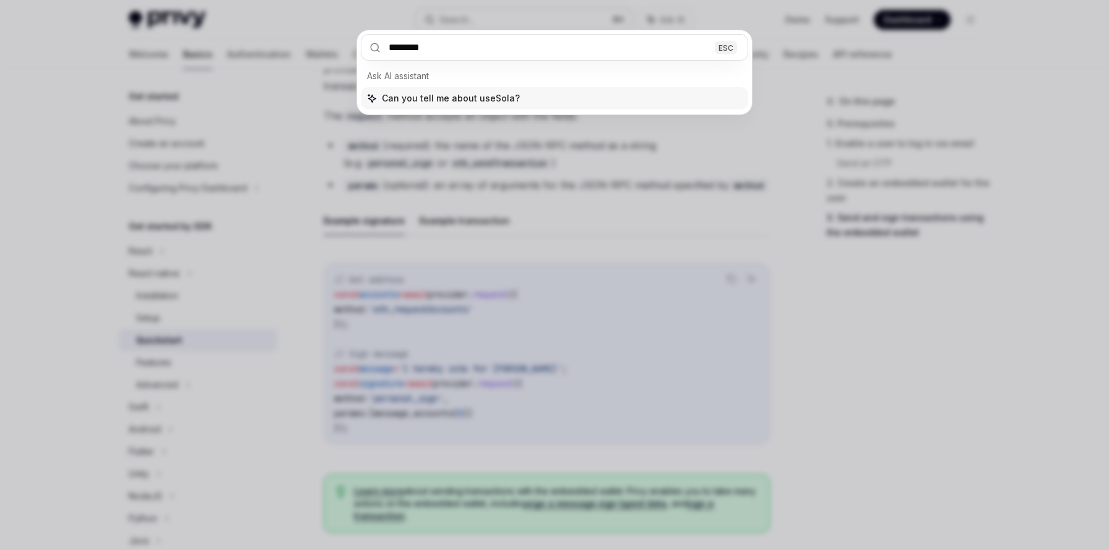
type input "*********"
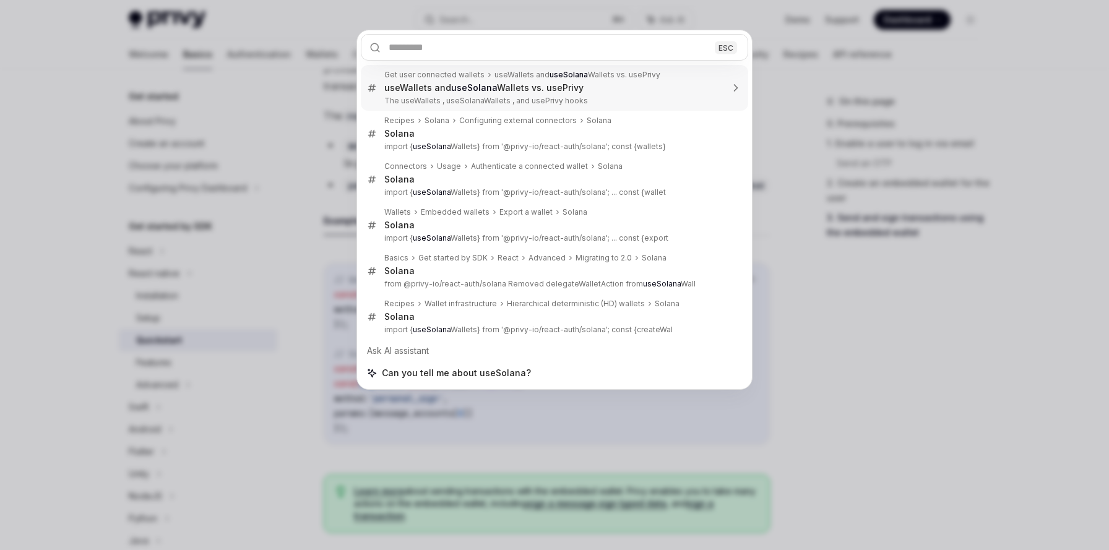
type textarea "*"
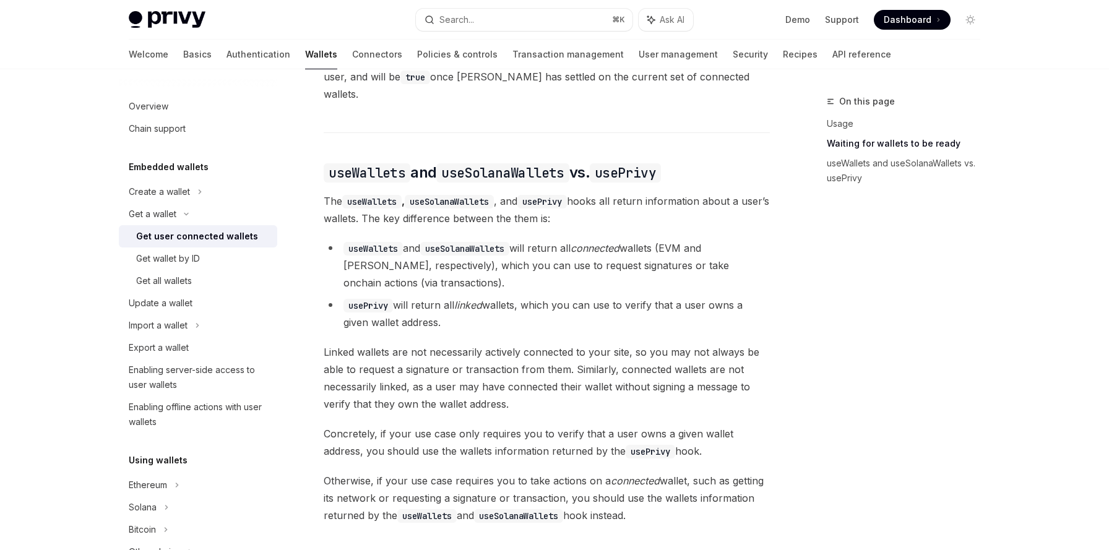
scroll to position [975, 0]
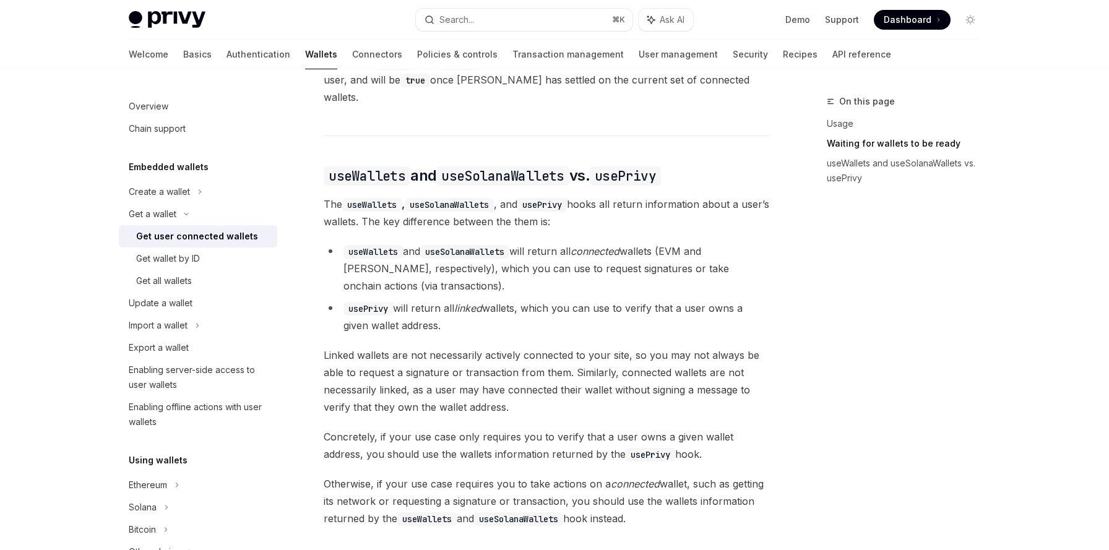
click at [484, 245] on code "useSolanaWallets" at bounding box center [464, 252] width 89 height 14
drag, startPoint x: 525, startPoint y: 241, endPoint x: 392, endPoint y: 252, distance: 133.6
click at [392, 252] on li "useWallets and useSolanaWallets will return all connected wallets (EVM and Sola…" at bounding box center [547, 269] width 446 height 52
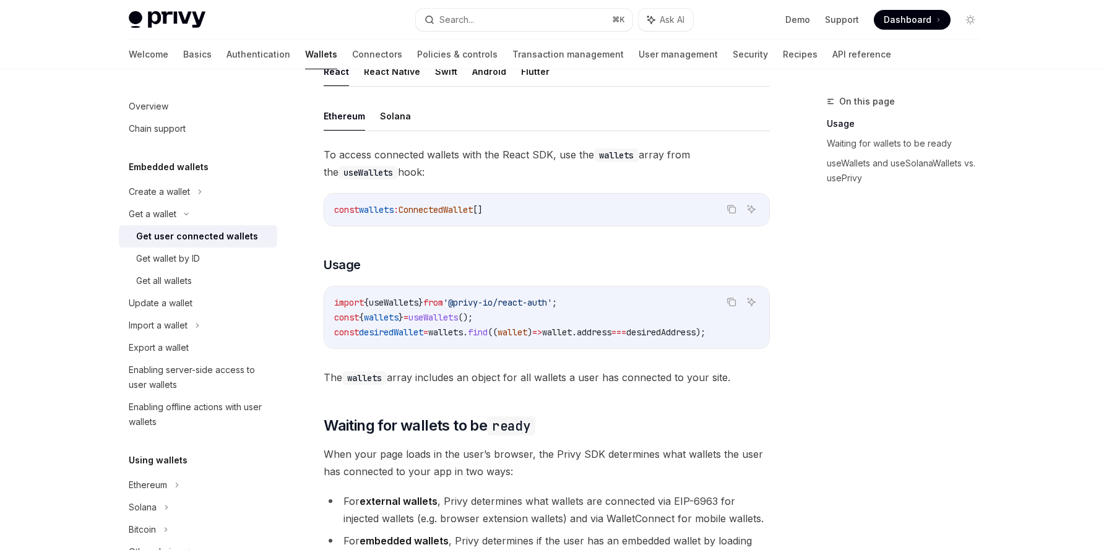
scroll to position [366, 0]
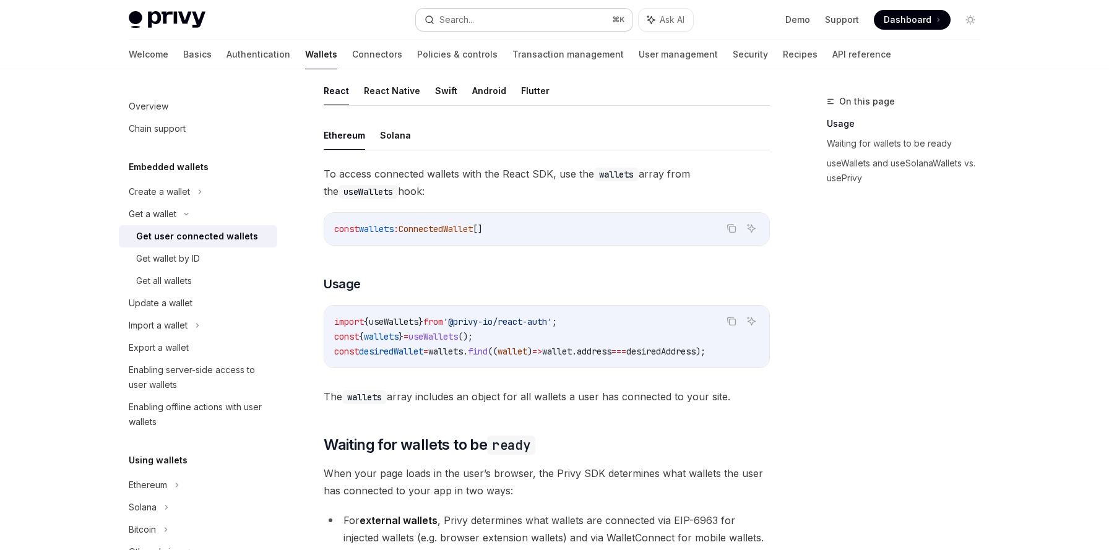
click at [475, 20] on button "Search... ⌘ K" at bounding box center [524, 20] width 217 height 22
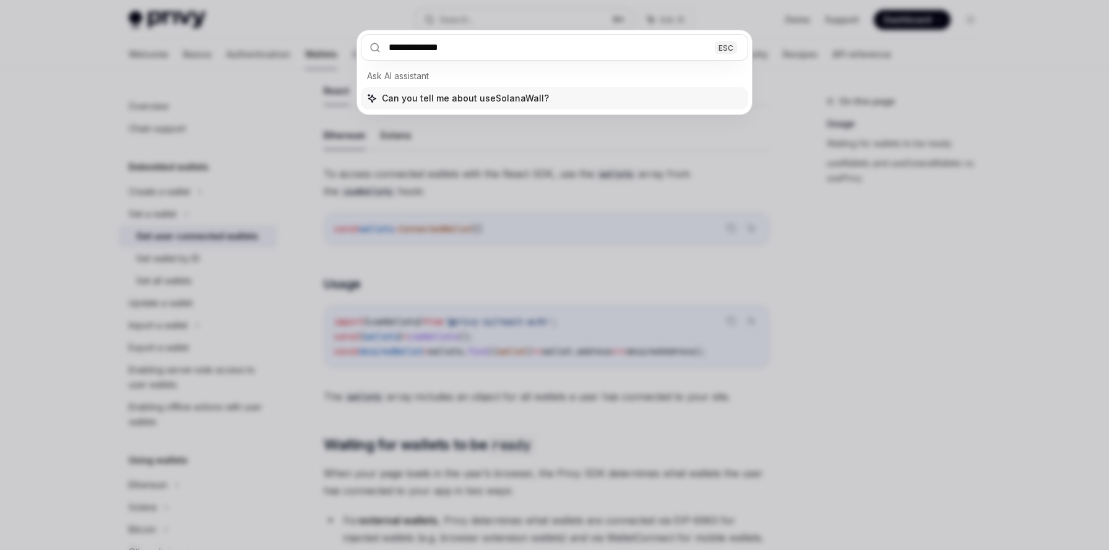
type input "**********"
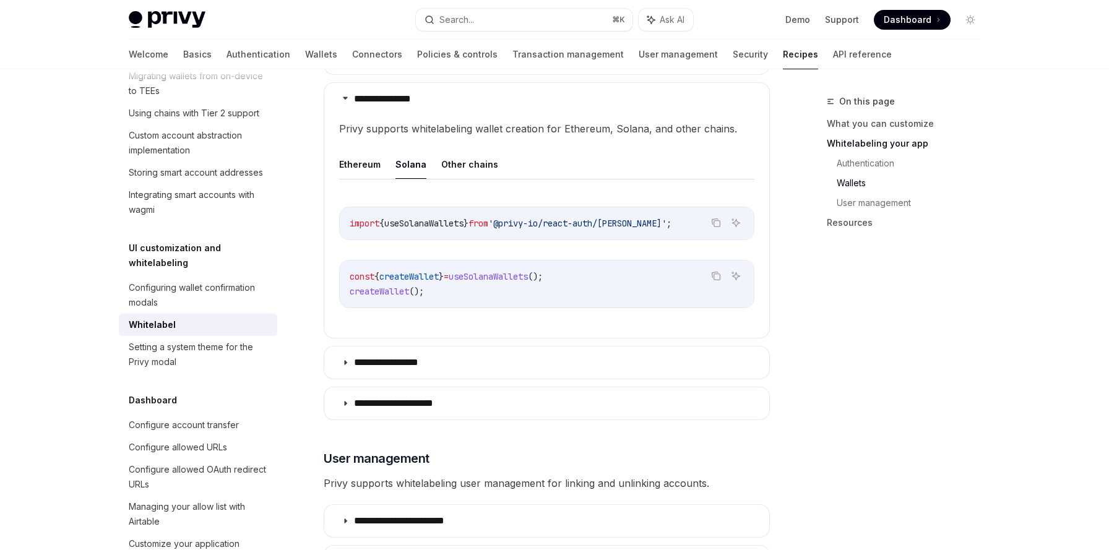
scroll to position [1228, 0]
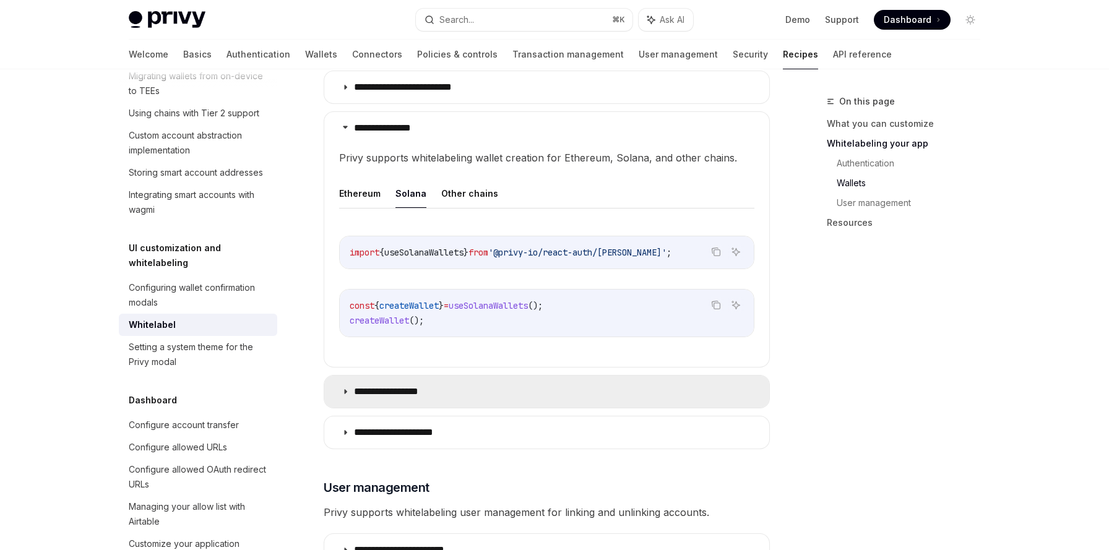
click at [399, 385] on p "**********" at bounding box center [398, 391] width 89 height 12
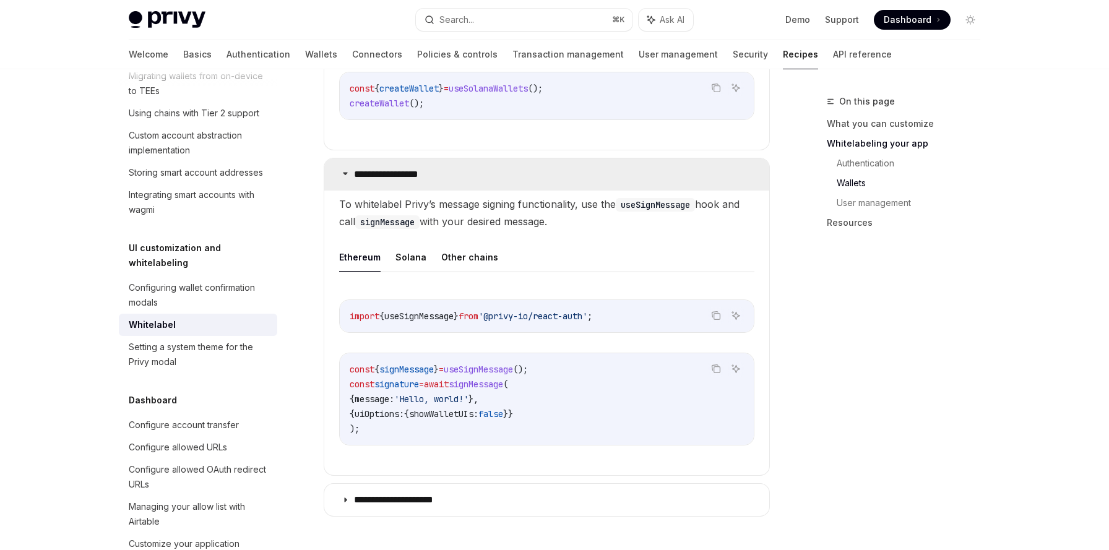
scroll to position [1478, 0]
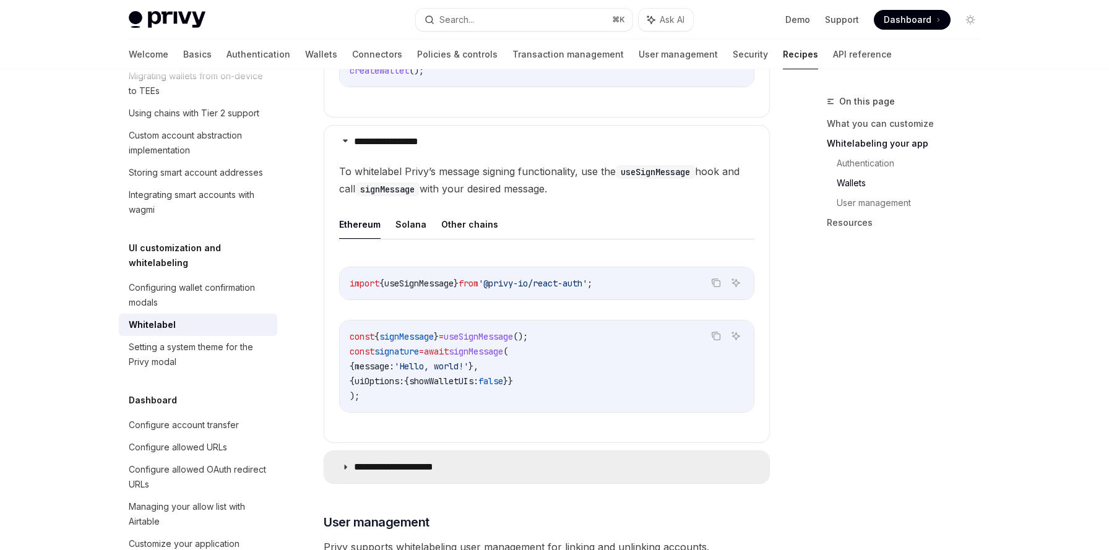
click at [397, 451] on summary "**********" at bounding box center [546, 467] width 445 height 32
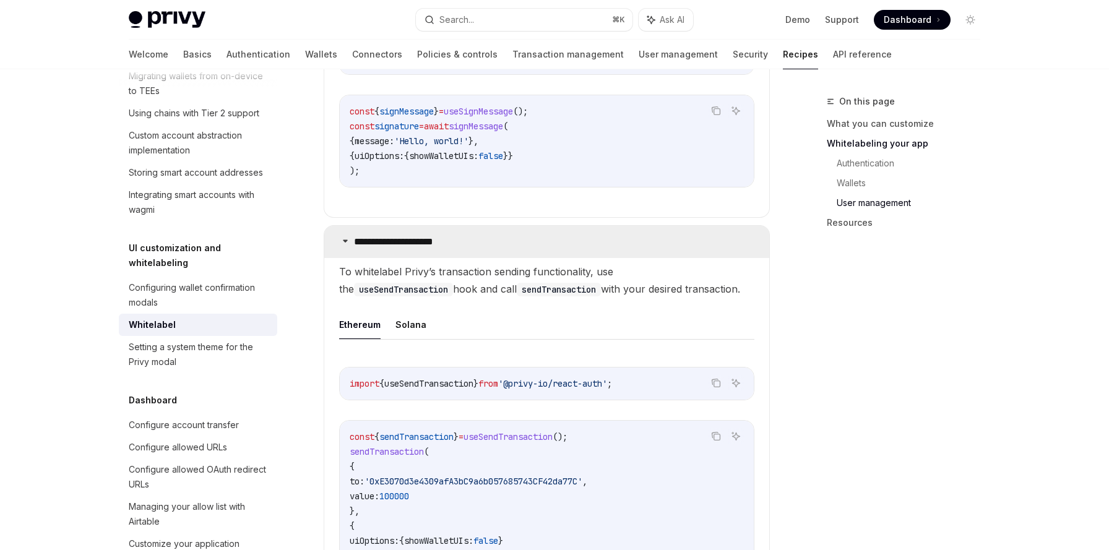
scroll to position [1731, 0]
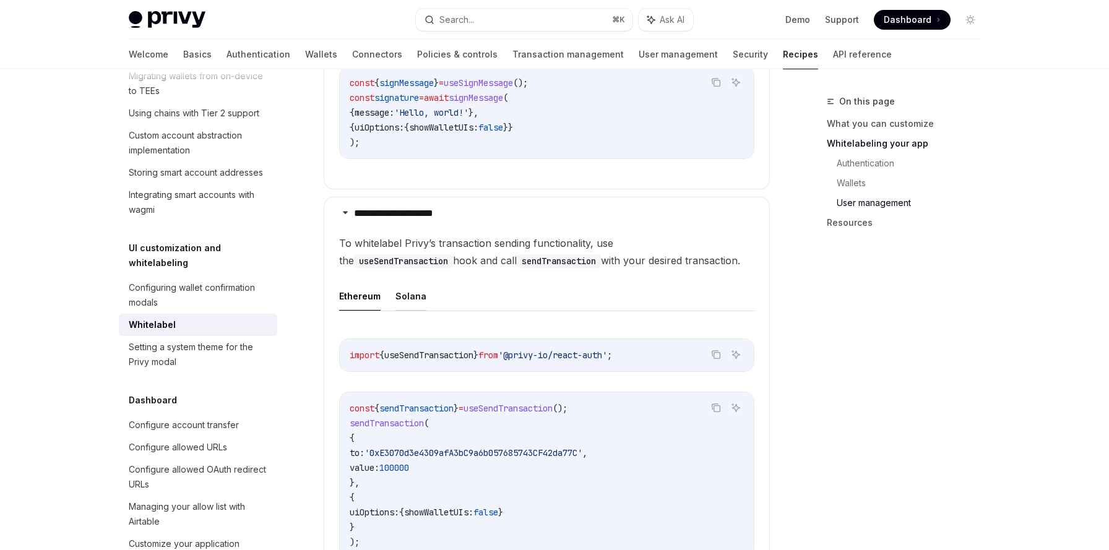
click at [409, 283] on button "Solana" at bounding box center [410, 296] width 31 height 29
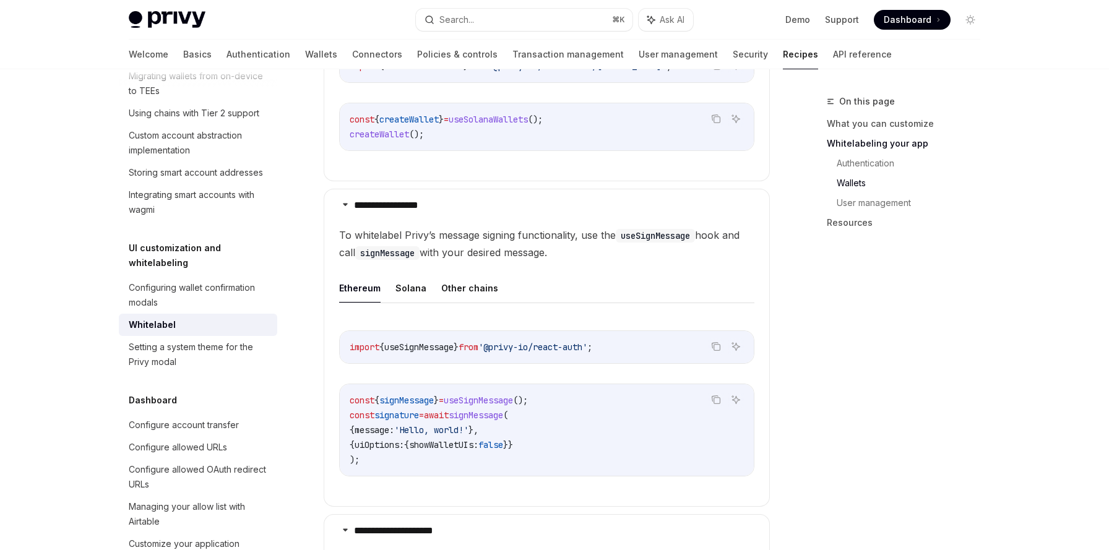
scroll to position [1332, 0]
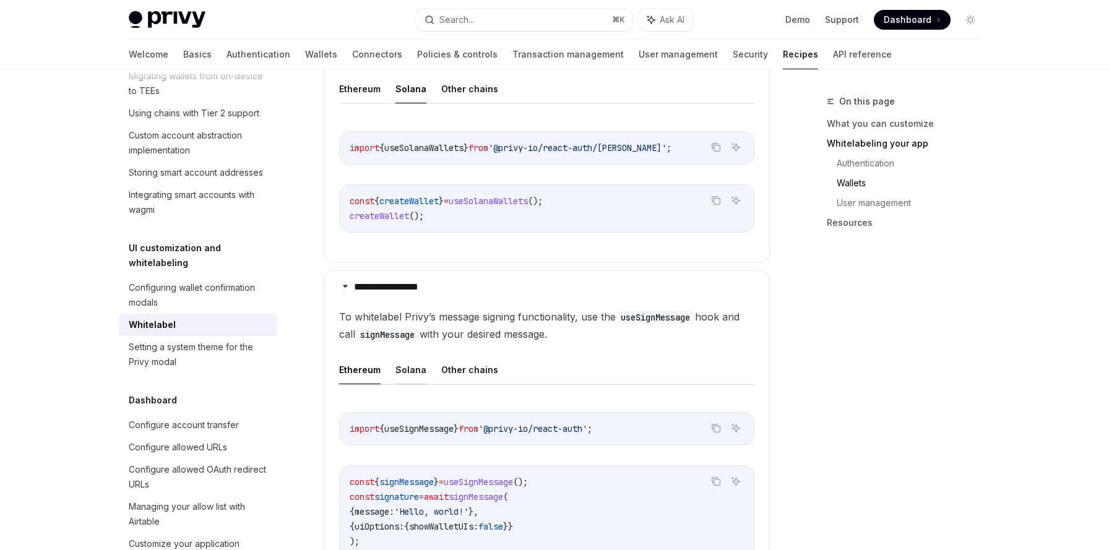
click at [415, 357] on button "Solana" at bounding box center [410, 369] width 31 height 29
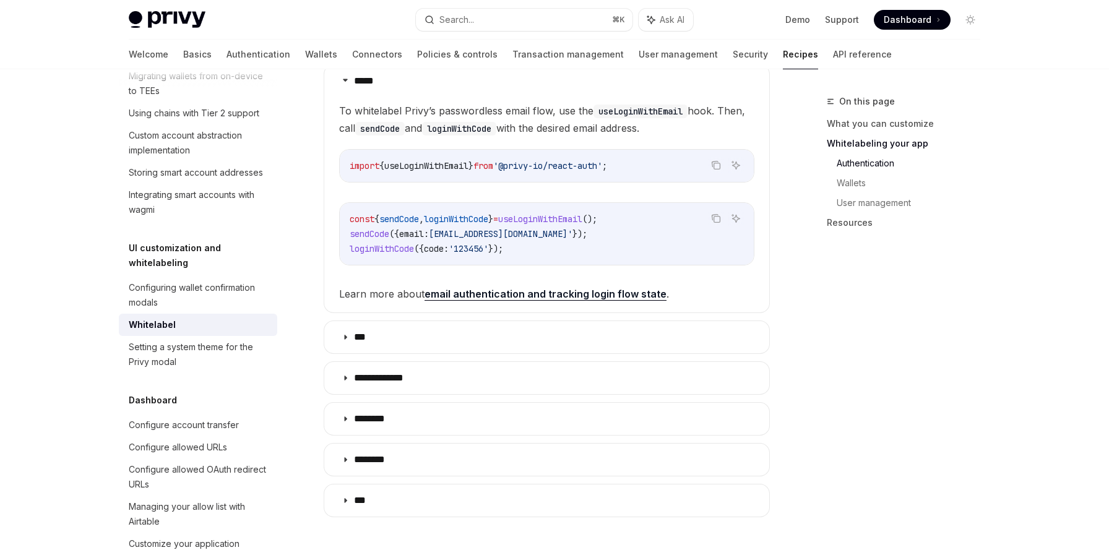
scroll to position [604, 0]
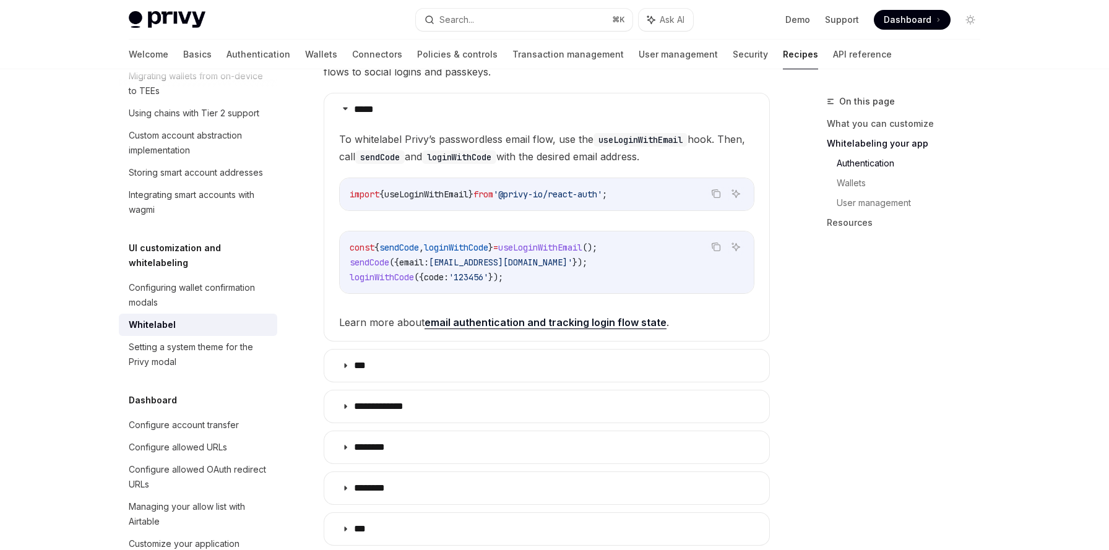
click at [434, 189] on span "useLoginWithEmail" at bounding box center [426, 194] width 84 height 11
click at [376, 257] on span "sendCode" at bounding box center [370, 262] width 40 height 11
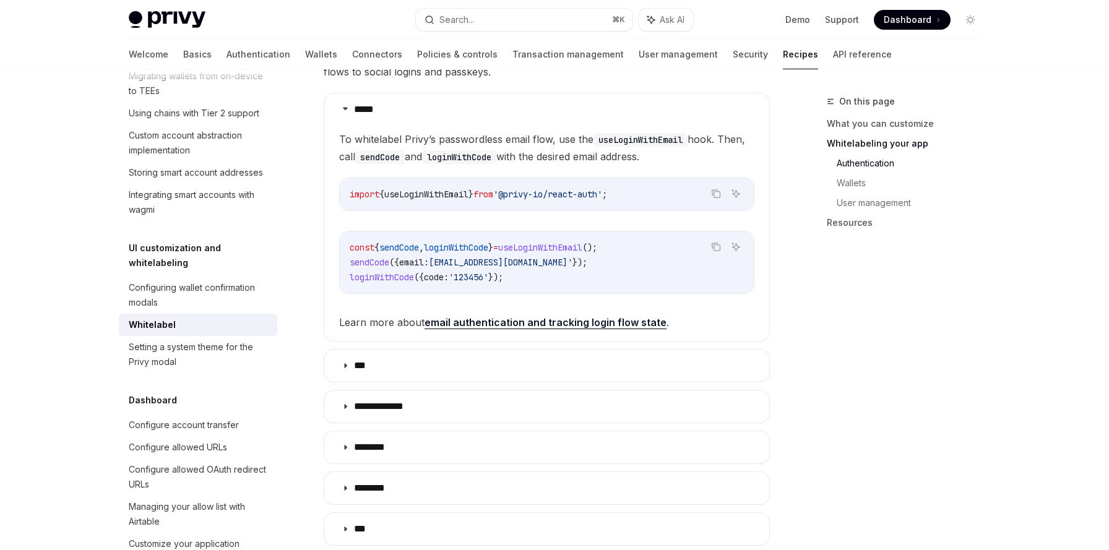
click at [377, 272] on span "loginWithCode" at bounding box center [382, 277] width 64 height 11
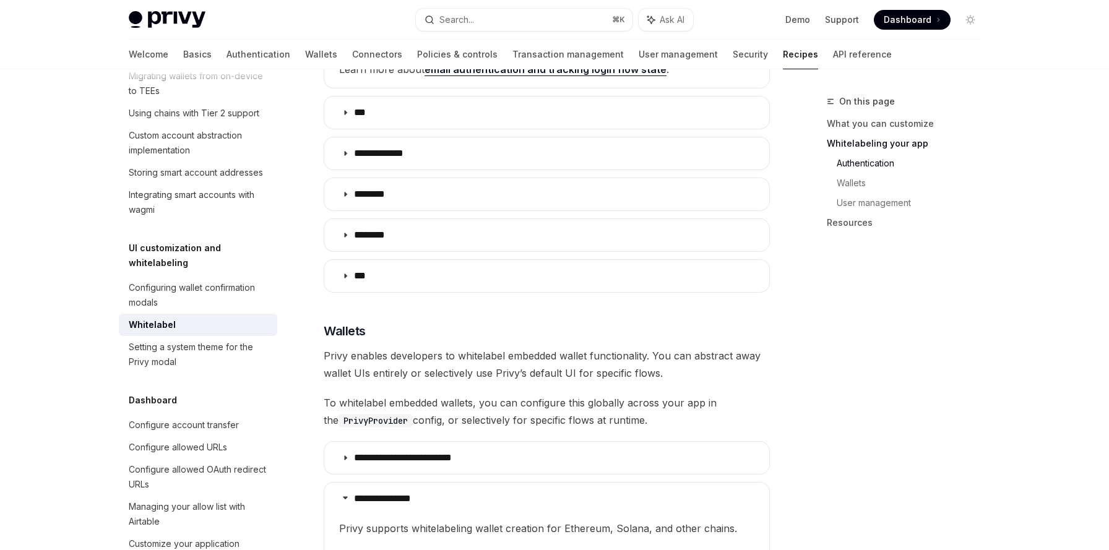
scroll to position [1004, 0]
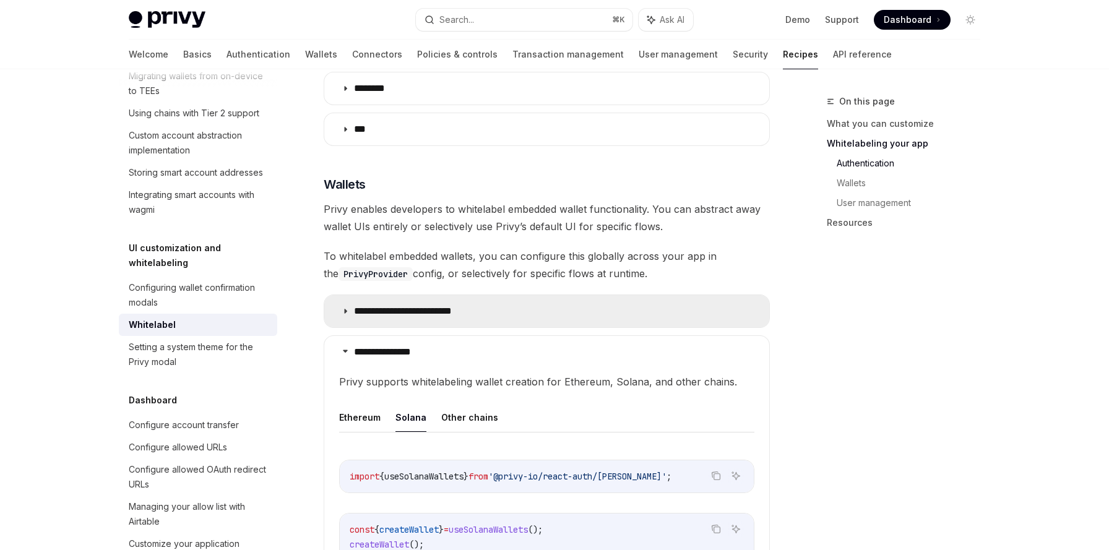
click at [346, 308] on icon at bounding box center [345, 311] width 7 height 7
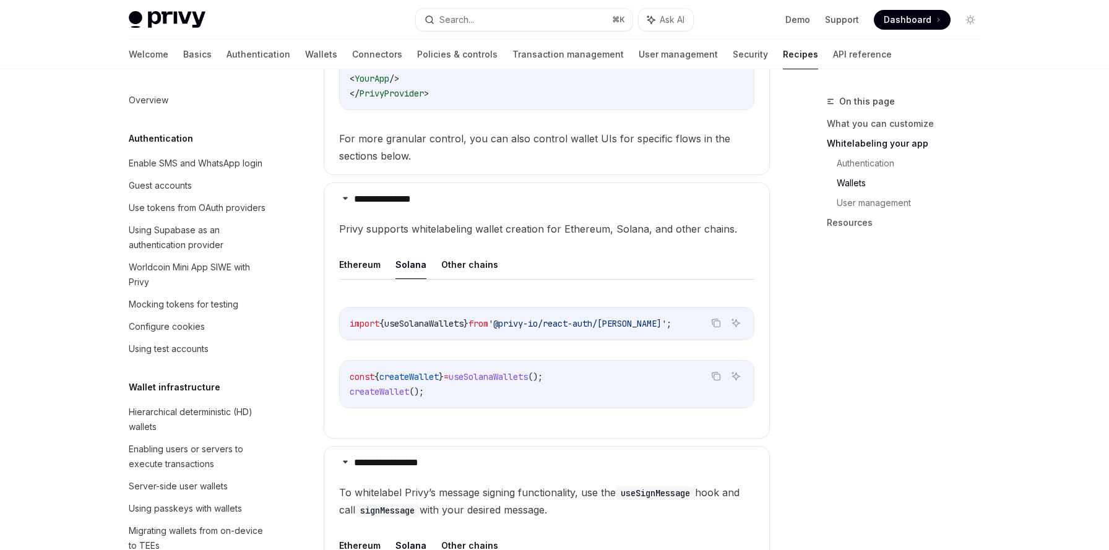
scroll to position [1455, 0]
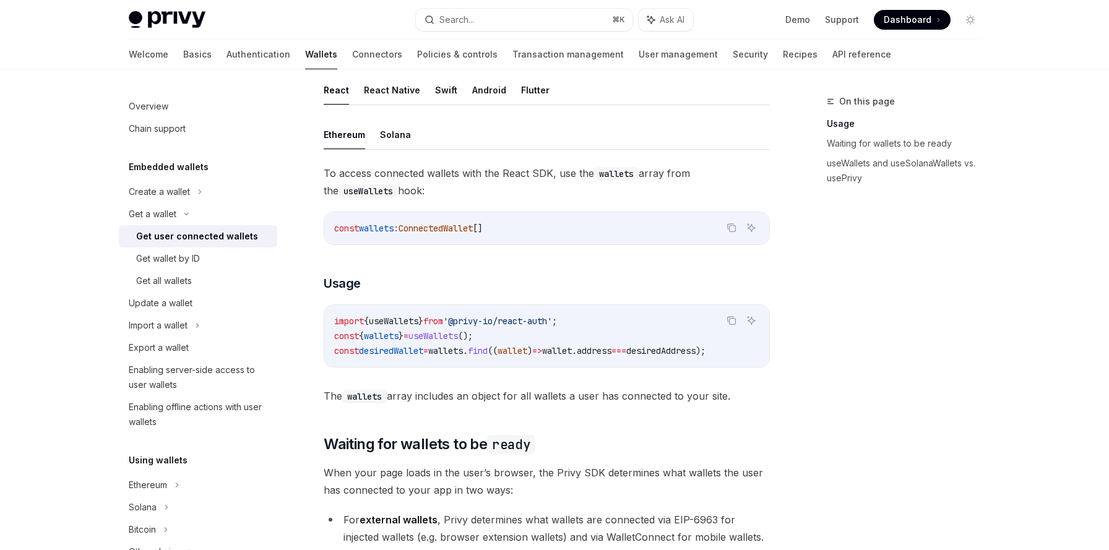
scroll to position [366, 0]
type textarea "*"
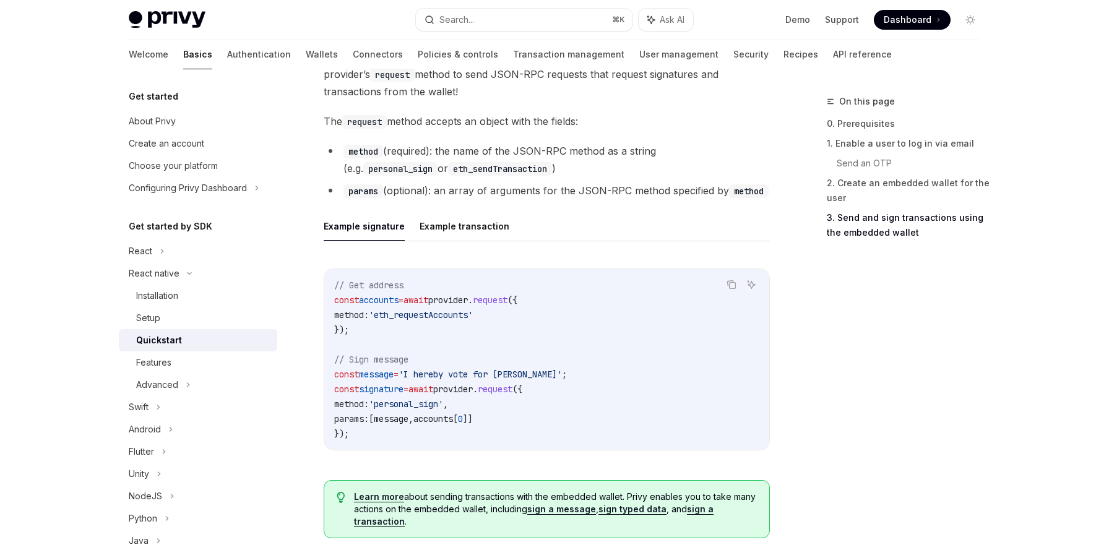
scroll to position [1658, 0]
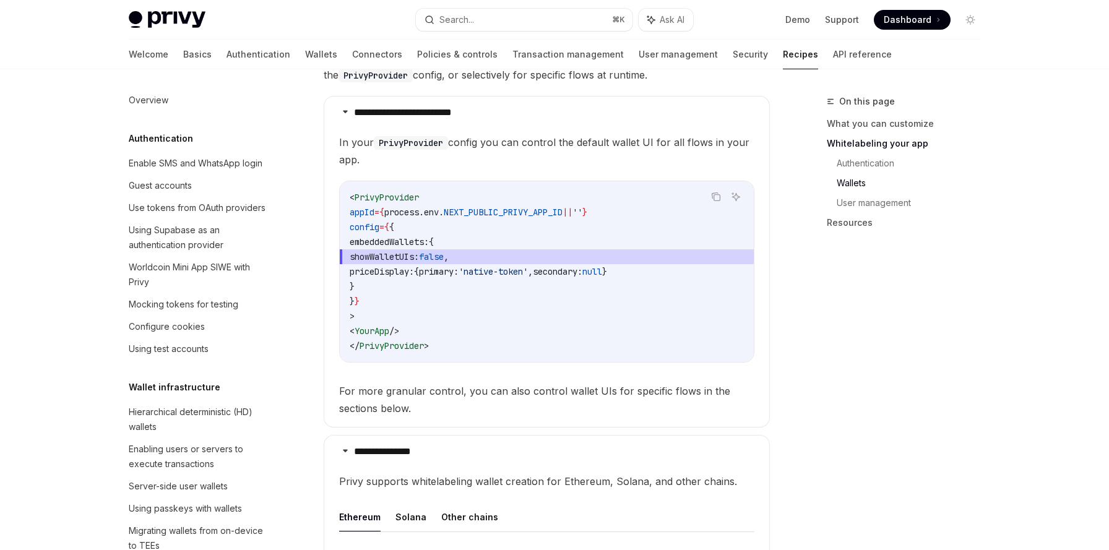
scroll to position [455, 0]
